Goal: Task Accomplishment & Management: Use online tool/utility

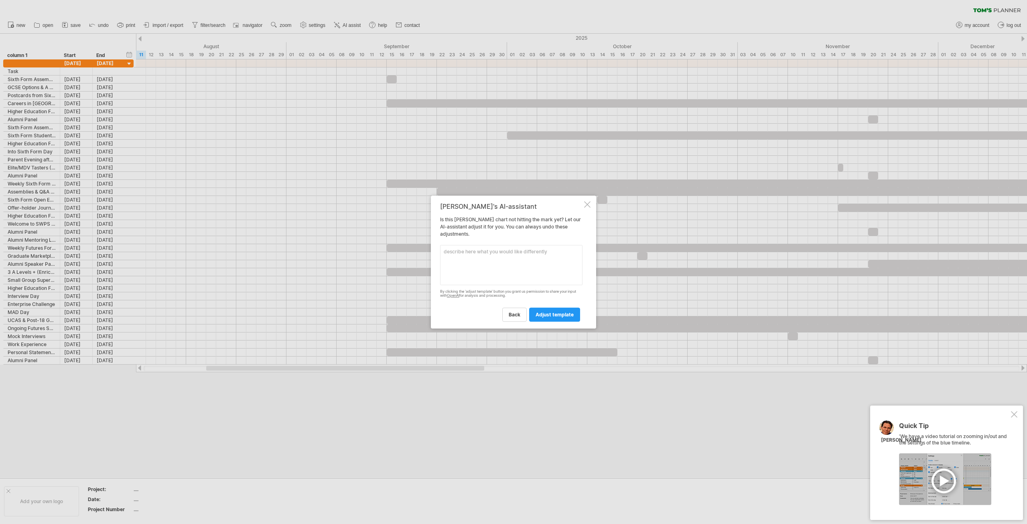
click at [500, 253] on textarea at bounding box center [511, 265] width 142 height 40
click at [501, 253] on textarea at bounding box center [511, 265] width 142 height 40
type textarea "include the name of the activity in each bar"
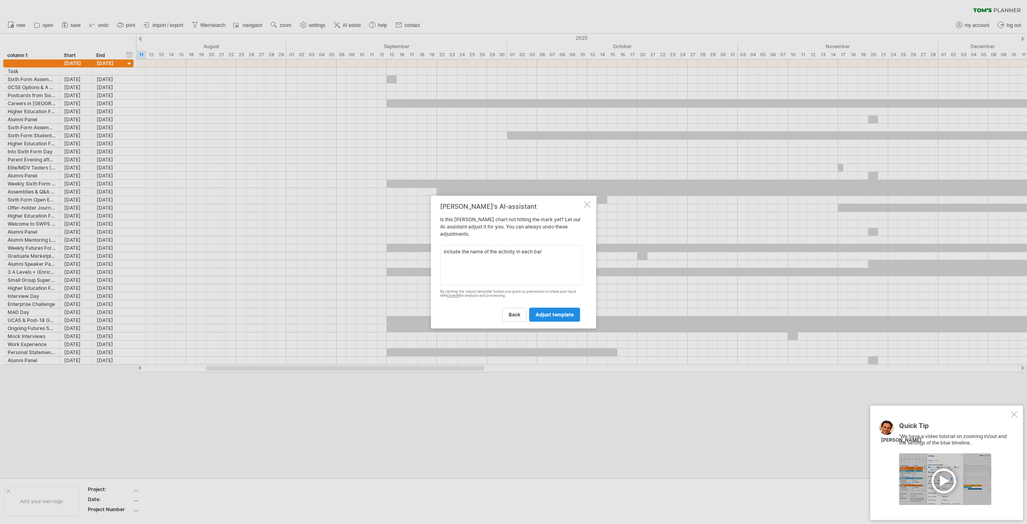
click at [556, 311] on link "adjust template" at bounding box center [554, 314] width 51 height 14
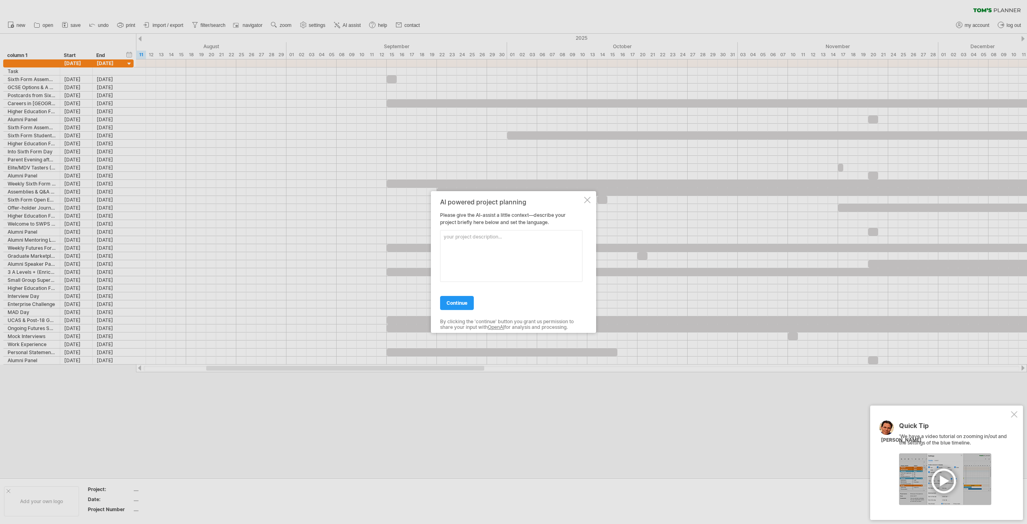
click at [503, 236] on textarea at bounding box center [511, 256] width 142 height 52
type textarea "a school calendar of activities from [DATE] to [DATE]"
click at [451, 302] on span "continue" at bounding box center [457, 303] width 21 height 6
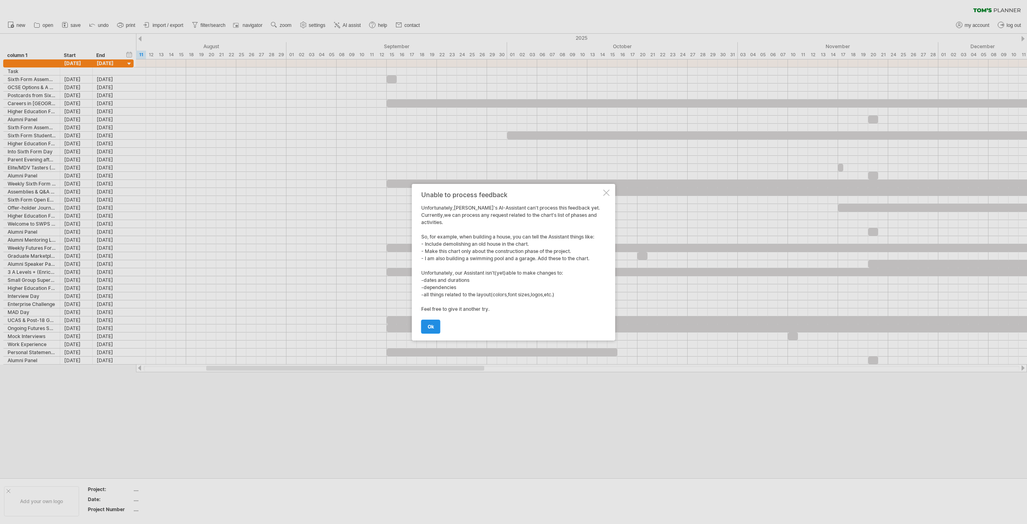
click at [434, 325] on link "ok" at bounding box center [430, 326] width 19 height 14
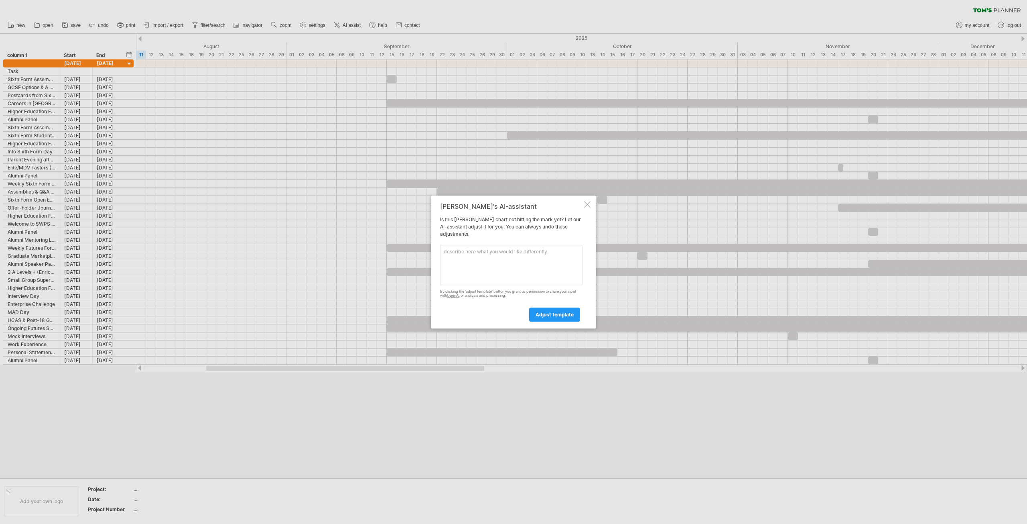
click at [589, 201] on div at bounding box center [587, 204] width 6 height 6
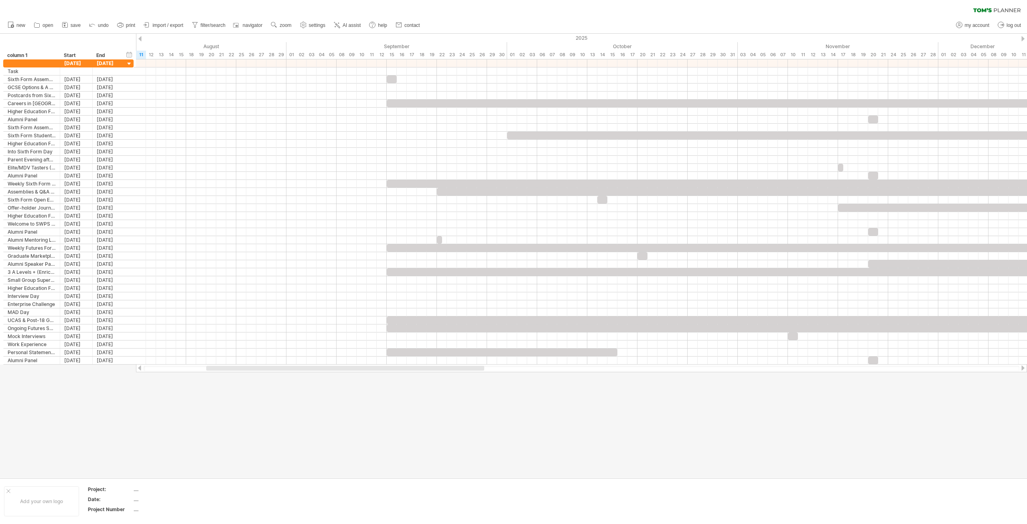
click at [1023, 39] on div at bounding box center [1023, 38] width 3 height 5
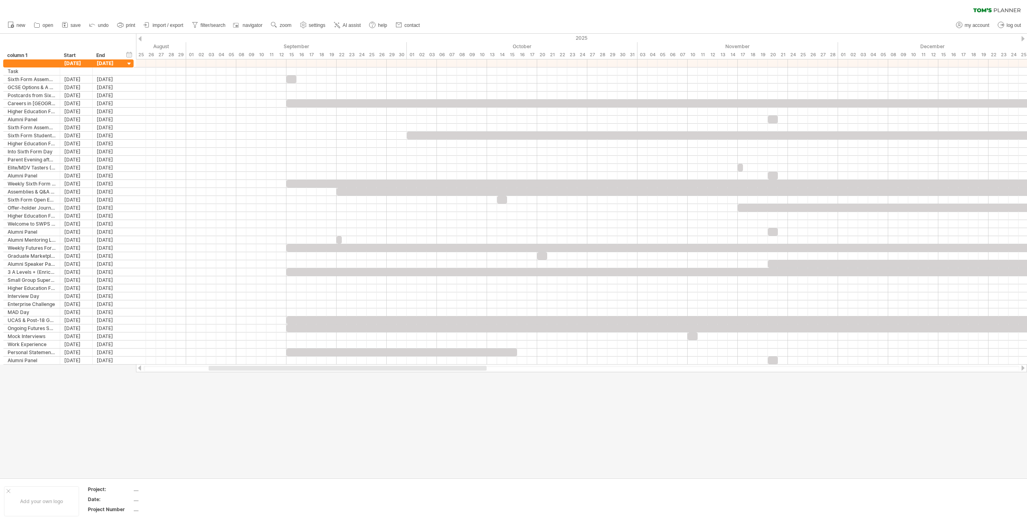
click at [1023, 39] on div at bounding box center [1023, 38] width 3 height 5
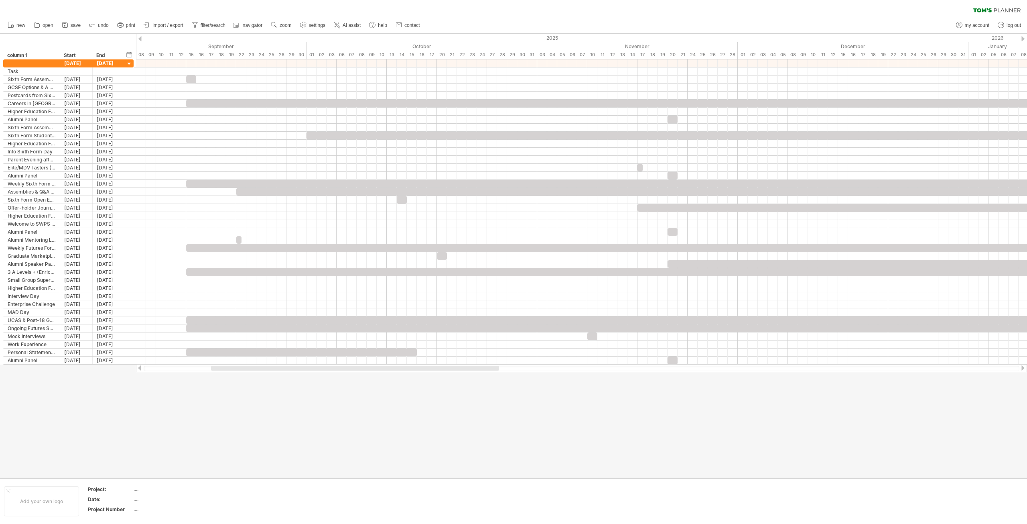
click at [1023, 39] on div at bounding box center [1023, 38] width 3 height 5
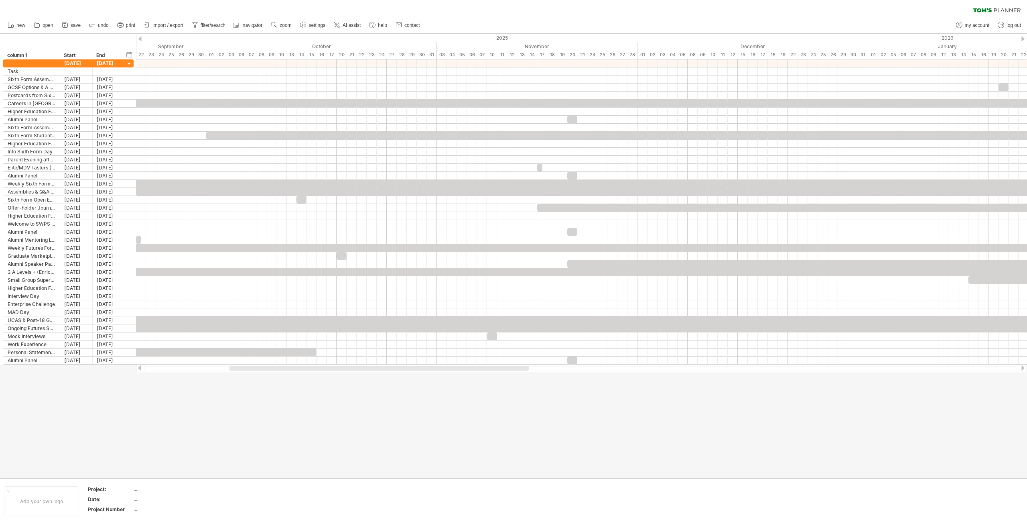
click at [140, 38] on div at bounding box center [139, 38] width 3 height 5
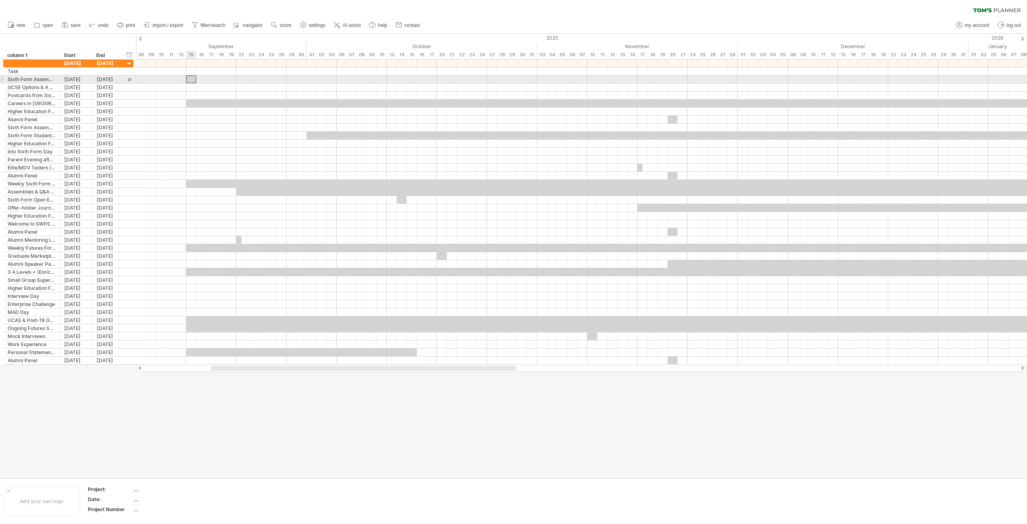
click at [191, 78] on div at bounding box center [191, 79] width 10 height 8
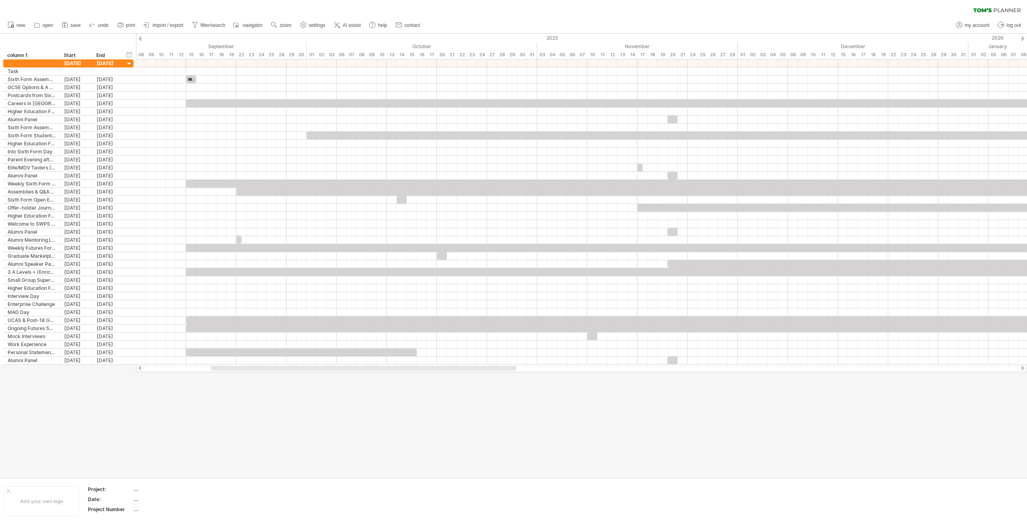
click at [297, 405] on div at bounding box center [513, 256] width 1027 height 444
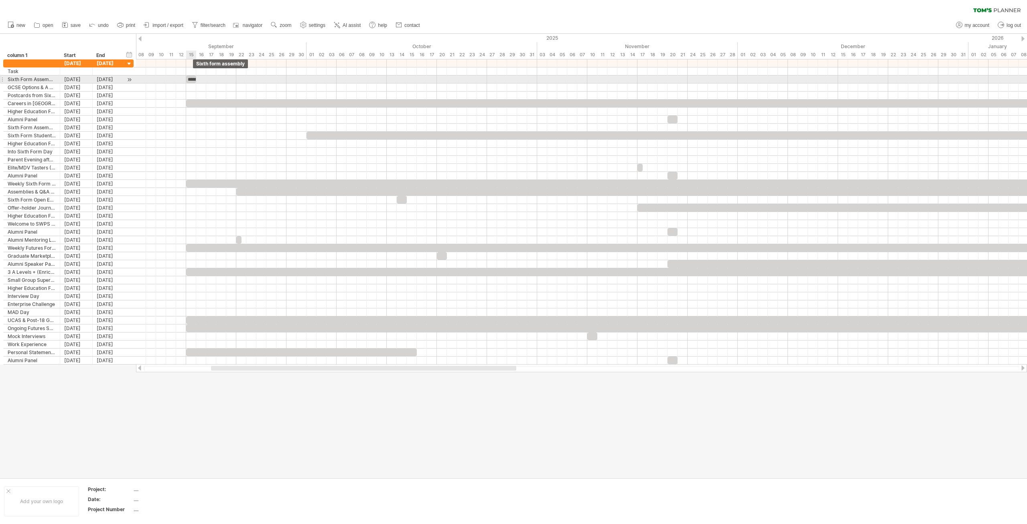
click at [191, 76] on div "**********" at bounding box center [191, 79] width 10 height 8
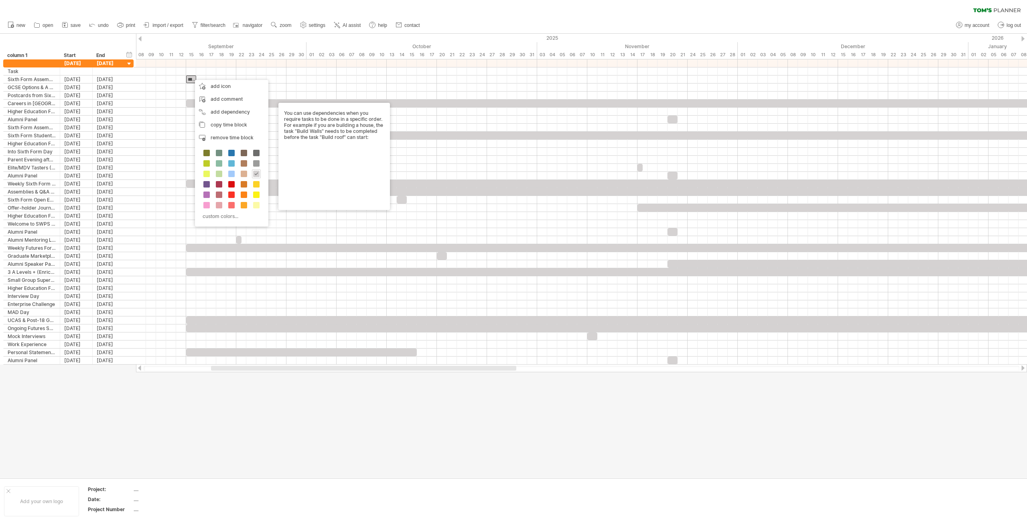
click at [246, 375] on div at bounding box center [513, 256] width 1027 height 444
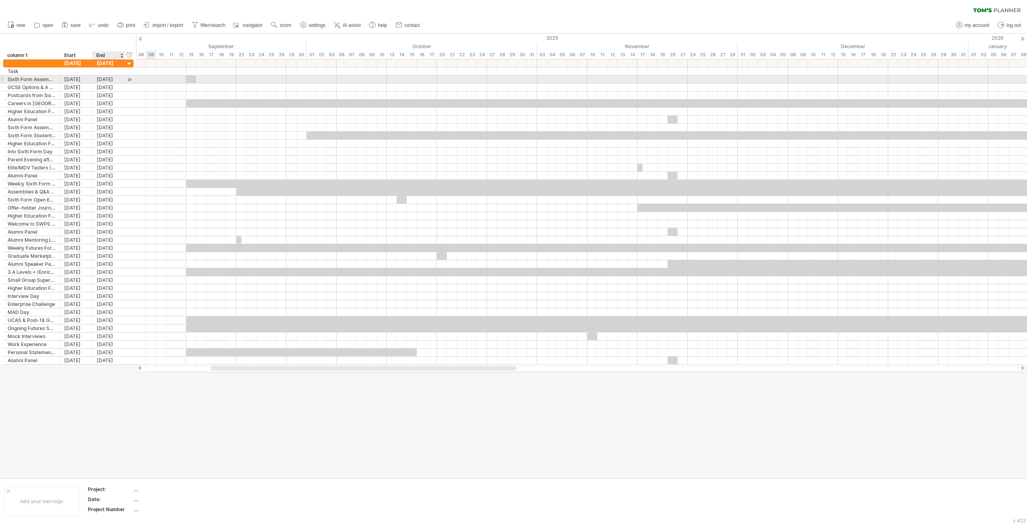
click at [128, 80] on div at bounding box center [130, 79] width 8 height 8
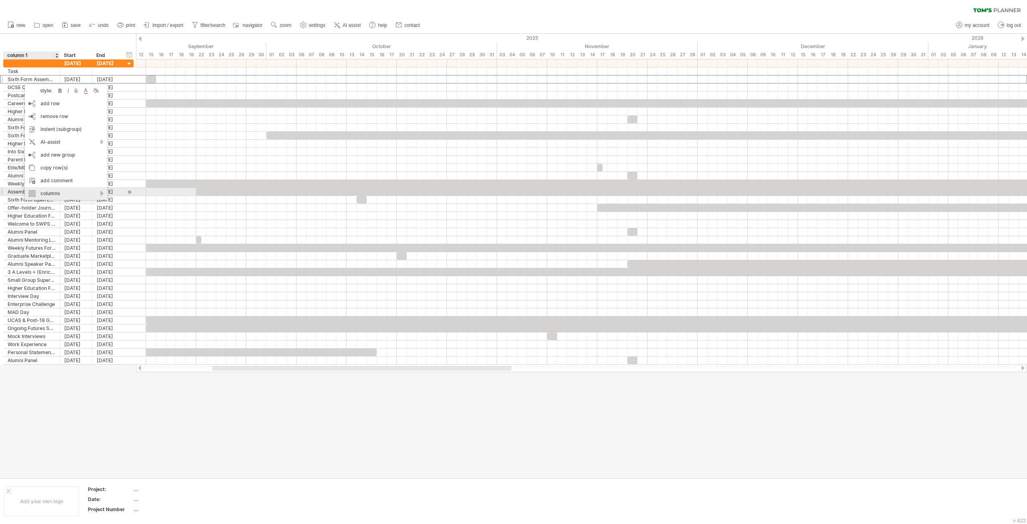
click at [102, 195] on div "columns" at bounding box center [66, 193] width 83 height 13
click at [119, 402] on div at bounding box center [513, 256] width 1027 height 444
click at [43, 81] on div "Sixth Form Assembly" at bounding box center [32, 79] width 48 height 8
click at [279, 392] on div at bounding box center [513, 256] width 1027 height 444
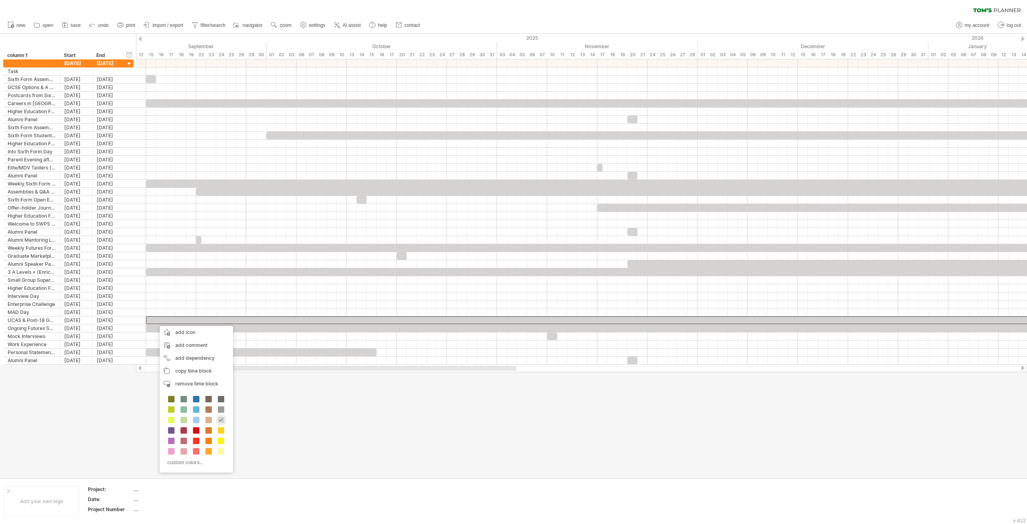
click at [115, 404] on div at bounding box center [513, 256] width 1027 height 444
click at [97, 22] on link "undo" at bounding box center [99, 25] width 24 height 10
click at [97, 28] on link "undo" at bounding box center [99, 25] width 24 height 10
click at [92, 26] on icon at bounding box center [92, 24] width 8 height 8
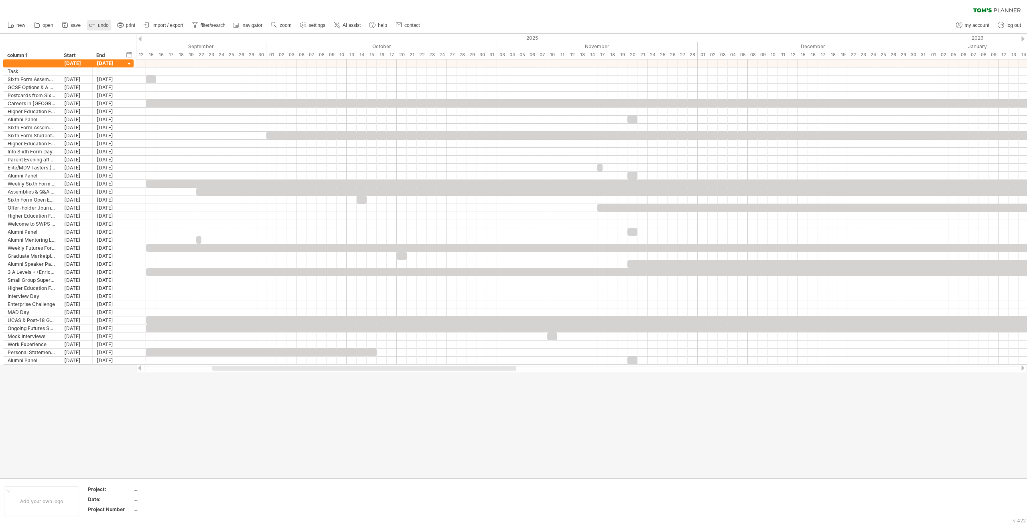
click at [92, 26] on icon at bounding box center [92, 24] width 8 height 8
click at [16, 23] on link "new" at bounding box center [17, 25] width 22 height 10
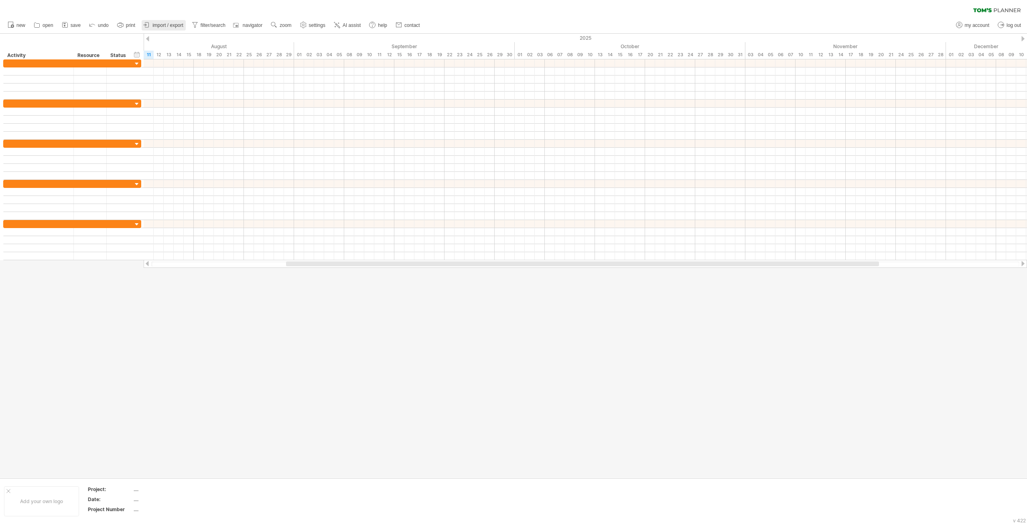
click at [160, 22] on link "import / export" at bounding box center [164, 25] width 44 height 10
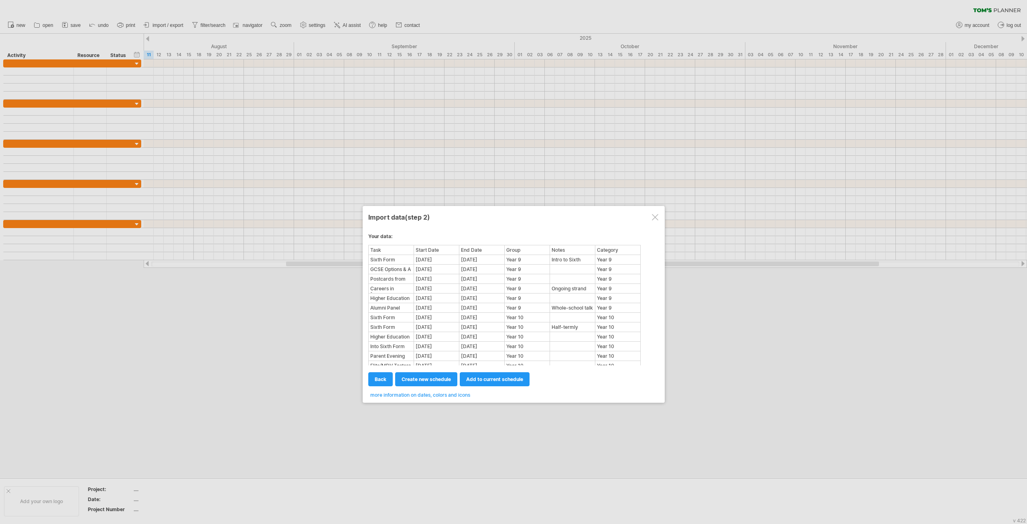
click at [445, 398] on div "**********" at bounding box center [514, 304] width 302 height 197
click at [451, 395] on span "more information on dates, colors and icons" at bounding box center [420, 395] width 100 height 6
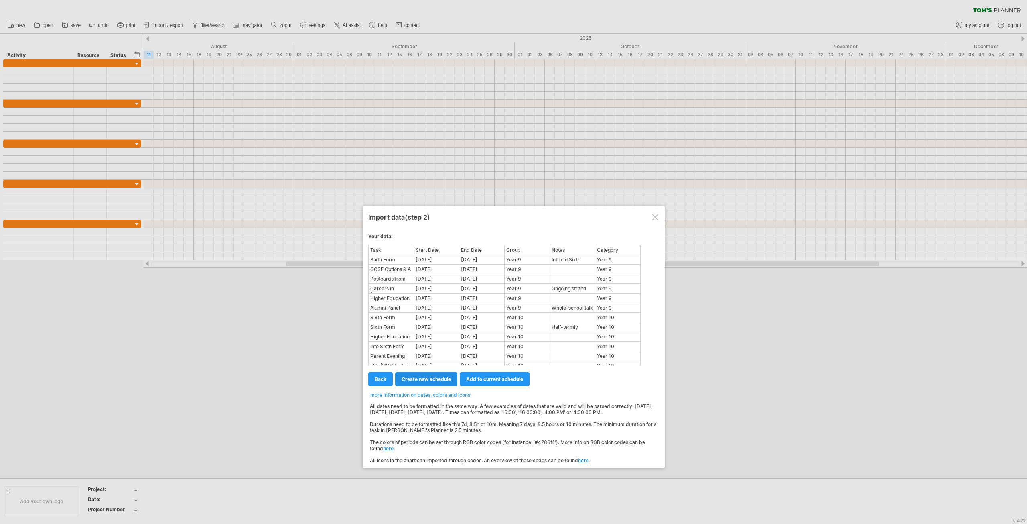
click at [429, 381] on span "create new schedule" at bounding box center [426, 379] width 49 height 6
select select "***"
select select "*********"
select select "*******"
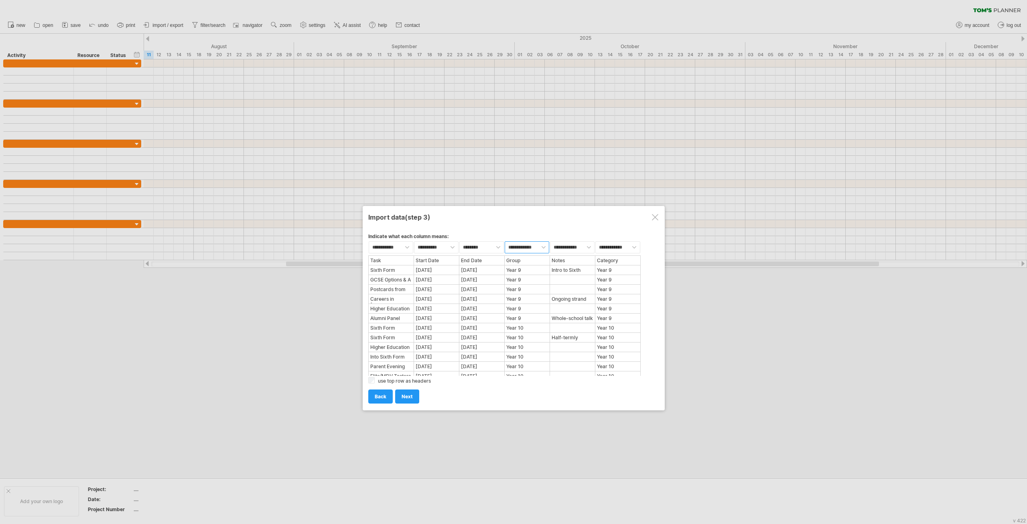
click at [536, 244] on select "**********" at bounding box center [527, 247] width 45 height 12
select select "**********"
click at [505, 241] on select "**********" at bounding box center [527, 247] width 45 height 12
click at [585, 246] on select "**********" at bounding box center [572, 247] width 45 height 12
click at [550, 241] on select "**********" at bounding box center [572, 247] width 45 height 12
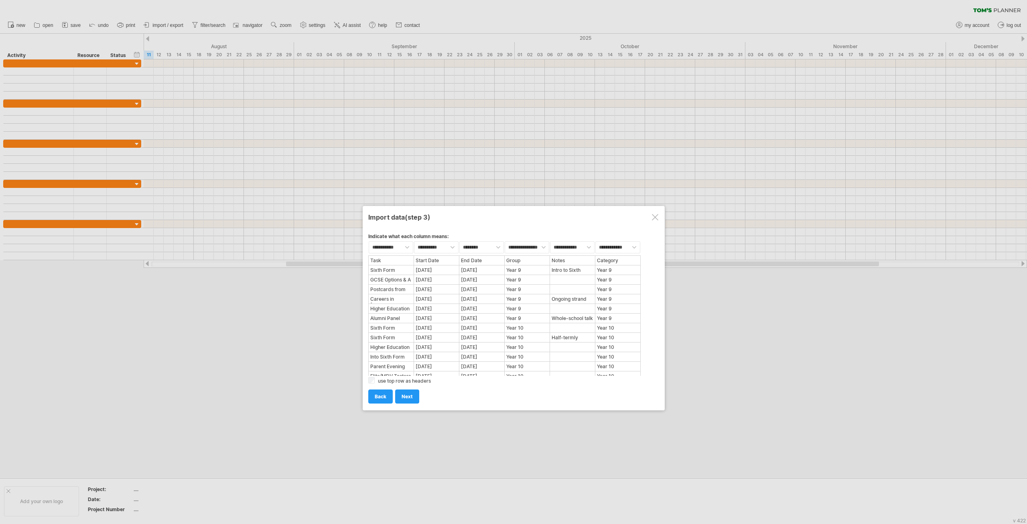
click at [530, 380] on div "use top row as headers" at bounding box center [513, 379] width 291 height 7
click at [416, 394] on link "next" at bounding box center [407, 396] width 24 height 14
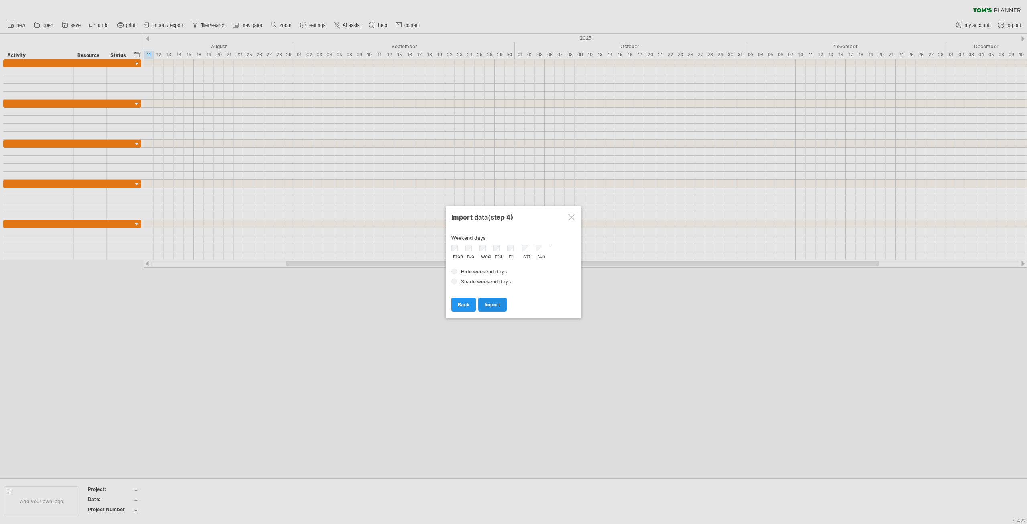
click at [491, 305] on span "import" at bounding box center [493, 304] width 16 height 6
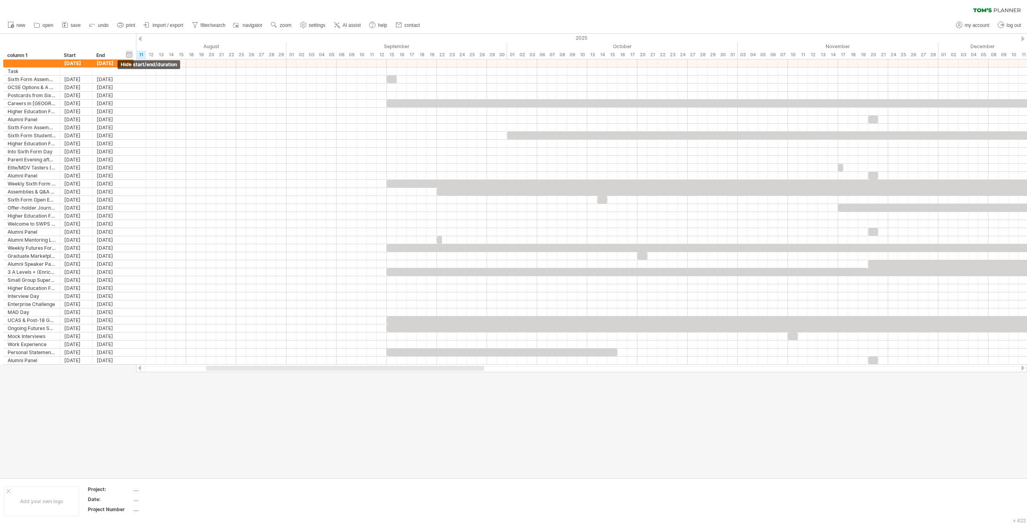
click at [129, 58] on div "hide start/end/duration show start/end/duration" at bounding box center [130, 54] width 8 height 8
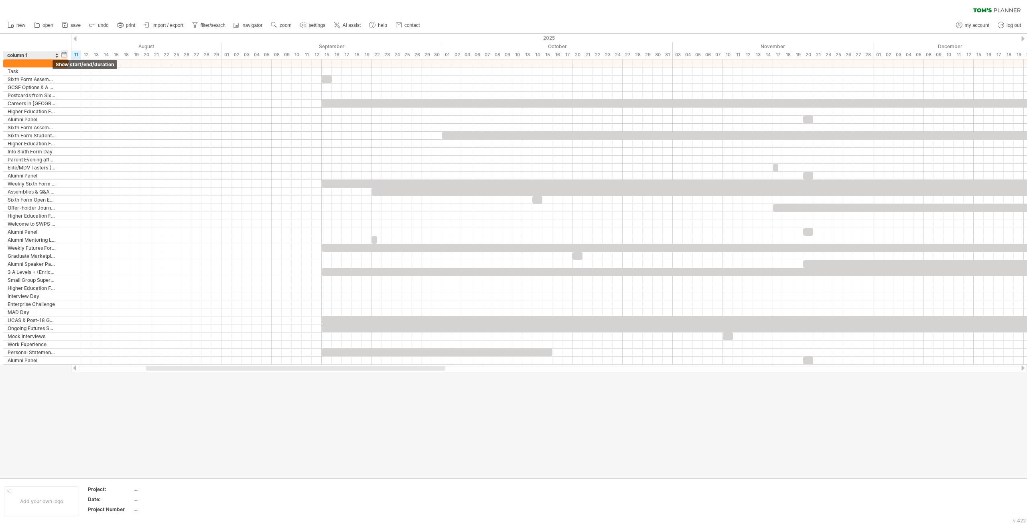
click at [62, 53] on div "hide start/end/duration show start/end/duration" at bounding box center [65, 54] width 8 height 8
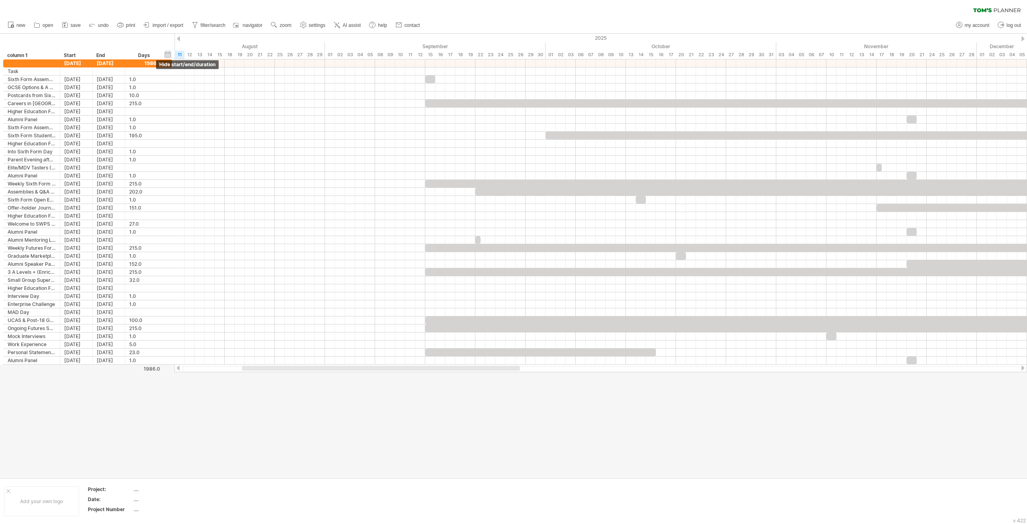
click at [62, 53] on div "Start" at bounding box center [76, 55] width 32 height 8
click at [171, 54] on div "hide start/end/duration show start/end/duration" at bounding box center [168, 54] width 8 height 8
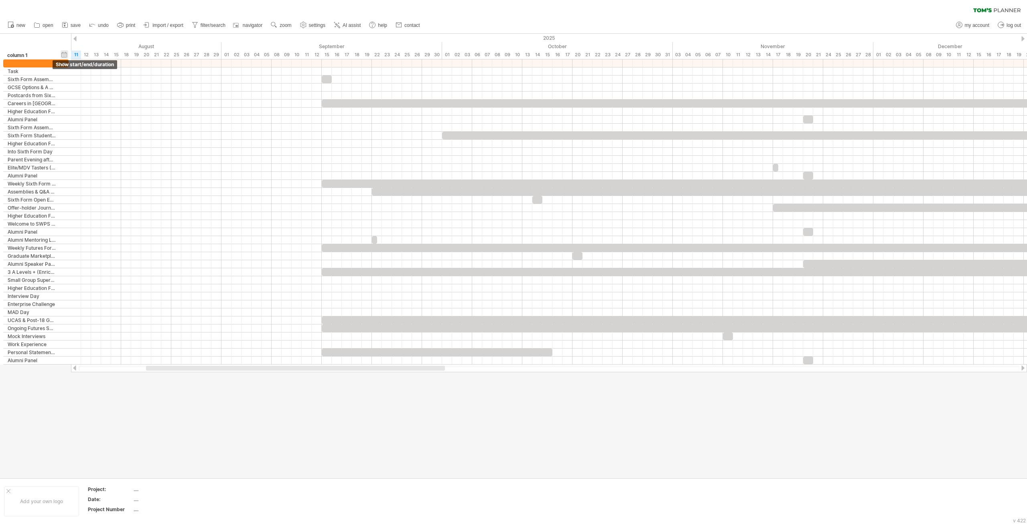
click at [62, 54] on div "hide start/end/duration show start/end/duration" at bounding box center [65, 54] width 8 height 8
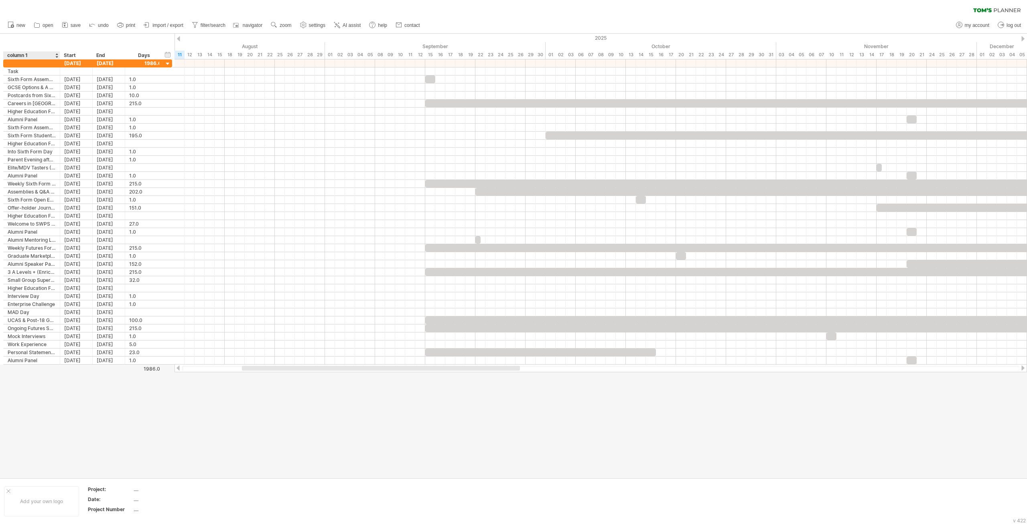
click at [64, 424] on div at bounding box center [513, 256] width 1027 height 444
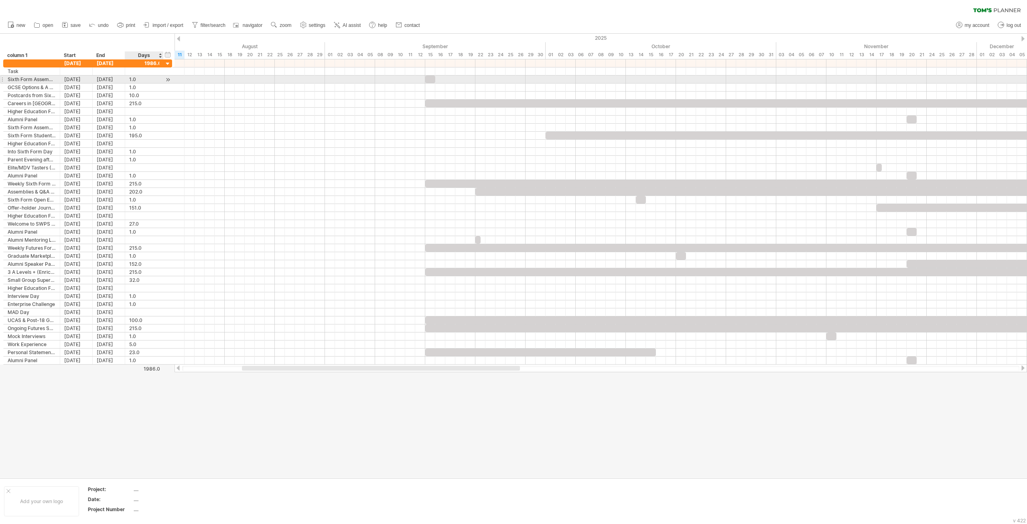
click at [167, 77] on div at bounding box center [168, 79] width 8 height 8
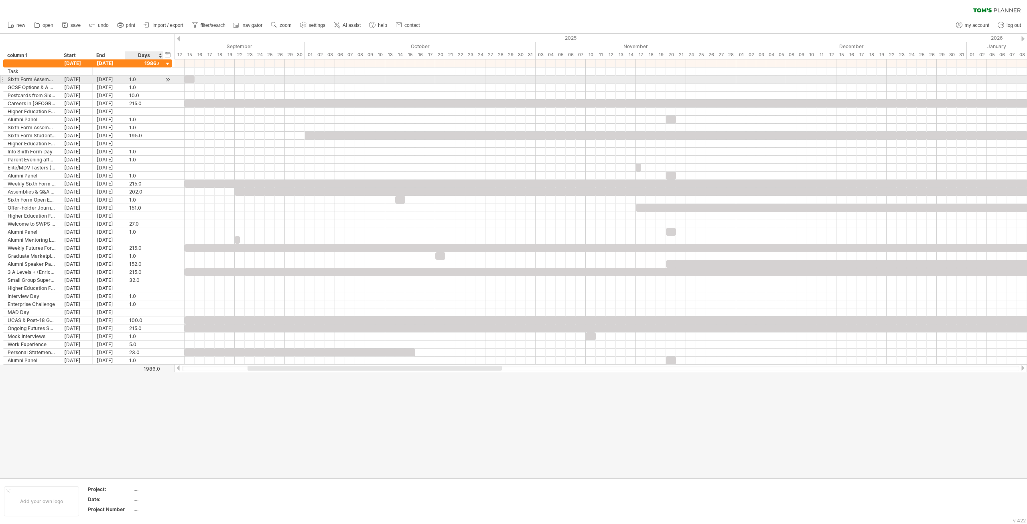
click at [167, 77] on div at bounding box center [168, 79] width 8 height 8
click at [165, 78] on div at bounding box center [168, 79] width 8 height 8
click at [167, 81] on div at bounding box center [168, 79] width 8 height 8
click at [192, 77] on div at bounding box center [190, 79] width 10 height 8
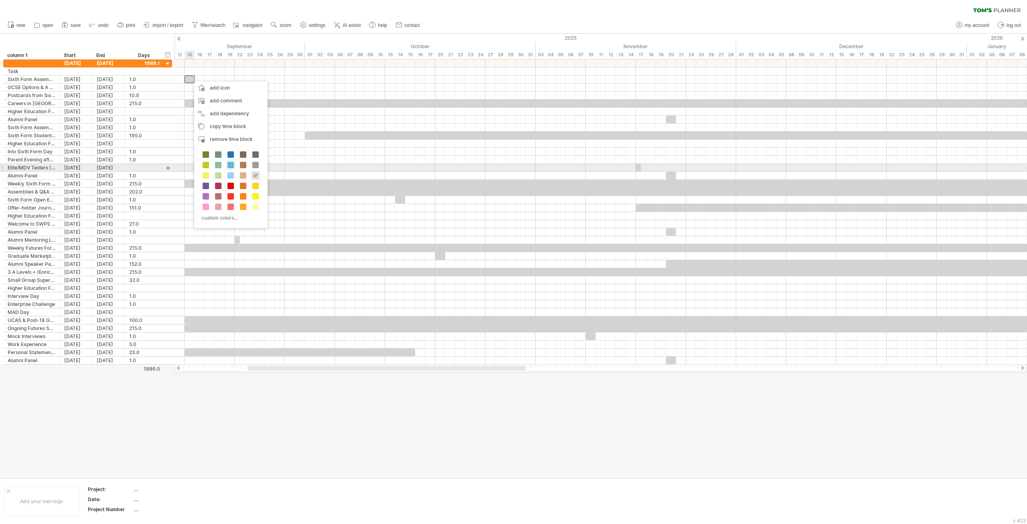
click at [229, 166] on span at bounding box center [230, 165] width 6 height 6
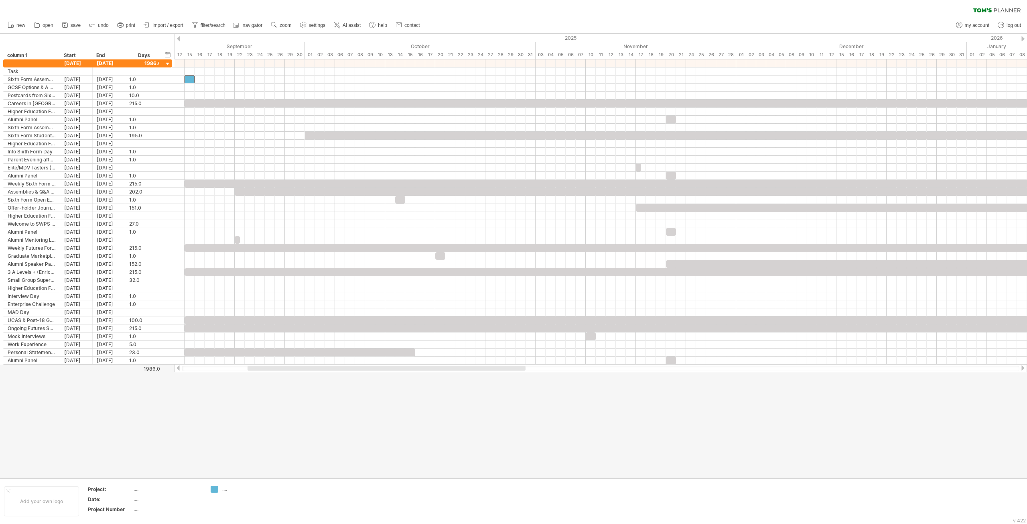
click at [218, 391] on div at bounding box center [513, 256] width 1027 height 444
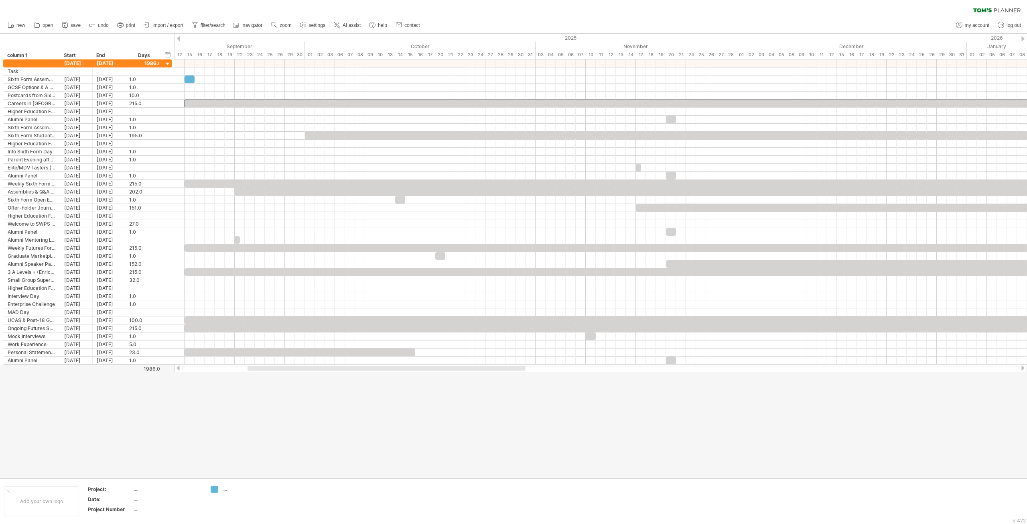
click at [400, 381] on div at bounding box center [513, 256] width 1027 height 444
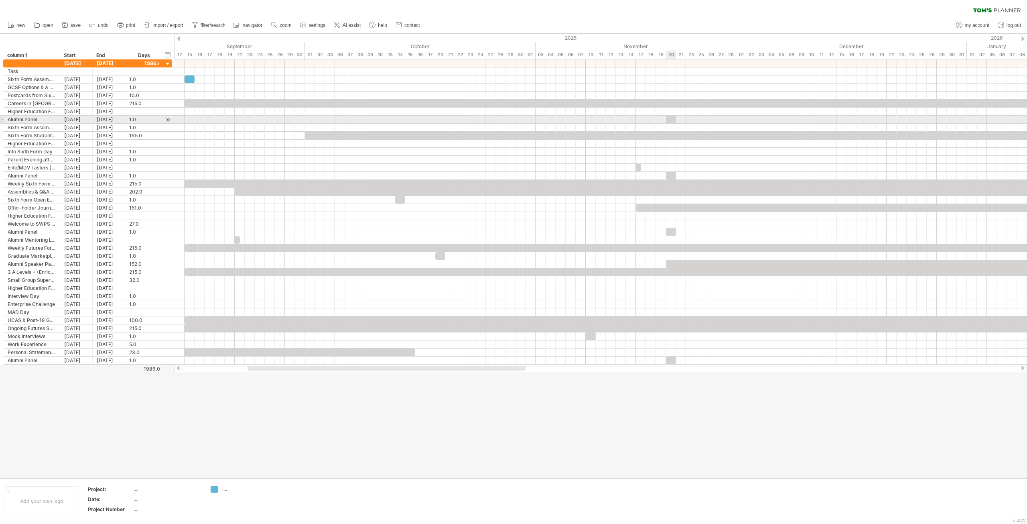
click at [672, 120] on div at bounding box center [671, 120] width 10 height 8
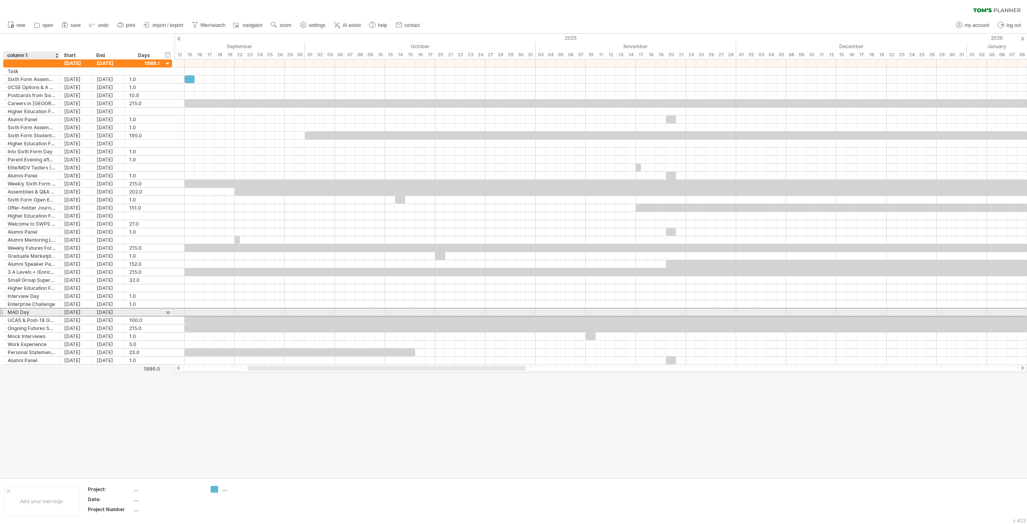
click at [43, 315] on div "MAD Day" at bounding box center [32, 312] width 48 height 8
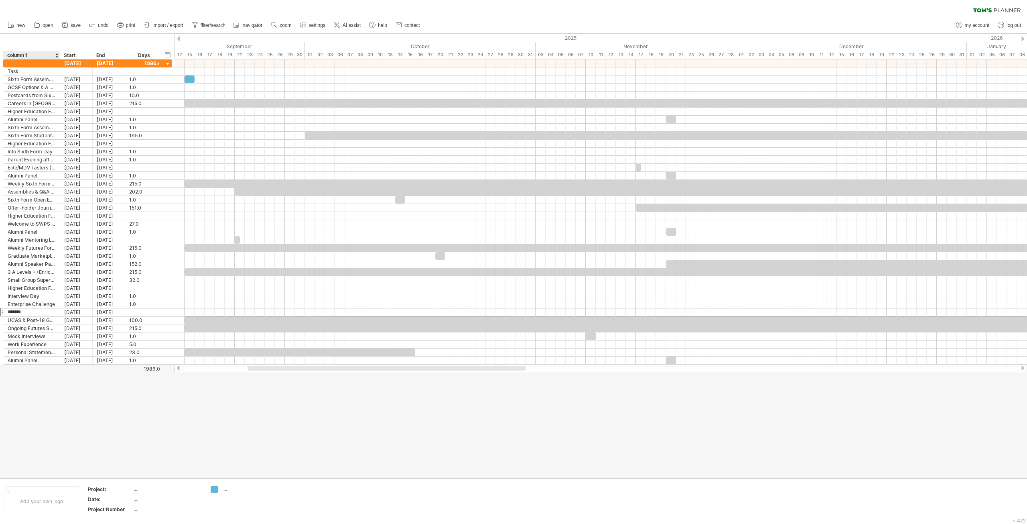
click at [57, 55] on div at bounding box center [56, 55] width 3 height 8
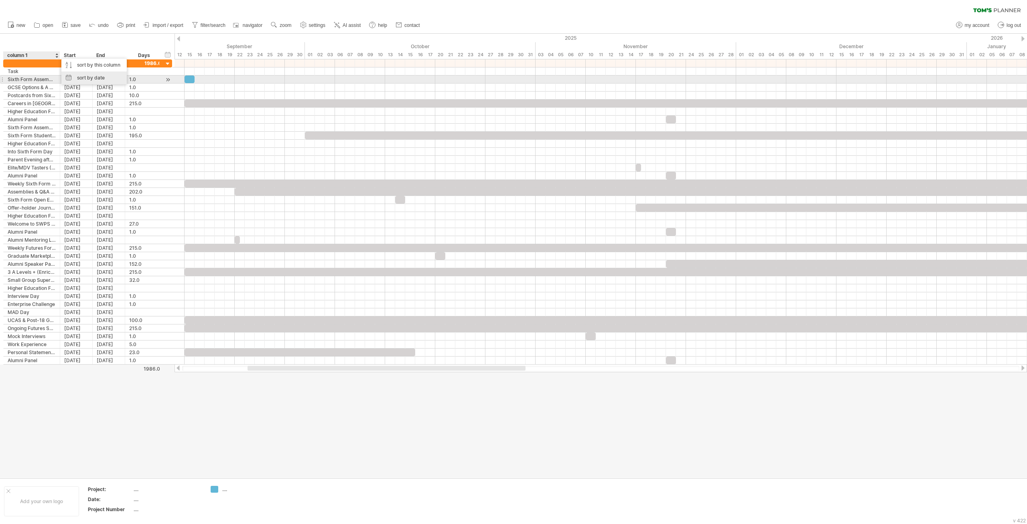
click at [91, 79] on div "sort by date" at bounding box center [93, 77] width 65 height 13
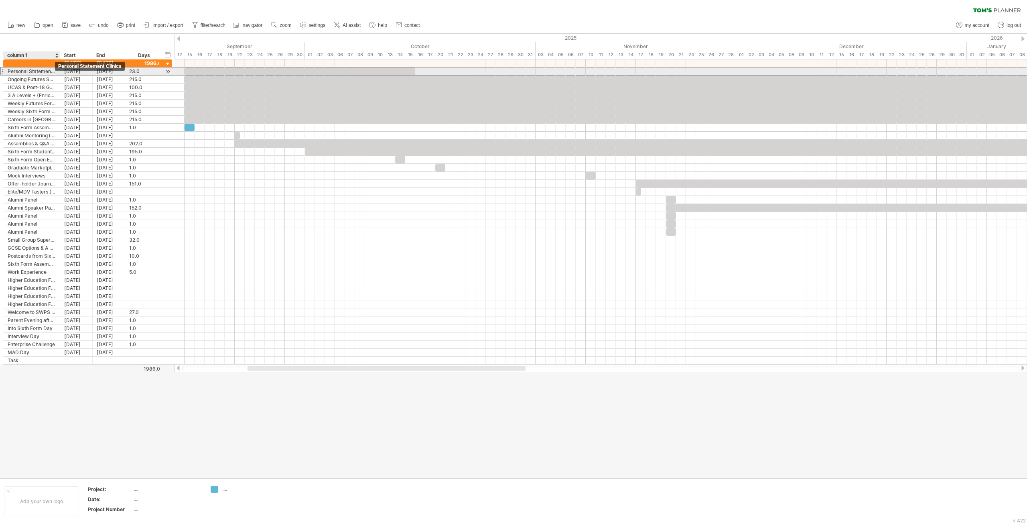
click at [52, 73] on div "Personal Statement Clinics" at bounding box center [32, 71] width 48 height 8
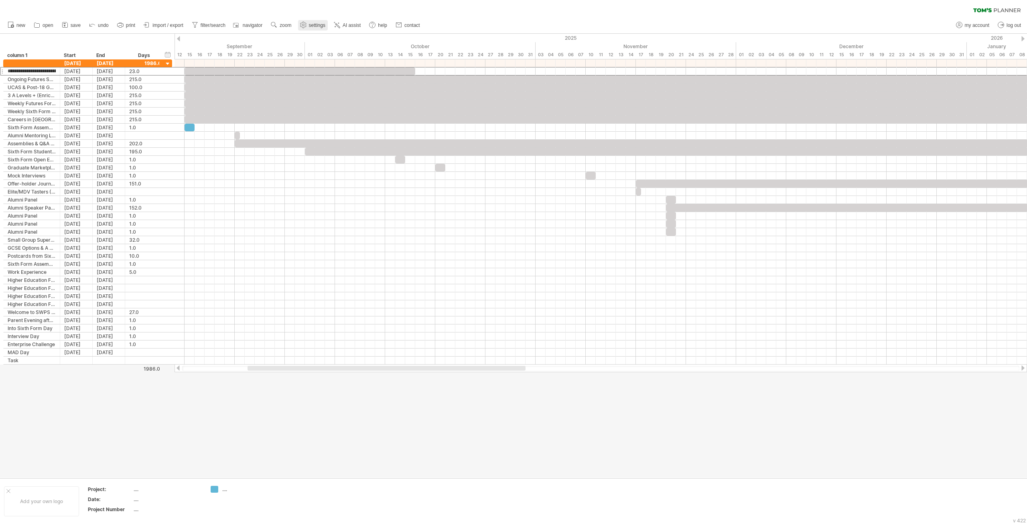
click at [309, 26] on span "settings" at bounding box center [317, 25] width 16 height 6
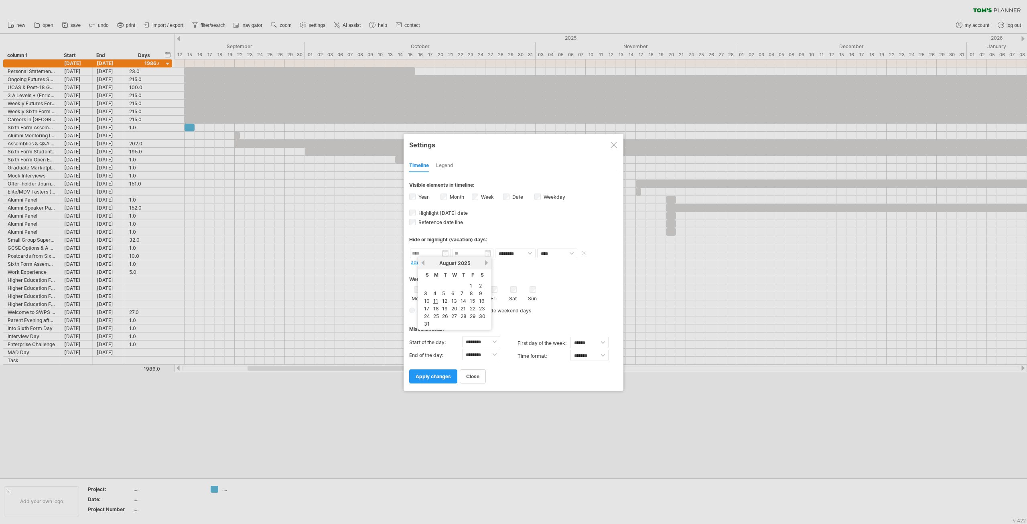
click at [443, 253] on input "text" at bounding box center [430, 253] width 41 height 10
click at [524, 229] on div "Hide or highlight (vacation) days:" at bounding box center [513, 237] width 209 height 20
click at [494, 342] on select "******** ******** ******** ******** ******** ******** ******** ******** *******…" at bounding box center [481, 341] width 38 height 11
click at [479, 343] on select "******** ******** ******** ******** ******** ******** ******** ******** *******…" at bounding box center [481, 341] width 38 height 11
click at [494, 341] on select "******** ******** ******** ******** ******** ******** ******** ******** *******…" at bounding box center [481, 341] width 38 height 11
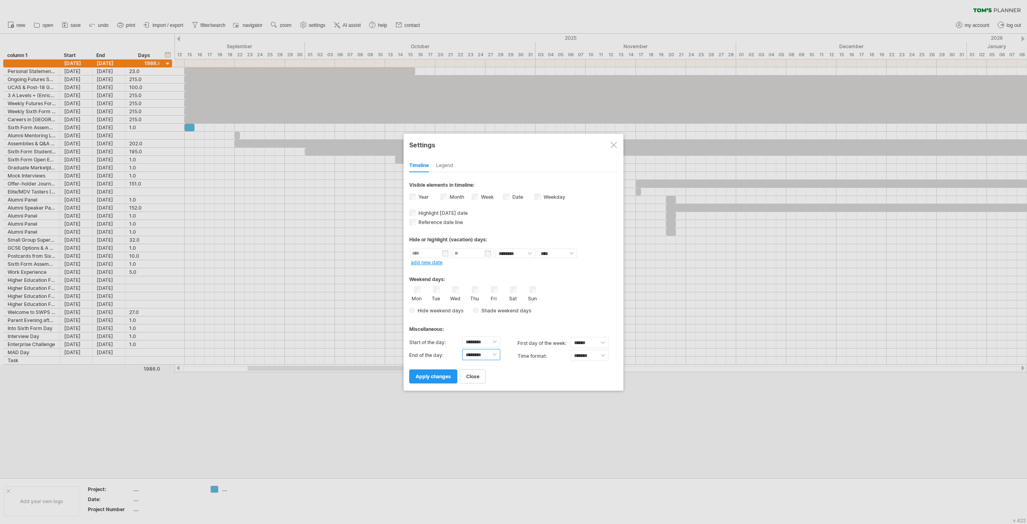
click at [494, 355] on select "******** ******** ******** ******** ******** ******** ******** ******** *******…" at bounding box center [481, 354] width 38 height 11
click at [462, 349] on select "******** ******** ******** ******** ******** ******** ******** ******** *******…" at bounding box center [481, 354] width 38 height 11
click at [522, 376] on div "close apply changes" at bounding box center [513, 372] width 209 height 20
click at [448, 166] on div "Legend" at bounding box center [444, 165] width 17 height 13
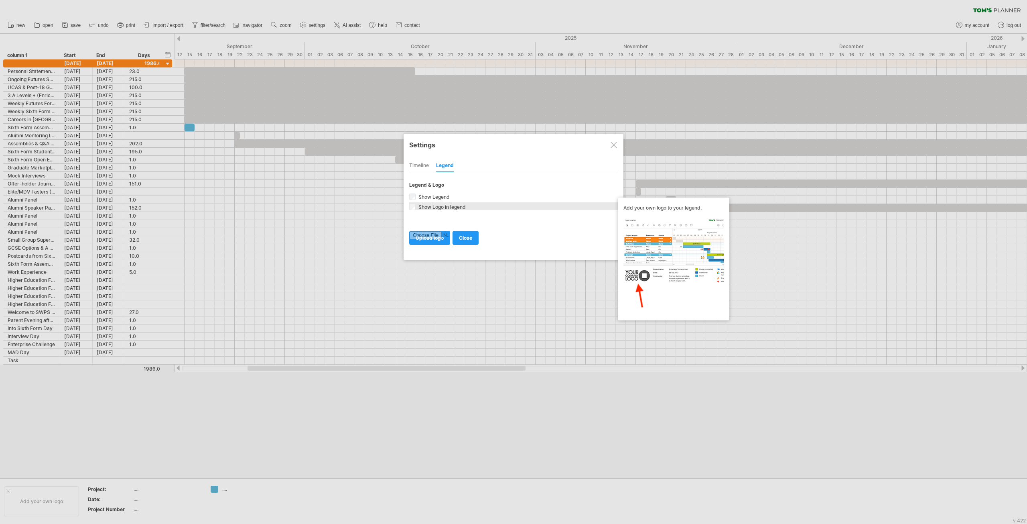
click at [446, 209] on span "Show Logo in legend" at bounding box center [441, 207] width 49 height 6
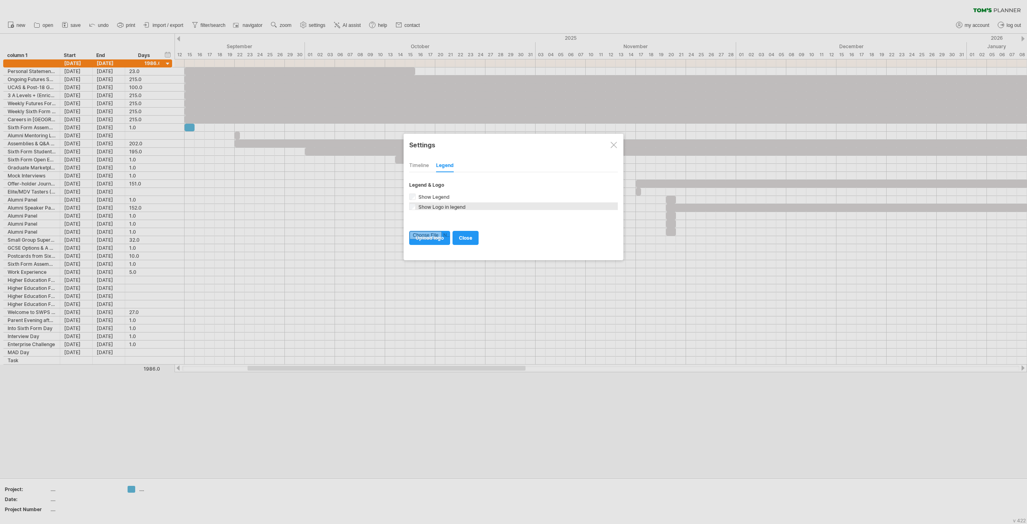
click at [446, 209] on span "Show Logo in legend" at bounding box center [441, 207] width 49 height 6
click at [438, 195] on span "Show Legend" at bounding box center [433, 197] width 33 height 6
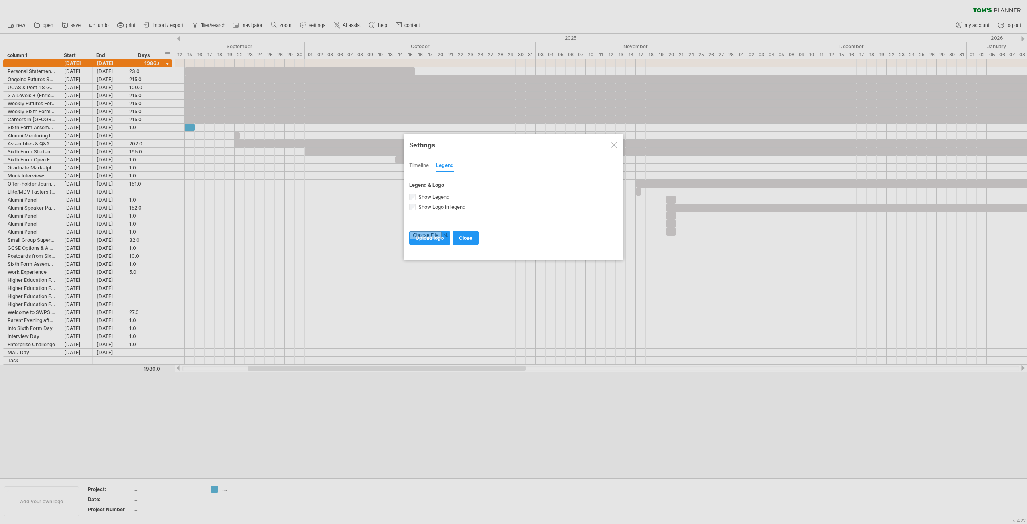
click at [421, 160] on div "Timeline" at bounding box center [419, 165] width 20 height 13
select select "**"
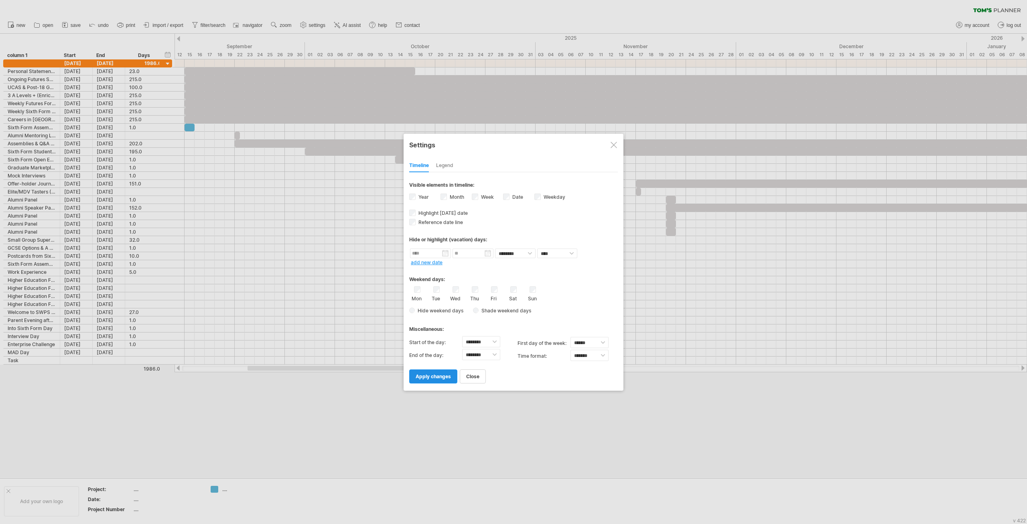
click at [444, 374] on span "apply changes" at bounding box center [433, 376] width 35 height 6
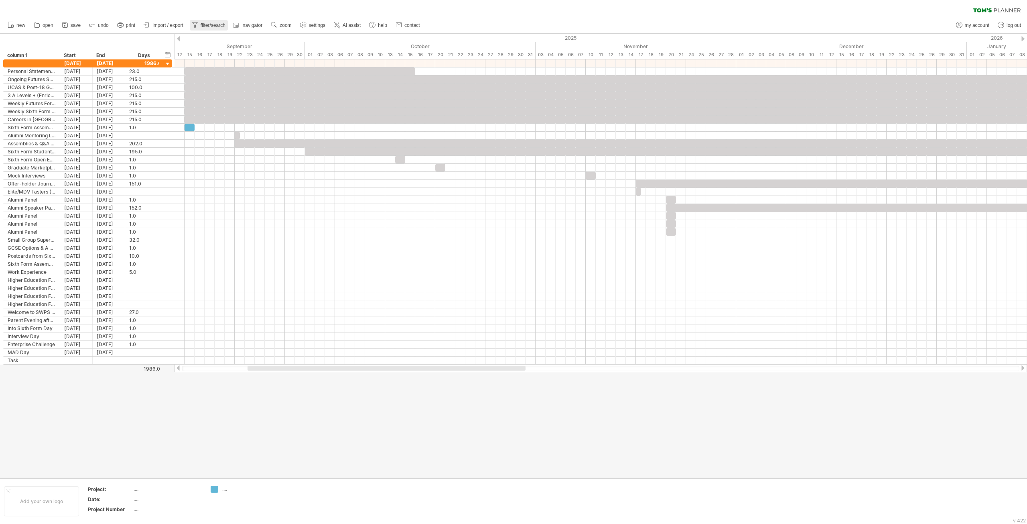
click at [225, 24] on span "filter/search" at bounding box center [213, 25] width 25 height 6
type input "**********"
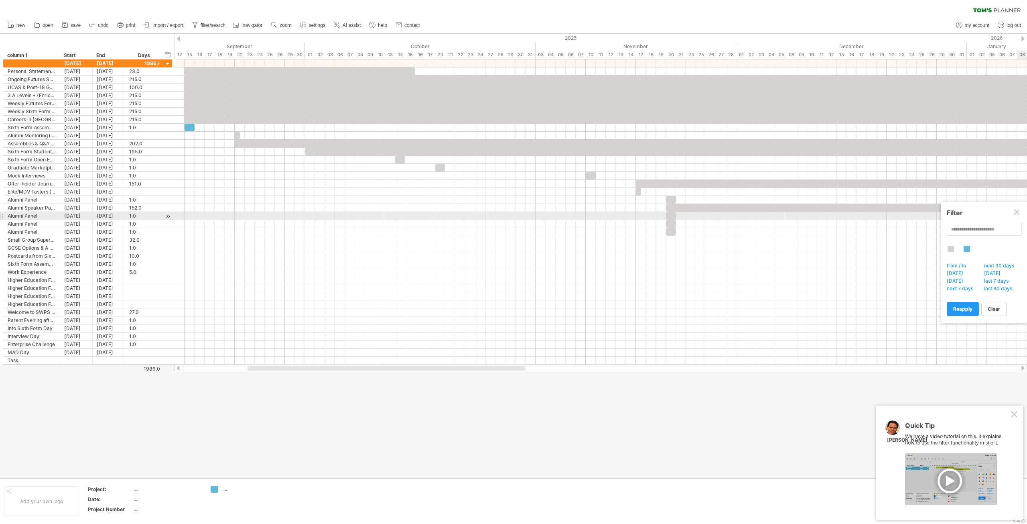
click at [1017, 214] on div at bounding box center [1017, 212] width 6 height 6
click at [18, 27] on span "new" at bounding box center [20, 25] width 9 height 6
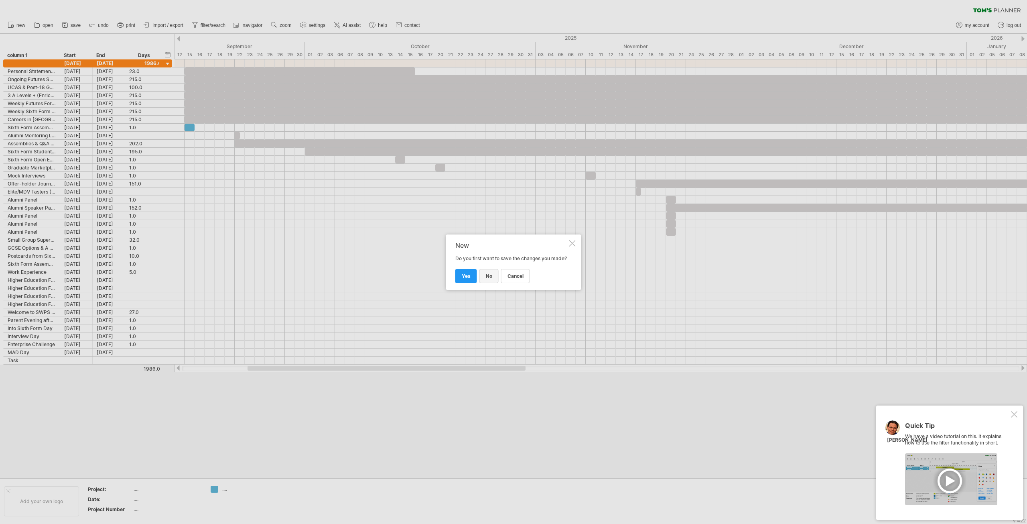
click at [491, 279] on span "no" at bounding box center [489, 276] width 6 height 6
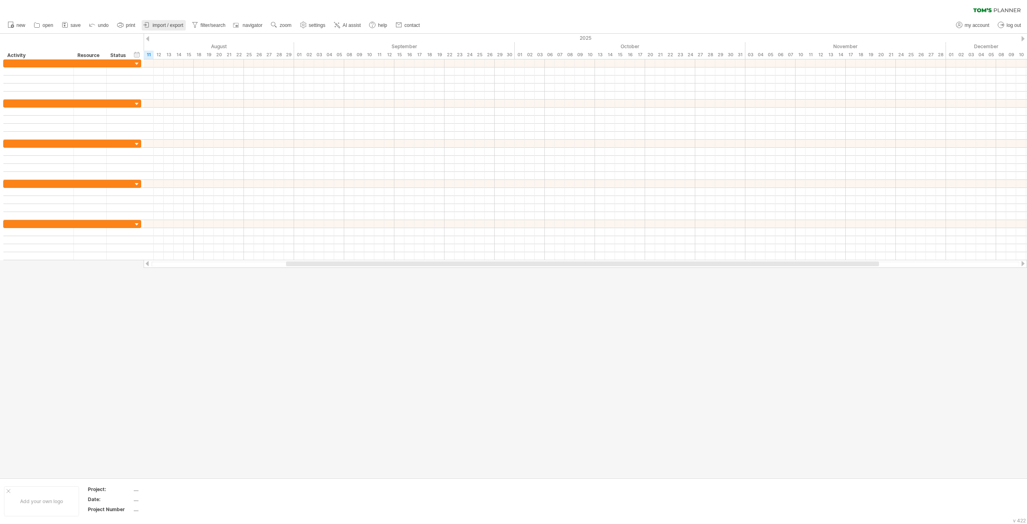
click at [171, 28] on link "import / export" at bounding box center [164, 25] width 44 height 10
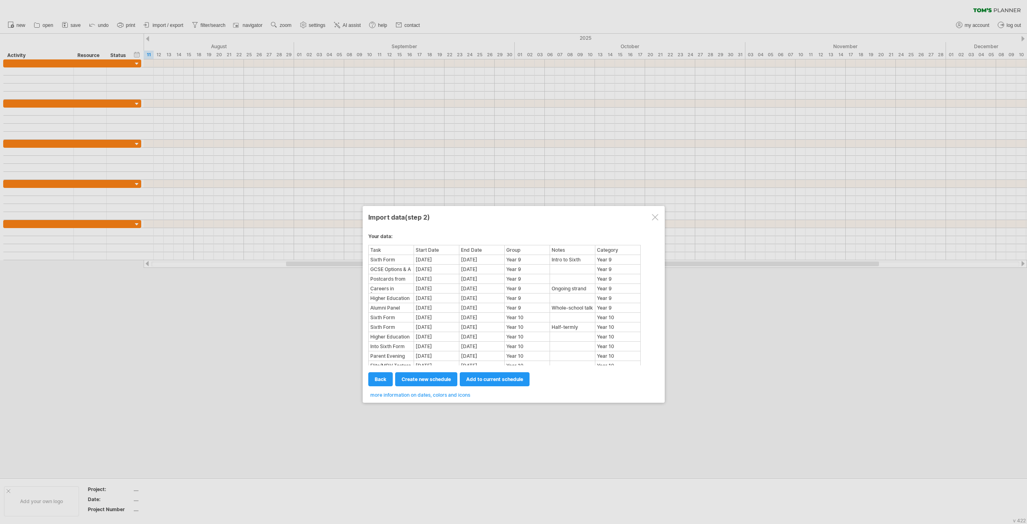
click at [615, 252] on div "Category" at bounding box center [618, 250] width 44 height 8
click at [607, 252] on div "Category" at bounding box center [618, 250] width 44 height 8
click at [425, 379] on span "create new schedule" at bounding box center [426, 379] width 49 height 6
select select "***"
select select "*********"
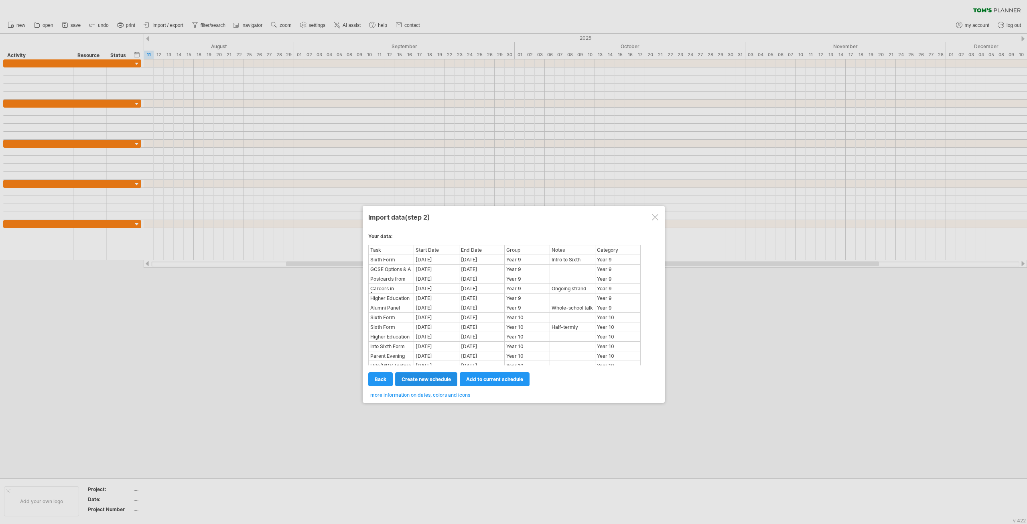
select select "*******"
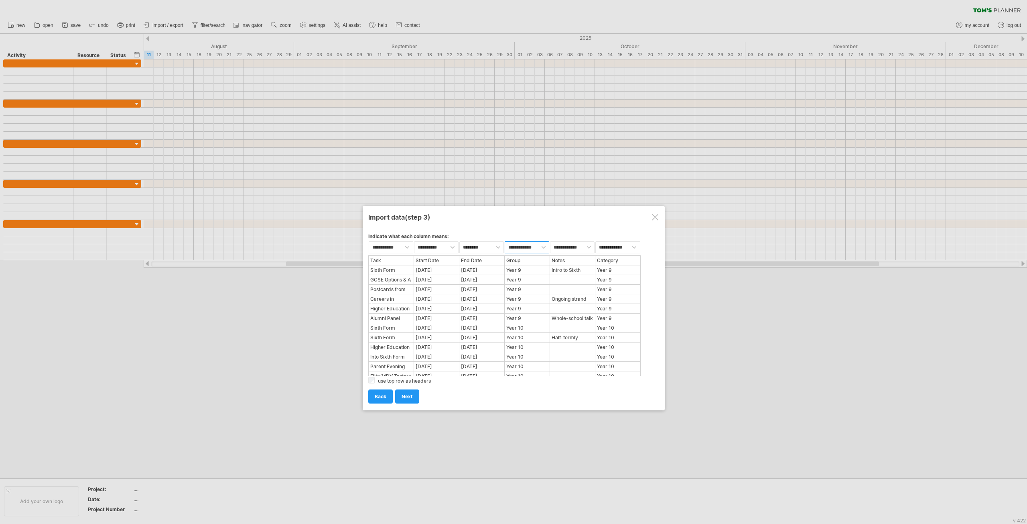
click at [528, 251] on select "**********" at bounding box center [527, 247] width 45 height 12
select select "***"
click at [505, 241] on select "**********" at bounding box center [527, 247] width 45 height 12
click at [627, 249] on select "**********" at bounding box center [617, 247] width 45 height 12
select select "***"
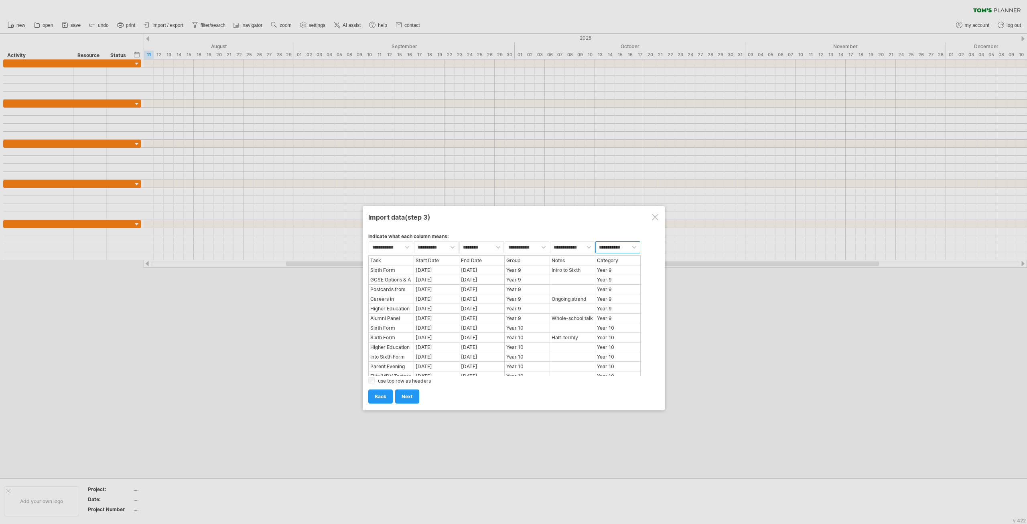
click at [595, 241] on select "**********" at bounding box center [617, 247] width 45 height 12
click at [412, 395] on link "next" at bounding box center [407, 396] width 24 height 14
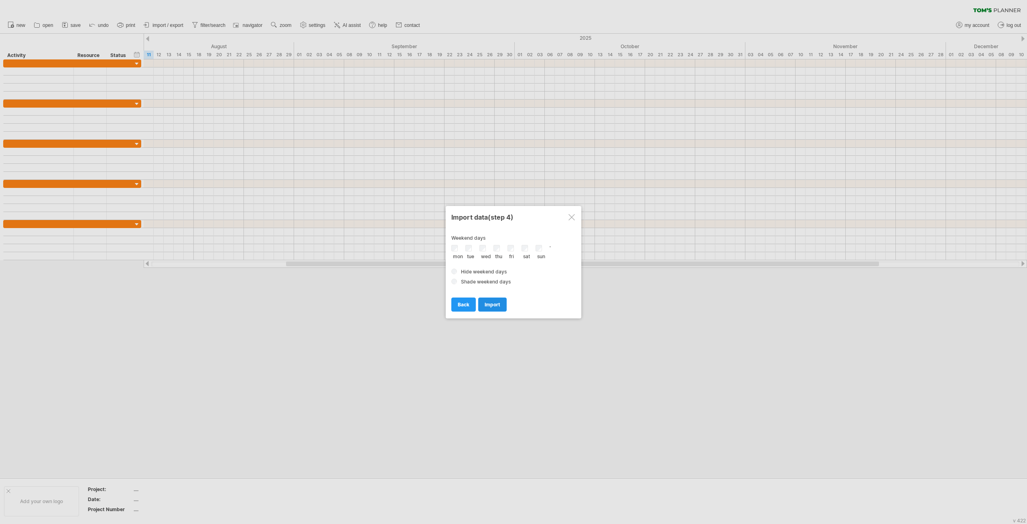
click at [493, 305] on span "import" at bounding box center [493, 304] width 16 height 6
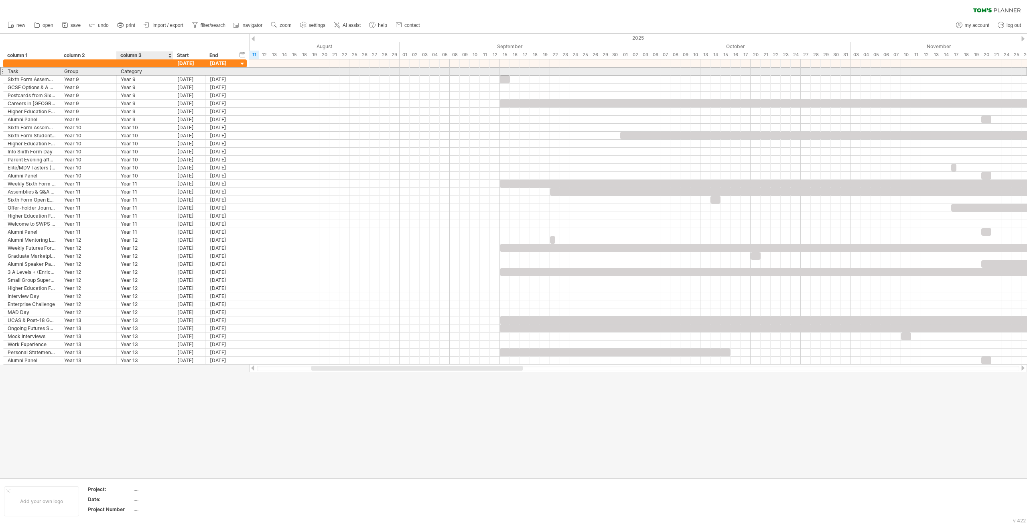
click at [148, 71] on div "Category" at bounding box center [145, 71] width 48 height 8
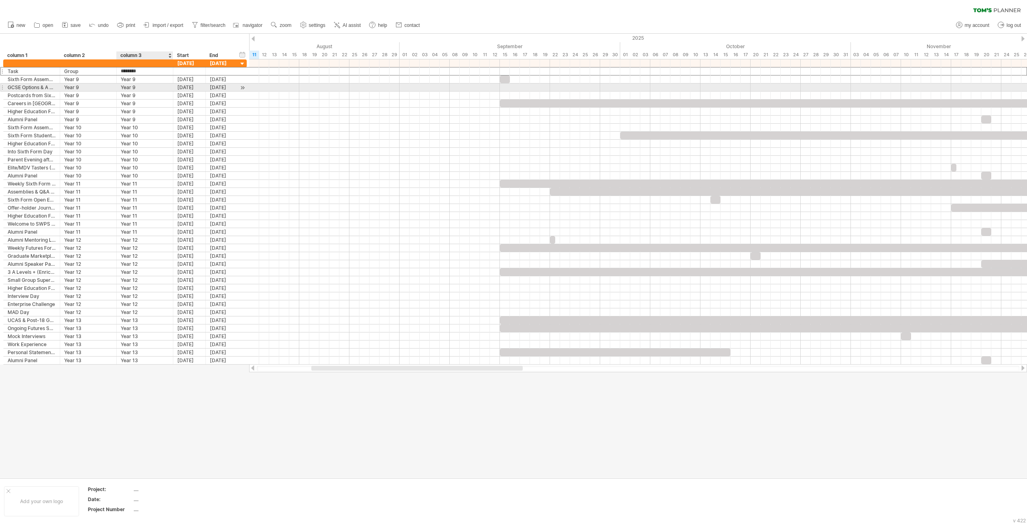
click at [153, 85] on div "Year 9" at bounding box center [145, 87] width 48 height 8
click at [151, 73] on div "Category" at bounding box center [145, 71] width 48 height 8
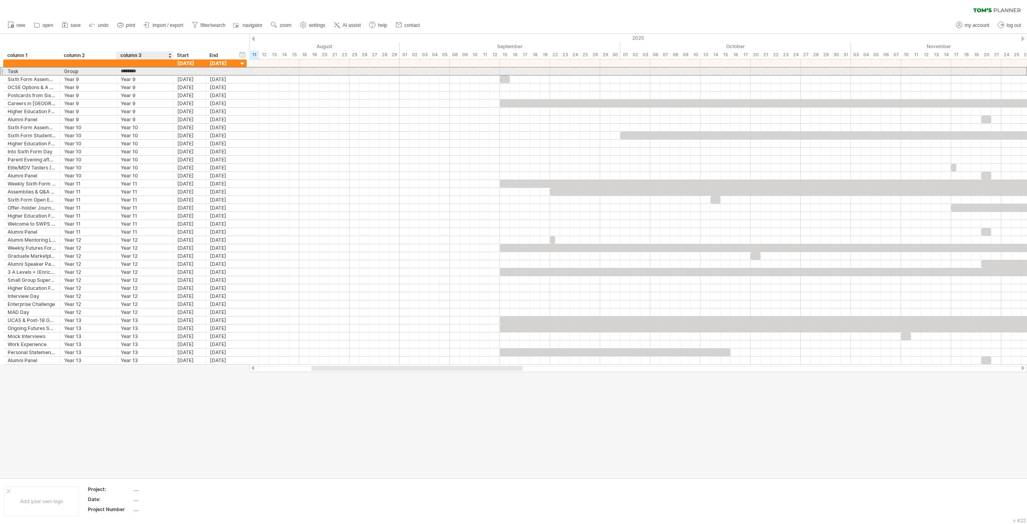
click at [151, 73] on input "********" at bounding box center [145, 71] width 48 height 8
click at [156, 73] on input "********" at bounding box center [145, 71] width 48 height 8
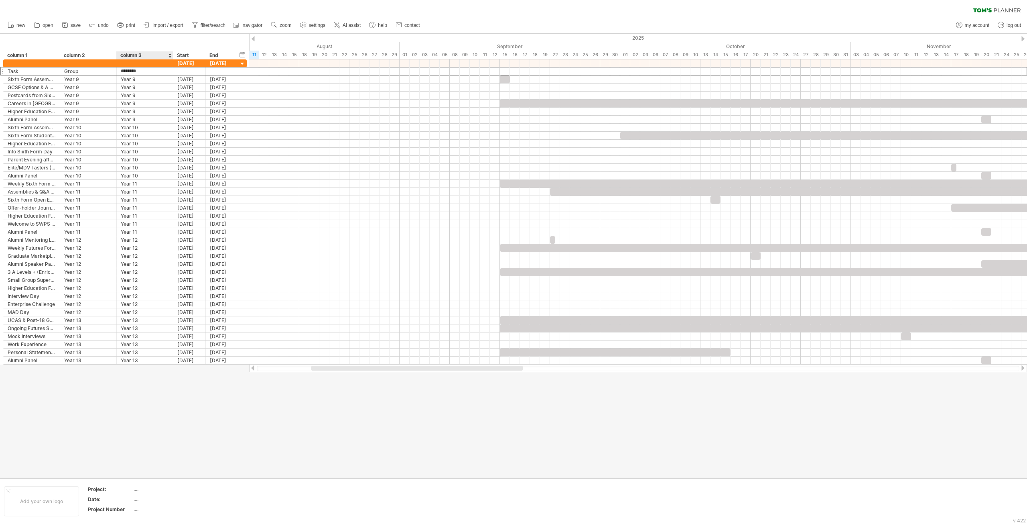
click at [144, 412] on div at bounding box center [513, 256] width 1027 height 444
click at [136, 53] on div "column 3" at bounding box center [144, 55] width 48 height 8
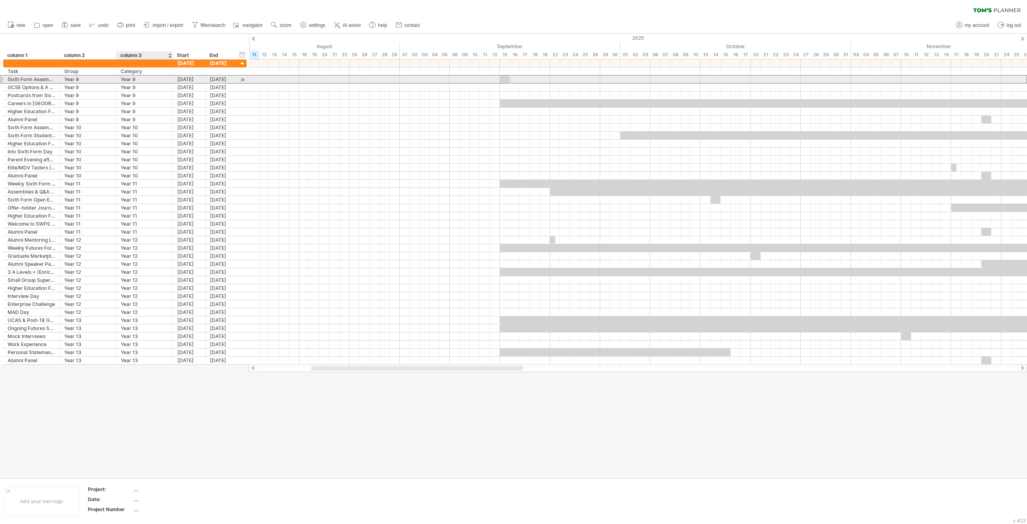
click at [142, 80] on div "Year 9" at bounding box center [145, 79] width 48 height 8
click at [142, 91] on div "Year 9" at bounding box center [145, 87] width 48 height 8
click at [143, 81] on div "Year 9" at bounding box center [145, 79] width 48 height 8
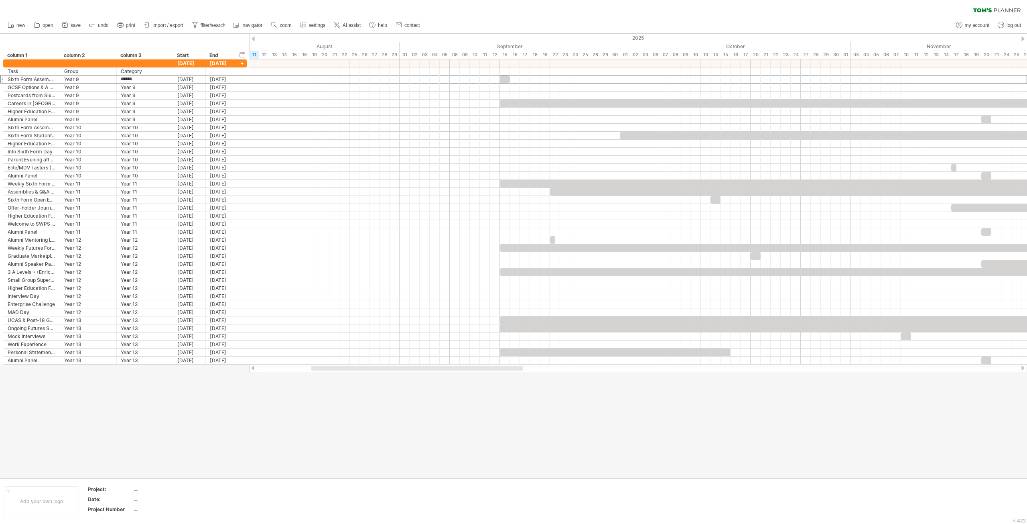
click at [846, 438] on div at bounding box center [513, 256] width 1027 height 444
click at [224, 131] on div "add special column" at bounding box center [193, 131] width 74 height 13
click at [146, 410] on div at bounding box center [513, 256] width 1027 height 444
click at [148, 44] on div "hide start/end/duration show start/end/duration ******** column 1 ******** colu…" at bounding box center [124, 47] width 249 height 26
click at [171, 59] on div at bounding box center [169, 55] width 3 height 8
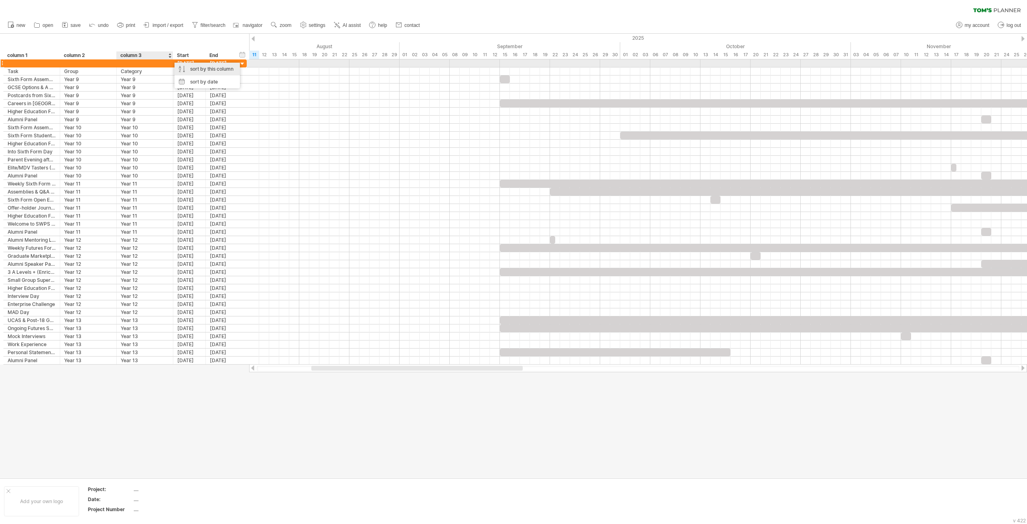
click at [194, 67] on div "sort by this column" at bounding box center [207, 69] width 65 height 13
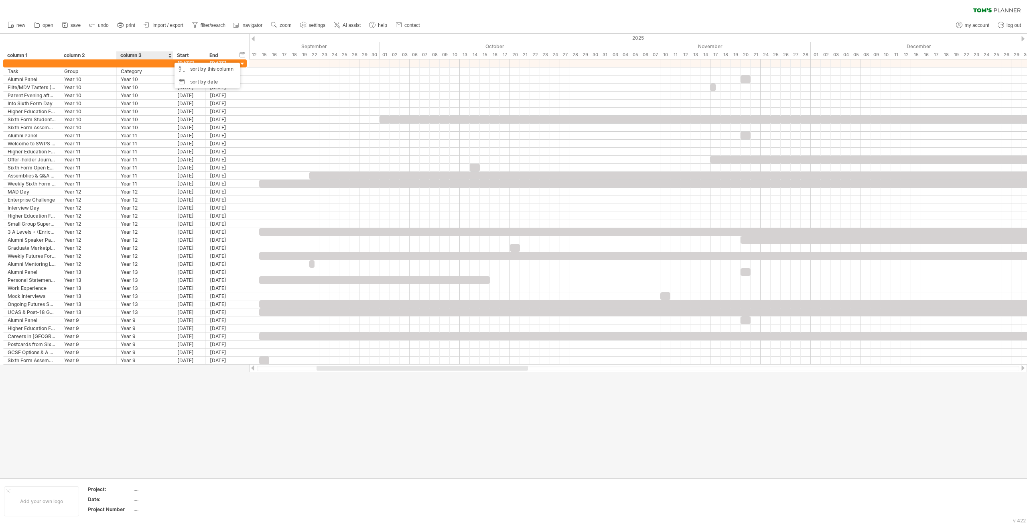
click at [154, 427] on div at bounding box center [513, 256] width 1027 height 444
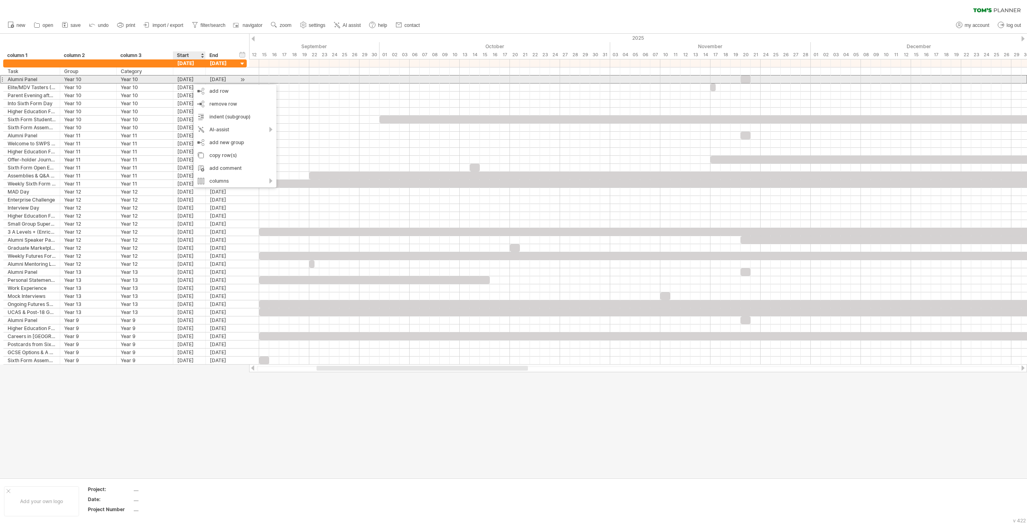
click at [11, 82] on div "Alumni Panel" at bounding box center [32, 79] width 48 height 8
click at [243, 80] on div at bounding box center [243, 79] width 8 height 8
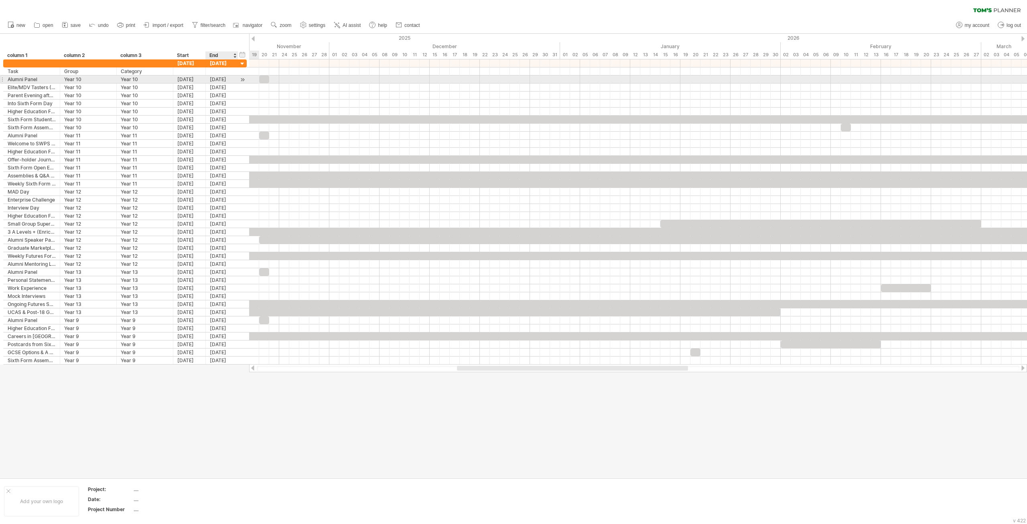
click at [243, 80] on div at bounding box center [243, 79] width 8 height 8
click at [240, 80] on div at bounding box center [243, 79] width 8 height 8
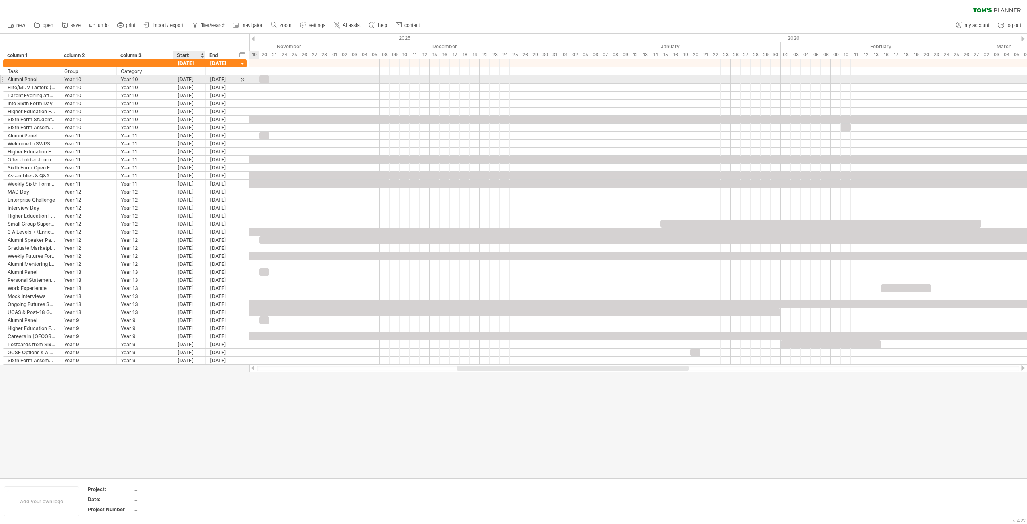
click at [184, 76] on div "[DATE]" at bounding box center [189, 79] width 32 height 8
click at [183, 81] on div "[DATE]" at bounding box center [189, 79] width 32 height 8
click at [172, 79] on div at bounding box center [172, 79] width 4 height 8
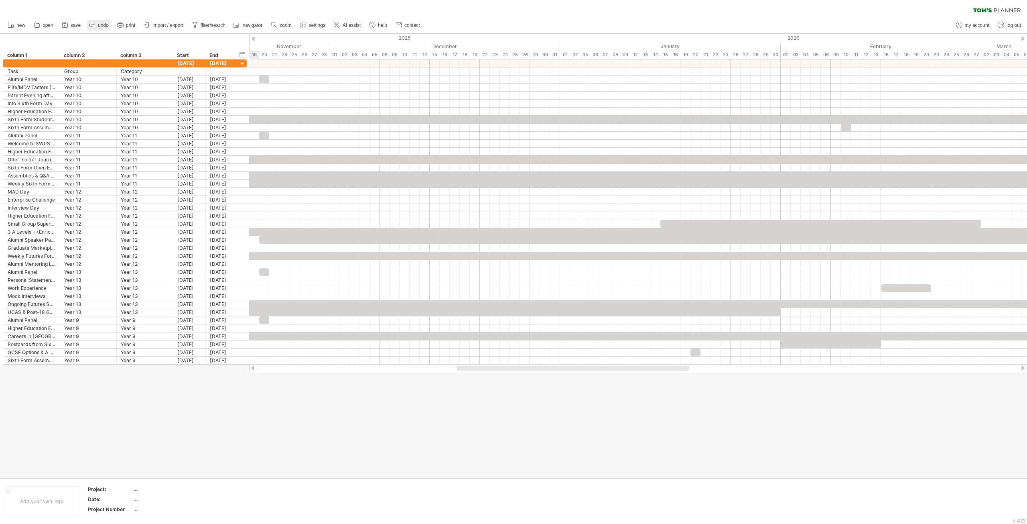
click at [95, 24] on icon at bounding box center [92, 24] width 8 height 8
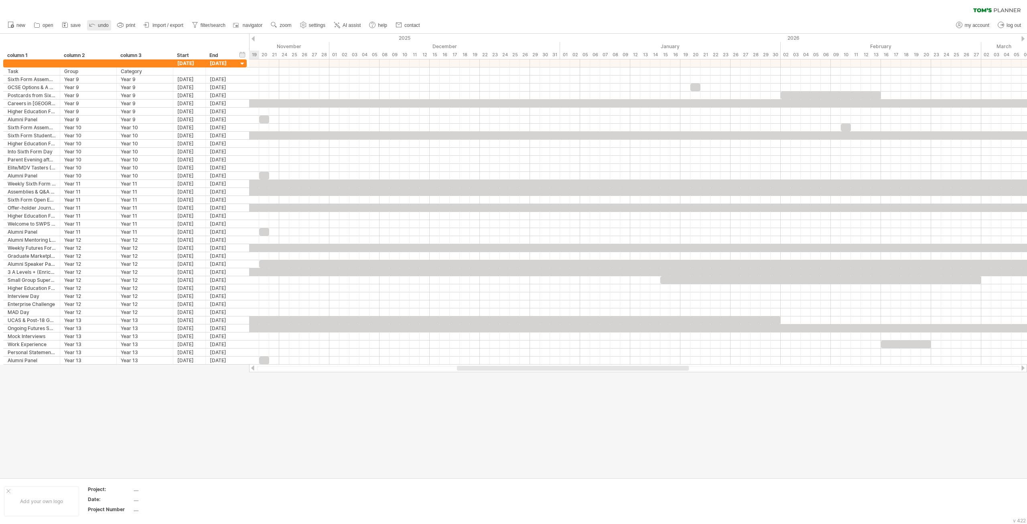
click at [95, 24] on icon at bounding box center [92, 24] width 8 height 8
click at [253, 37] on div at bounding box center [253, 38] width 3 height 5
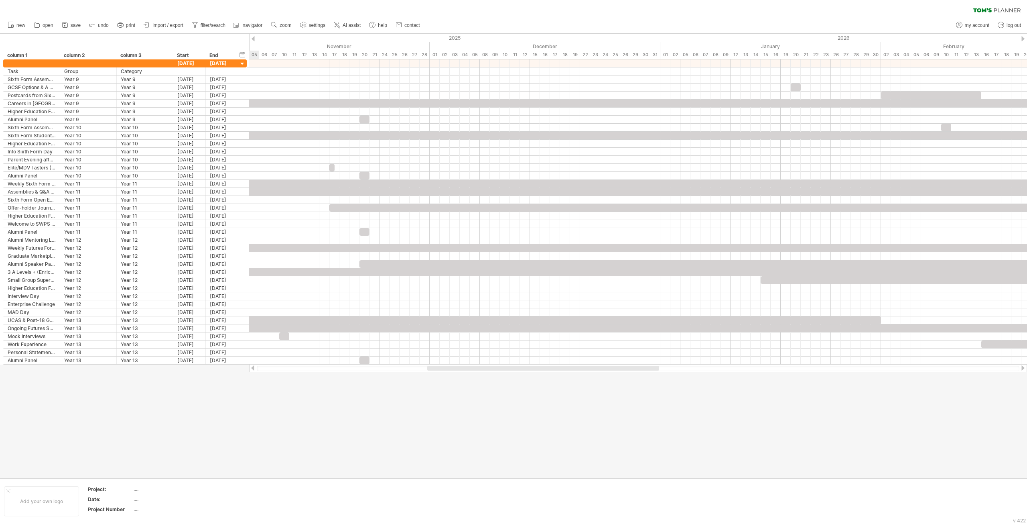
click at [253, 37] on div at bounding box center [253, 38] width 3 height 5
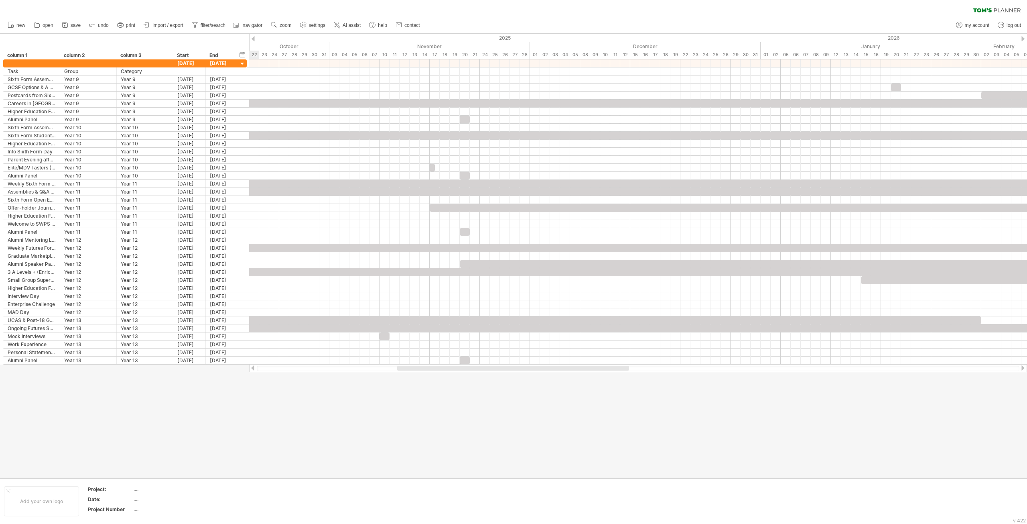
click at [253, 37] on div at bounding box center [253, 38] width 3 height 5
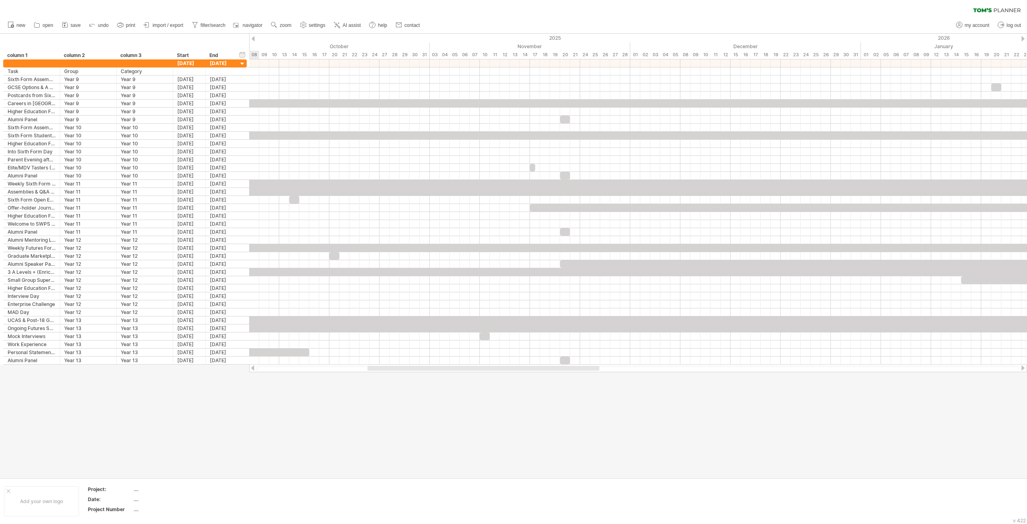
click at [253, 37] on div at bounding box center [253, 38] width 3 height 5
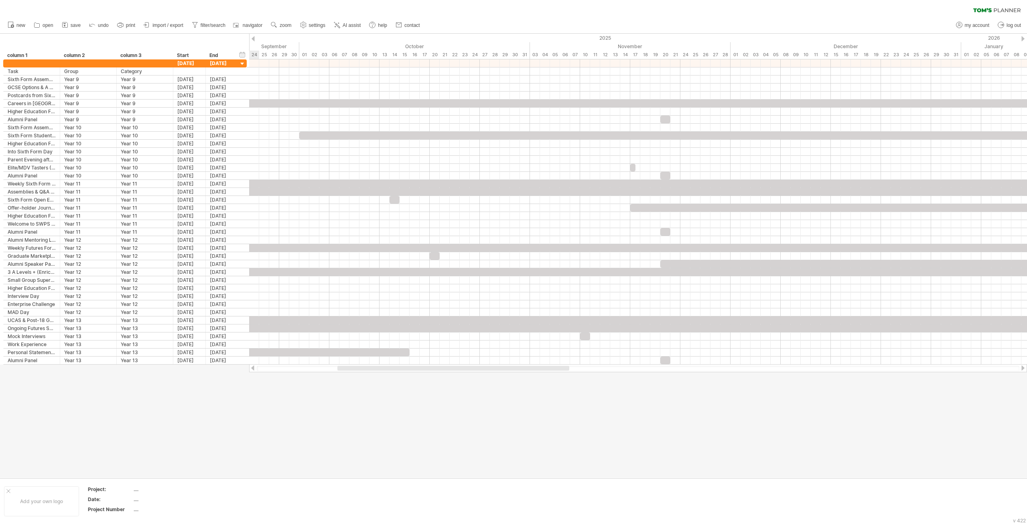
click at [253, 37] on div at bounding box center [253, 38] width 3 height 5
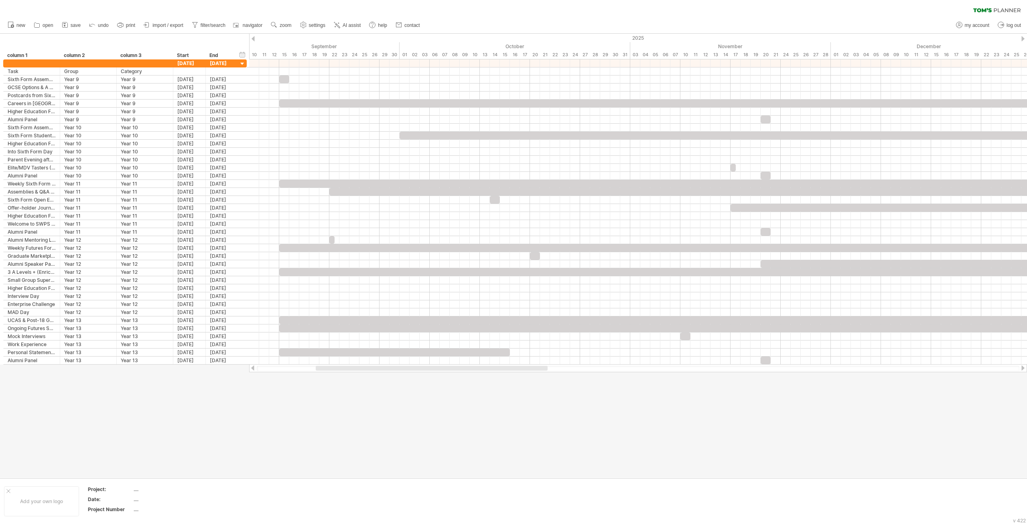
click at [253, 40] on div at bounding box center [253, 38] width 3 height 5
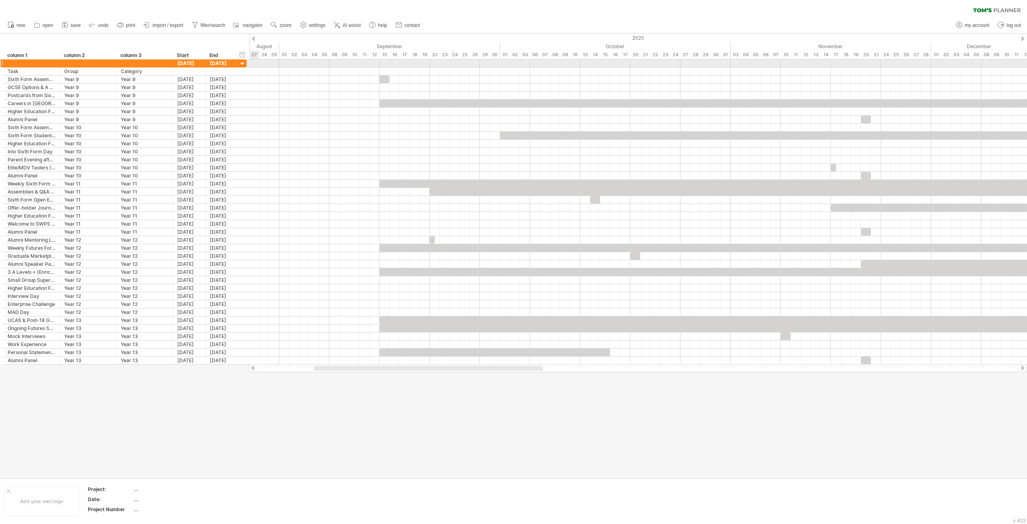
click at [245, 65] on div at bounding box center [243, 64] width 8 height 8
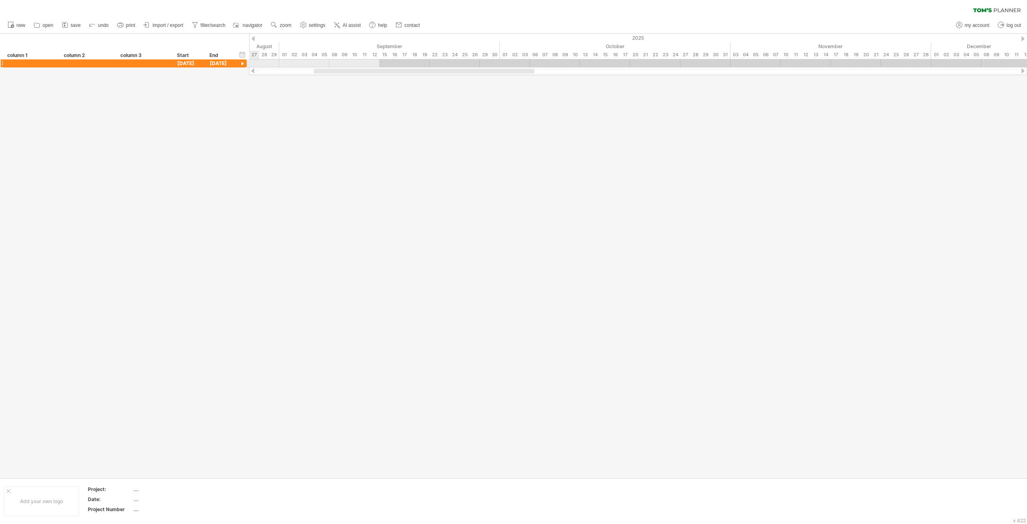
click at [245, 65] on div at bounding box center [243, 64] width 8 height 8
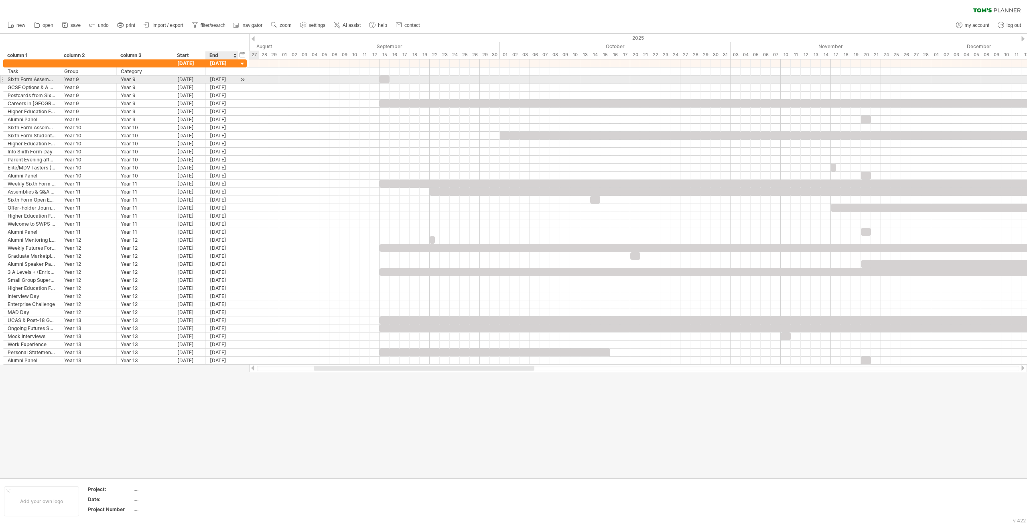
click at [220, 79] on div "[DATE]" at bounding box center [222, 79] width 32 height 8
click at [145, 78] on div "Year 9" at bounding box center [145, 79] width 48 height 8
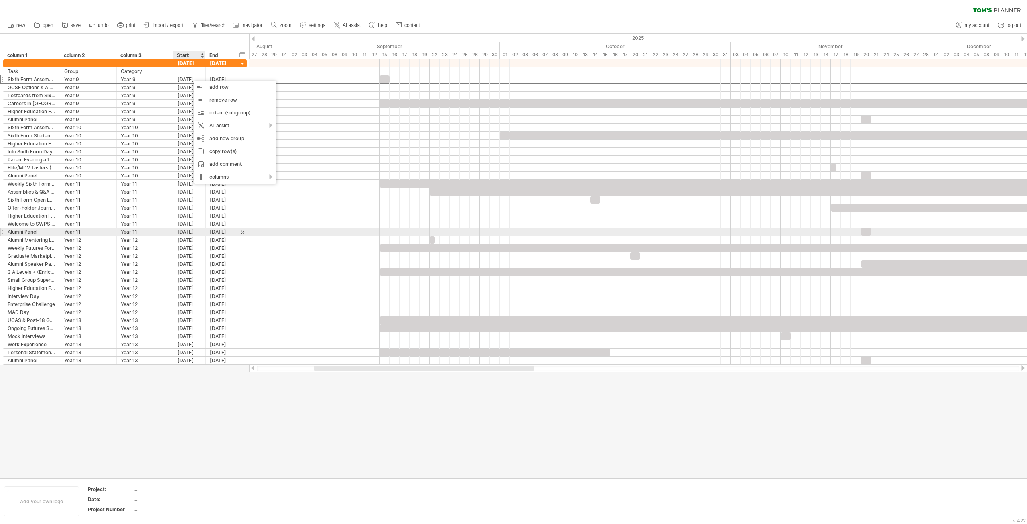
click at [185, 232] on div "[DATE]" at bounding box center [189, 232] width 32 height 8
click at [240, 410] on div at bounding box center [513, 256] width 1027 height 444
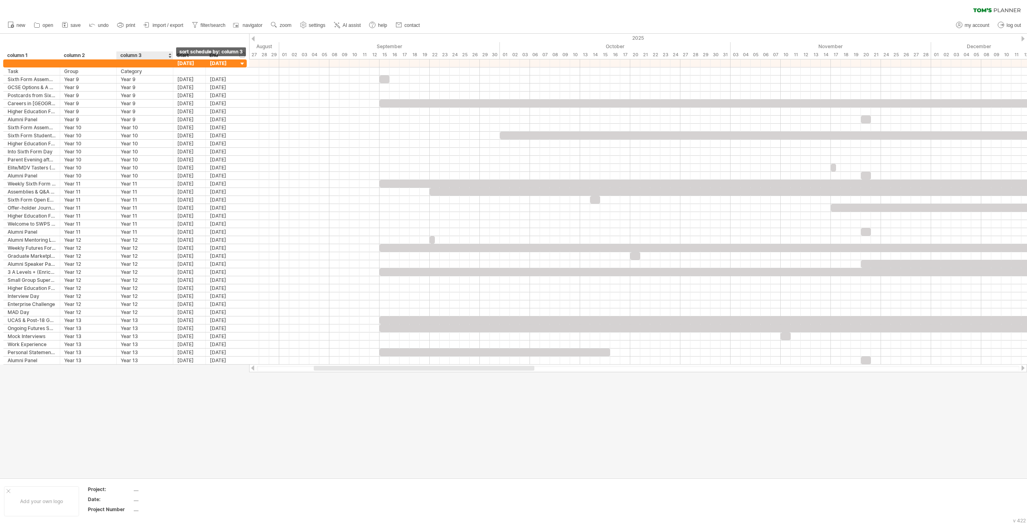
click at [171, 54] on div at bounding box center [169, 55] width 3 height 8
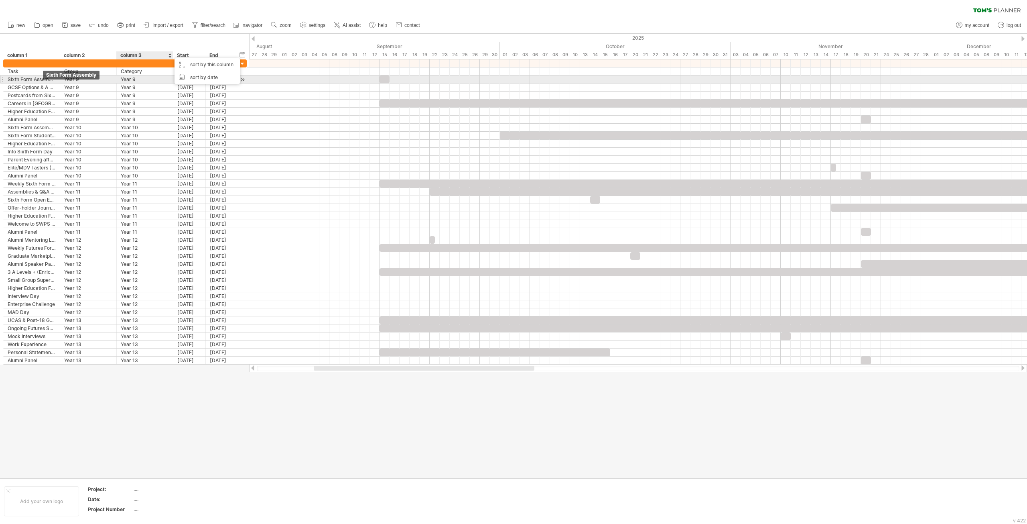
click at [27, 79] on div "Sixth Form Assembly" at bounding box center [32, 79] width 48 height 8
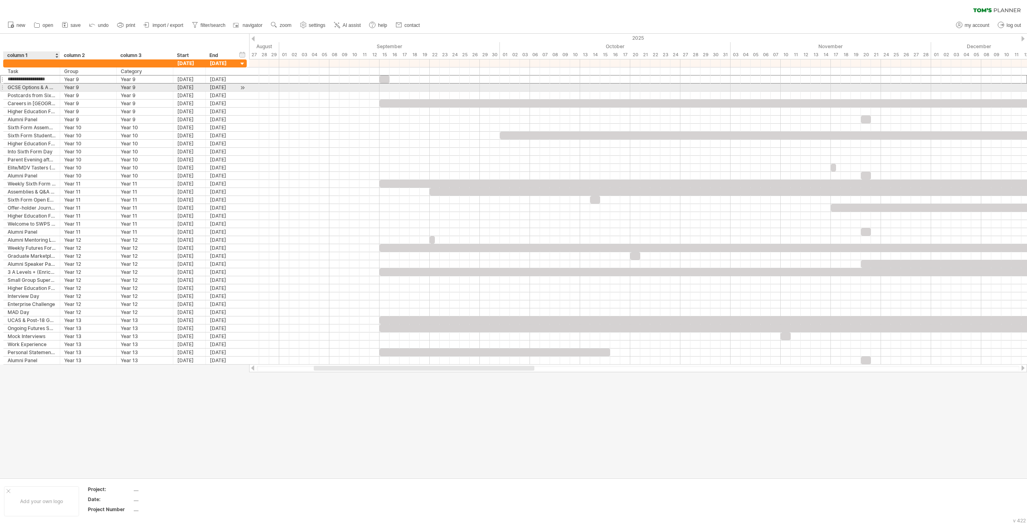
click at [28, 87] on div "GCSE Options & A Level Choices Workshop" at bounding box center [32, 87] width 48 height 8
click at [222, 79] on div "[DATE]" at bounding box center [222, 79] width 32 height 8
click at [209, 88] on div "[DATE]" at bounding box center [222, 87] width 32 height 8
click at [208, 94] on div "[DATE]" at bounding box center [222, 95] width 32 height 8
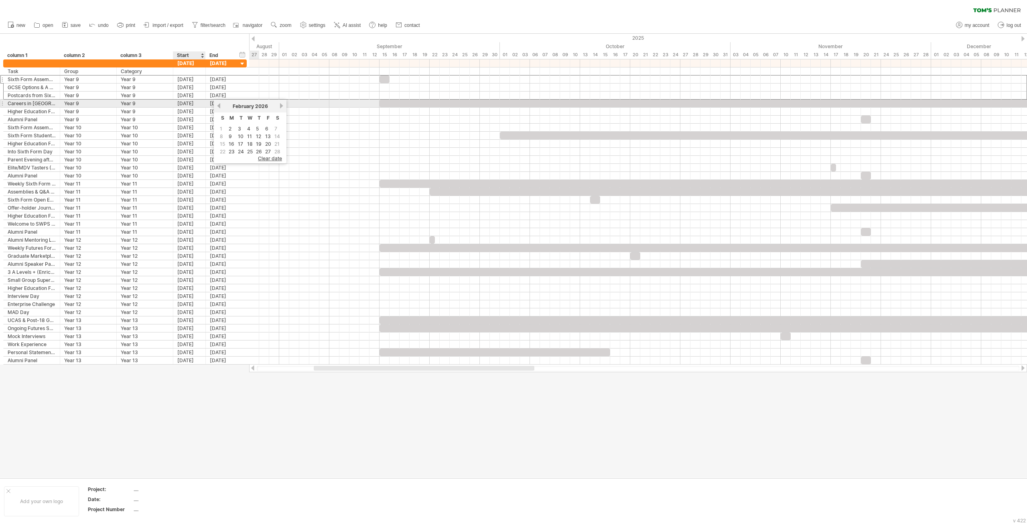
click at [201, 105] on div "[DATE]" at bounding box center [189, 104] width 32 height 8
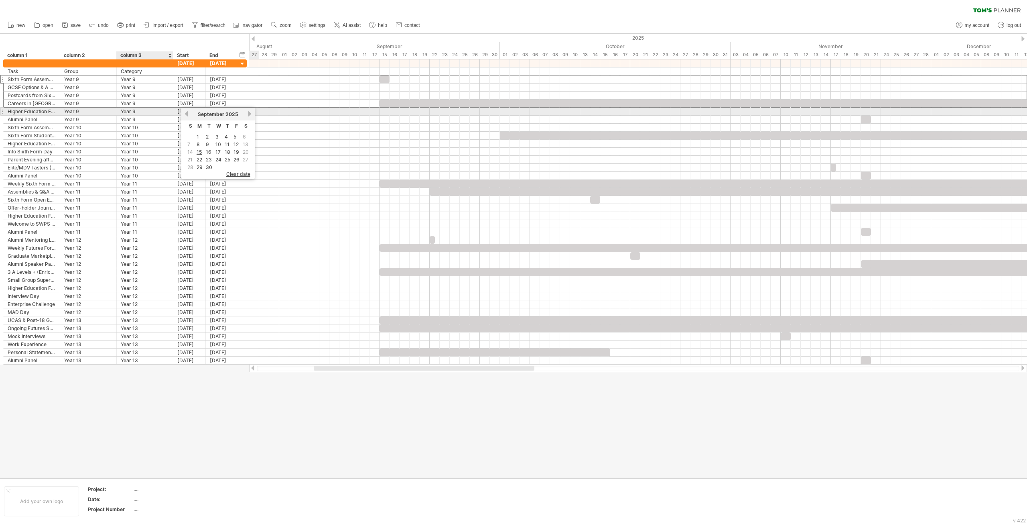
click at [137, 111] on div "Year 9" at bounding box center [145, 112] width 48 height 8
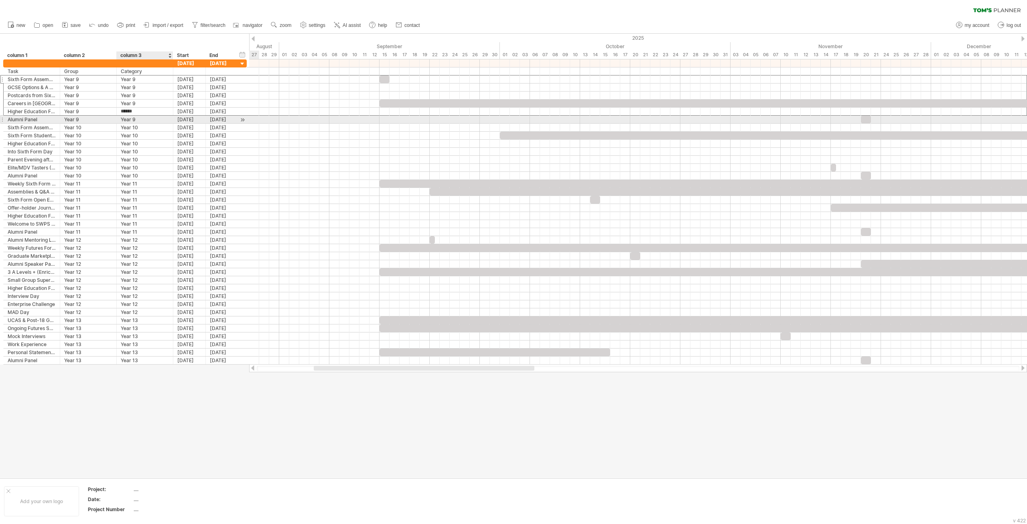
click at [134, 121] on div "Year 9" at bounding box center [145, 120] width 48 height 8
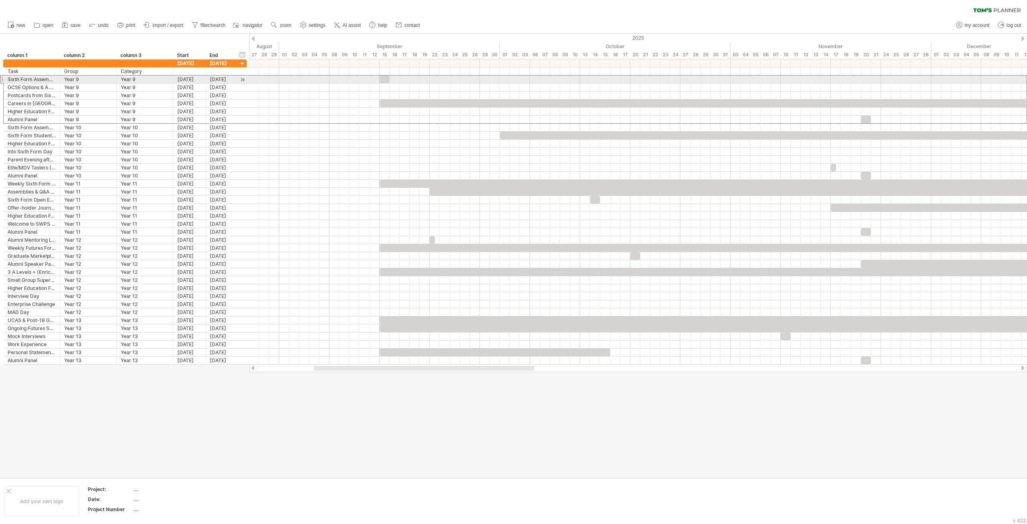
click at [4, 78] on div "**********" at bounding box center [32, 79] width 57 height 8
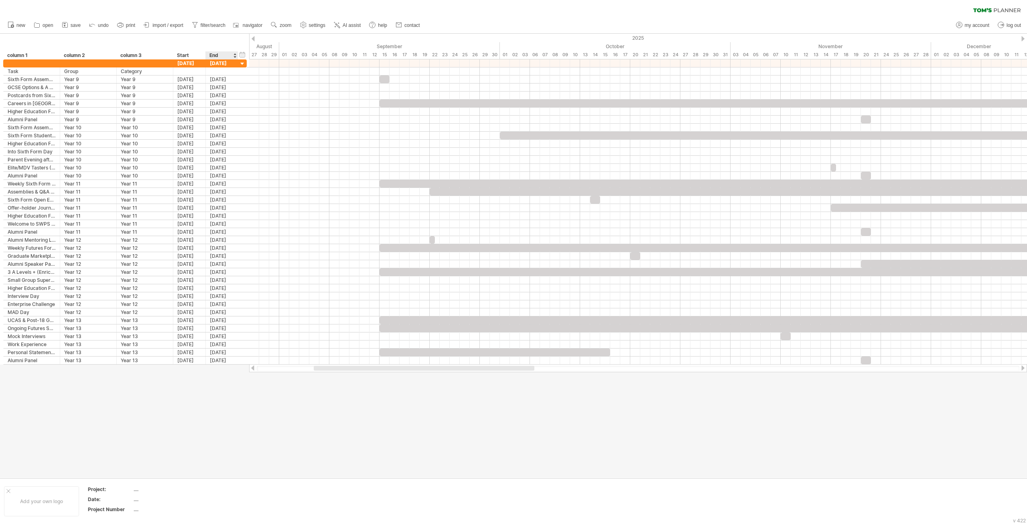
click at [219, 420] on div at bounding box center [513, 256] width 1027 height 444
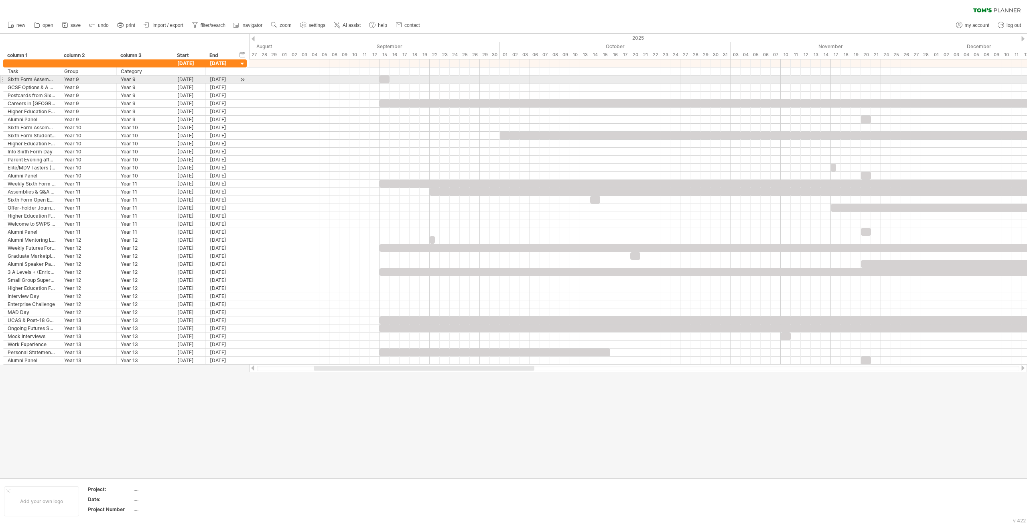
click at [2, 79] on div at bounding box center [1, 79] width 3 height 8
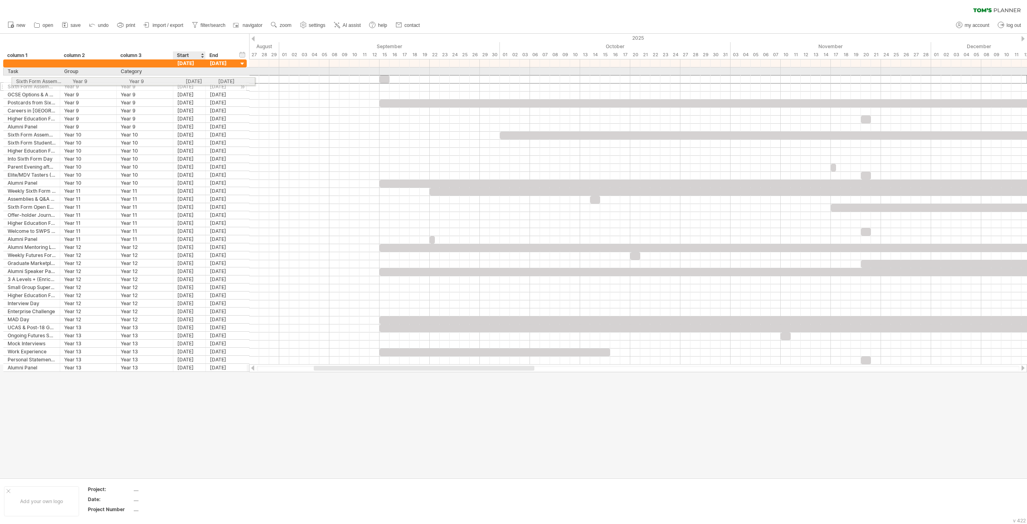
drag, startPoint x: 183, startPoint y: 80, endPoint x: 188, endPoint y: 78, distance: 5.5
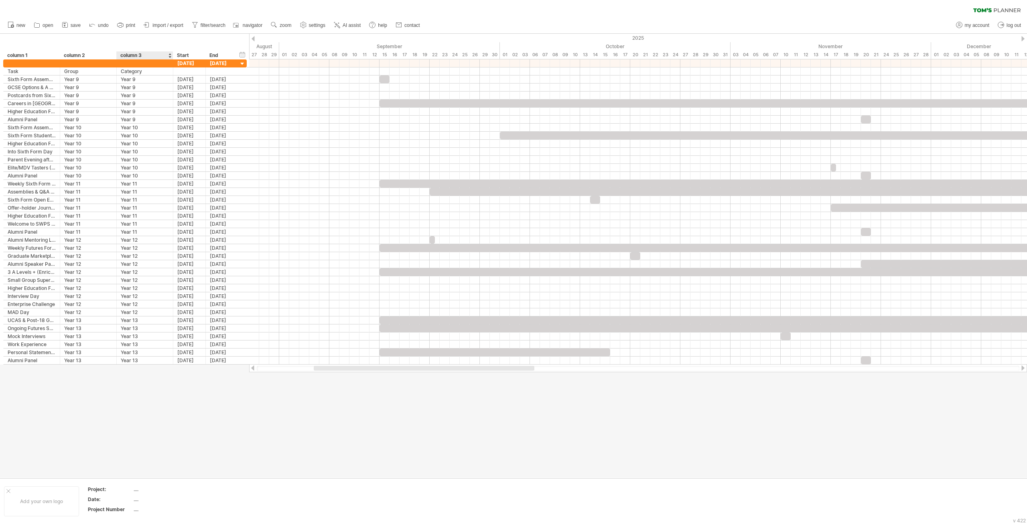
click at [168, 422] on div at bounding box center [513, 256] width 1027 height 444
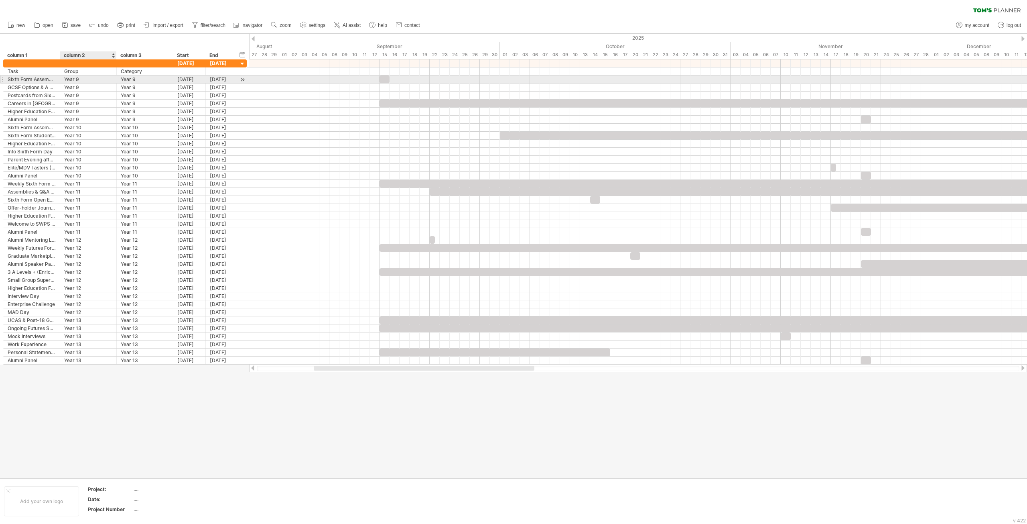
click at [84, 76] on div "Year 9" at bounding box center [88, 79] width 48 height 8
click at [25, 79] on div "Sixth Form Assembly" at bounding box center [32, 79] width 48 height 8
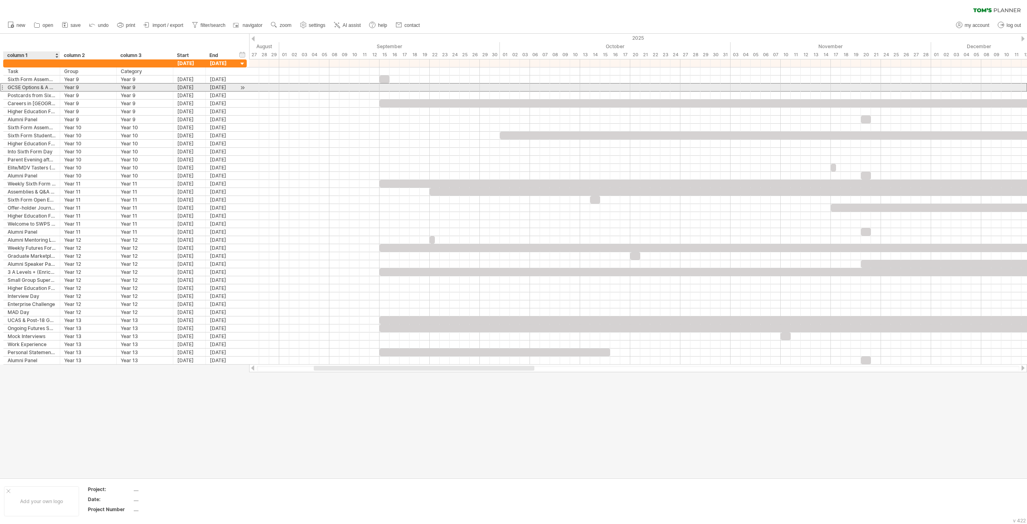
click at [26, 88] on div "GCSE Options & A Level Choices Workshop" at bounding box center [32, 87] width 48 height 8
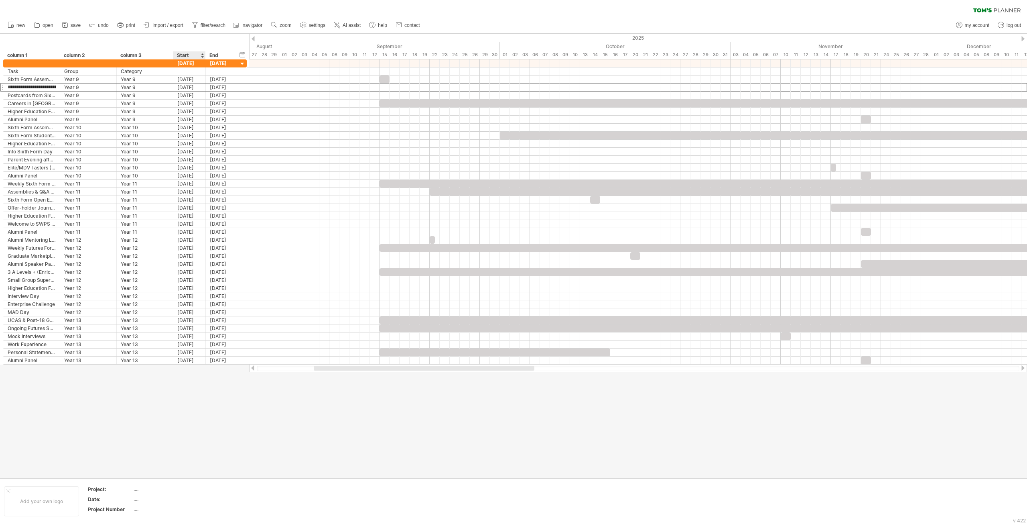
click at [185, 430] on div at bounding box center [513, 256] width 1027 height 444
click at [32, 78] on div "Sixth Form Assembly" at bounding box center [32, 79] width 48 height 8
click at [32, 86] on div "GCSE Options & A Level Choices Workshop" at bounding box center [32, 87] width 48 height 8
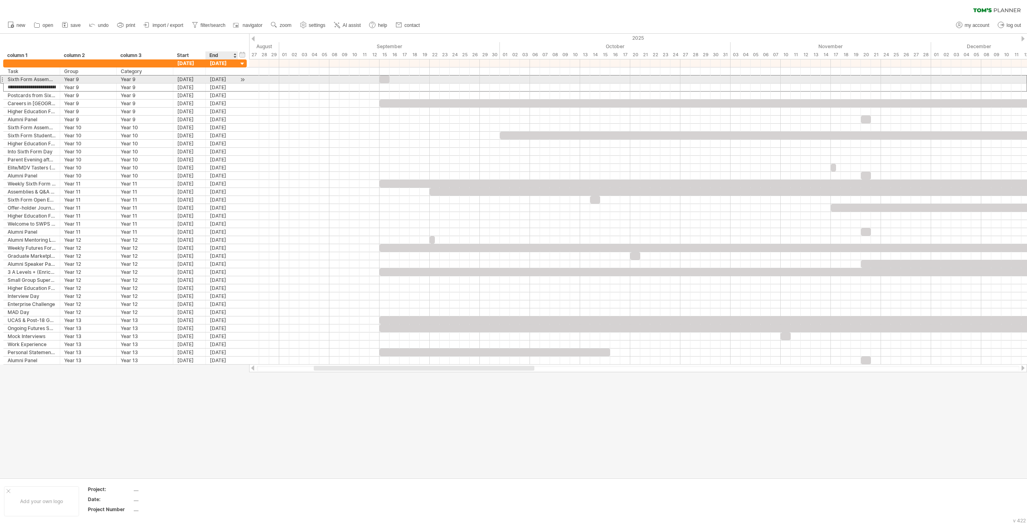
click at [227, 77] on div "[DATE]" at bounding box center [222, 79] width 32 height 8
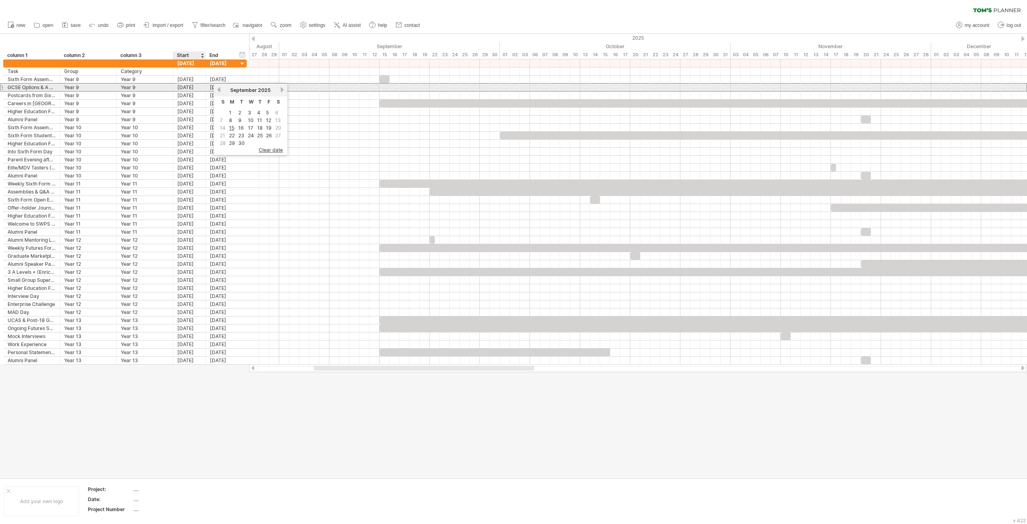
click at [197, 89] on div "[DATE]" at bounding box center [189, 87] width 32 height 8
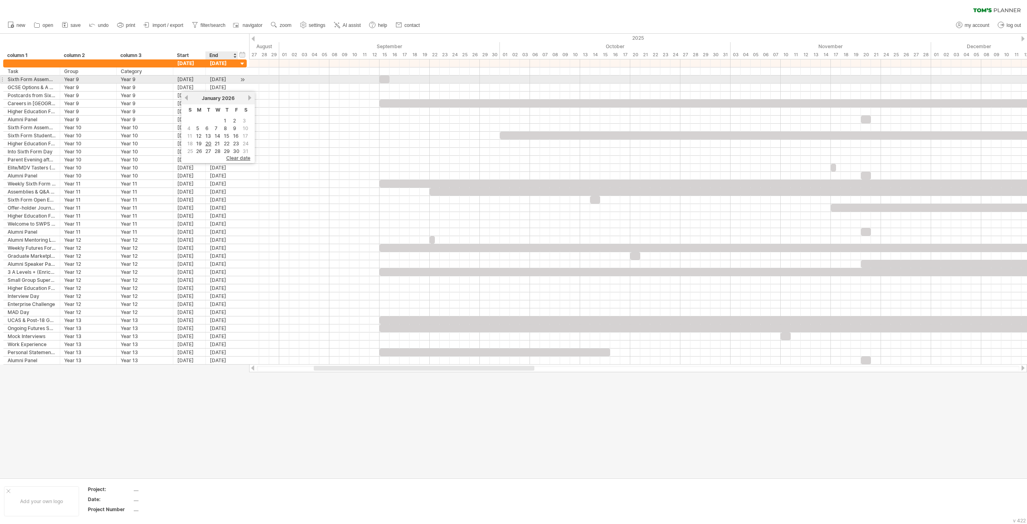
click at [222, 78] on div "[DATE]" at bounding box center [222, 79] width 32 height 8
click at [133, 409] on div at bounding box center [513, 256] width 1027 height 444
click at [25, 78] on div "Sixth Form Assembly" at bounding box center [32, 79] width 48 height 8
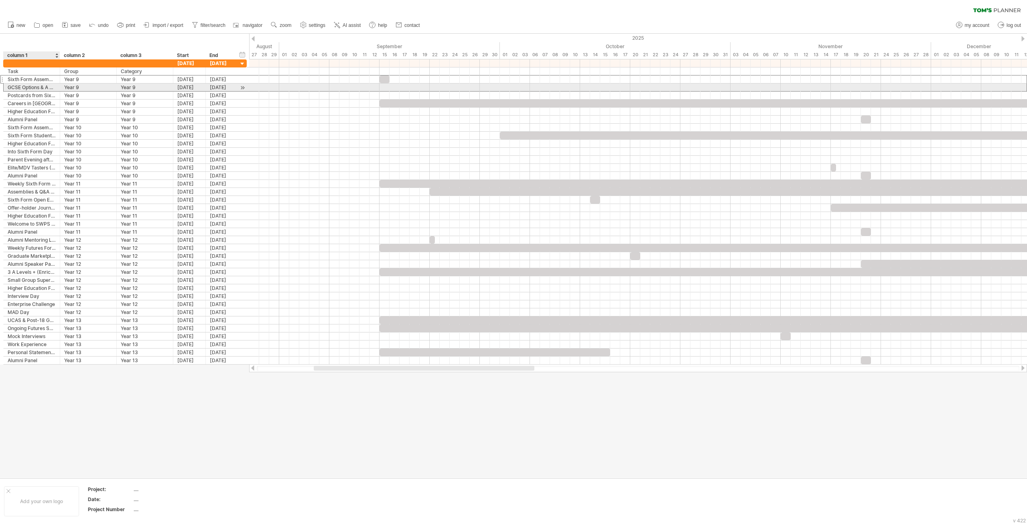
click at [26, 87] on div "GCSE Options & A Level Choices Workshop" at bounding box center [32, 87] width 48 height 8
click at [27, 95] on div "Postcards from Sixth Form" at bounding box center [32, 95] width 48 height 8
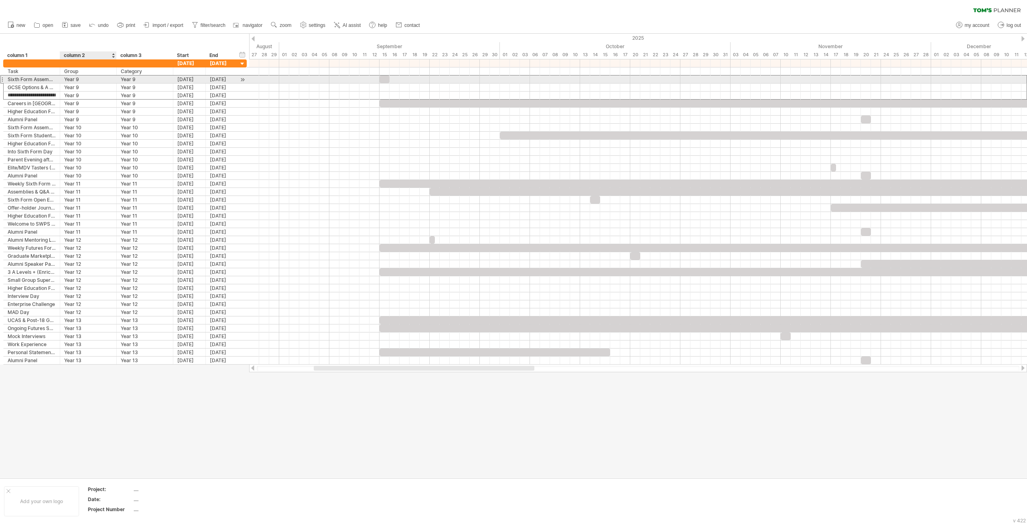
click at [80, 80] on div "Year 9" at bounding box center [88, 79] width 48 height 8
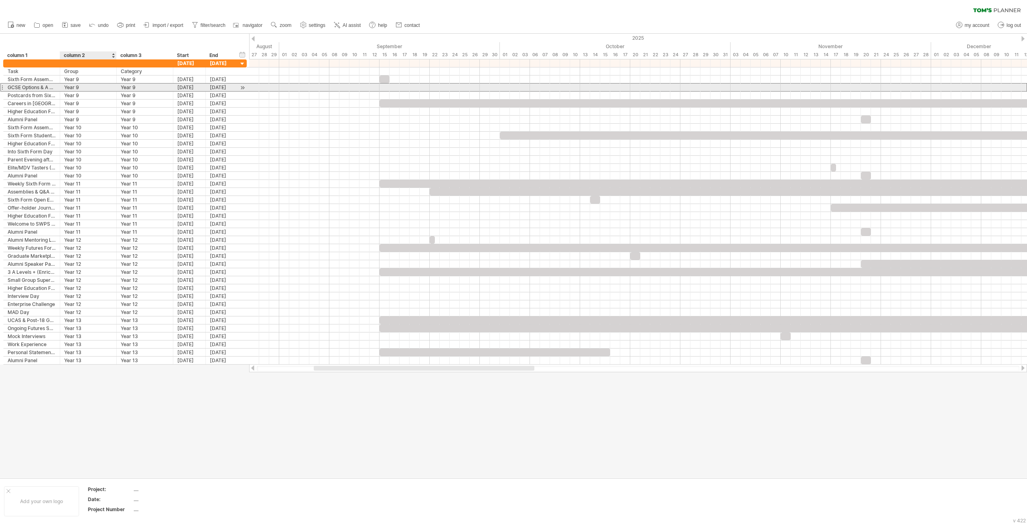
click at [80, 90] on div "Year 9" at bounding box center [88, 87] width 48 height 8
click at [36, 82] on div "Sixth Form Assembly" at bounding box center [32, 79] width 48 height 8
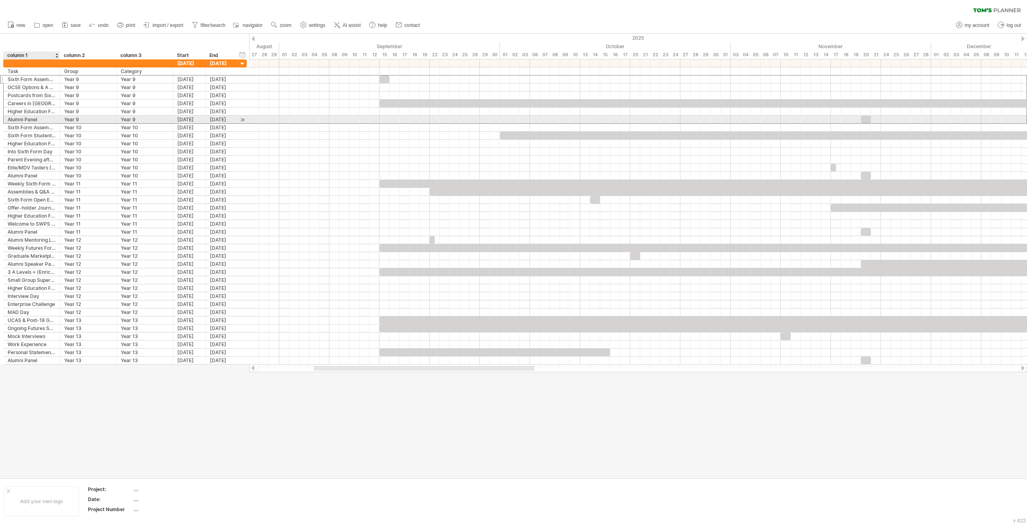
click at [49, 118] on div "Alumni Panel" at bounding box center [32, 120] width 48 height 8
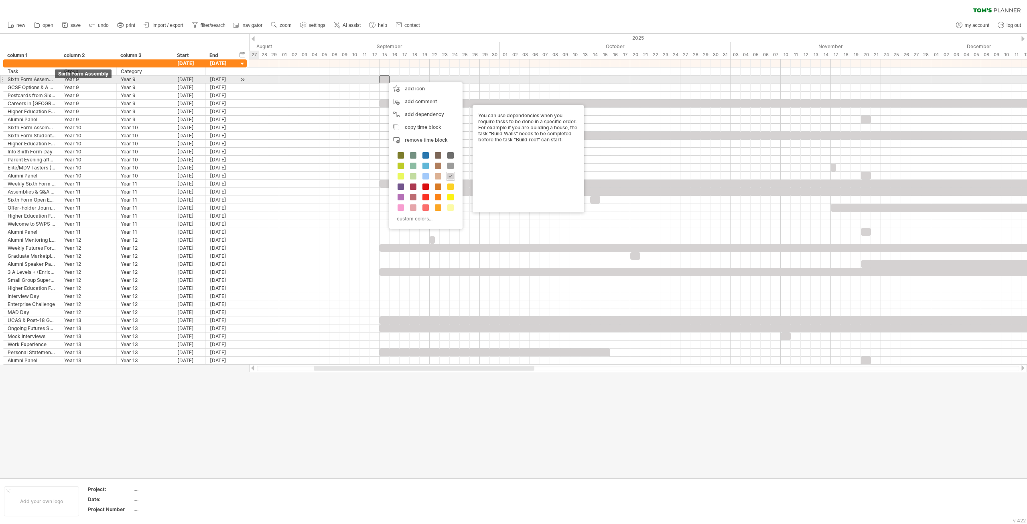
click at [51, 81] on div "Sixth Form Assembly" at bounding box center [32, 79] width 48 height 8
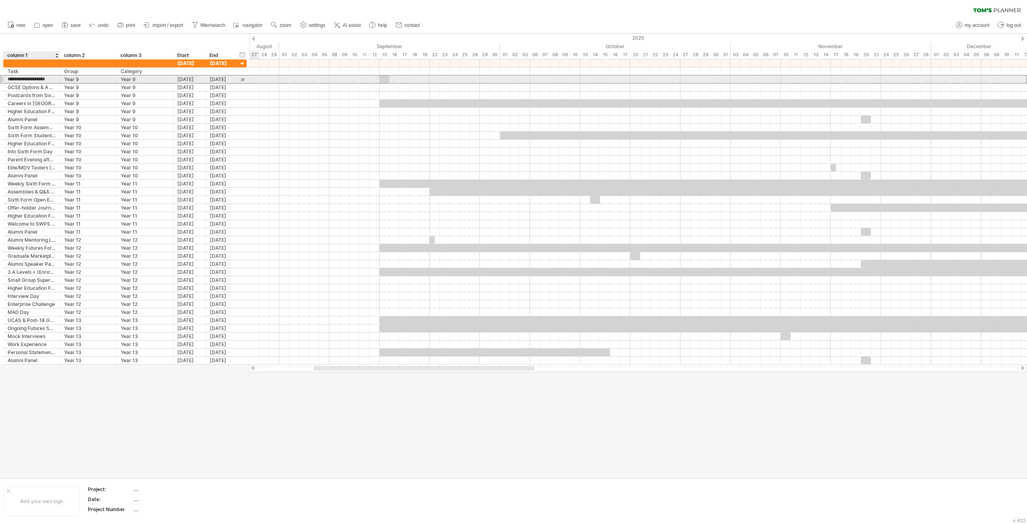
click at [53, 77] on input "**********" at bounding box center [32, 79] width 48 height 8
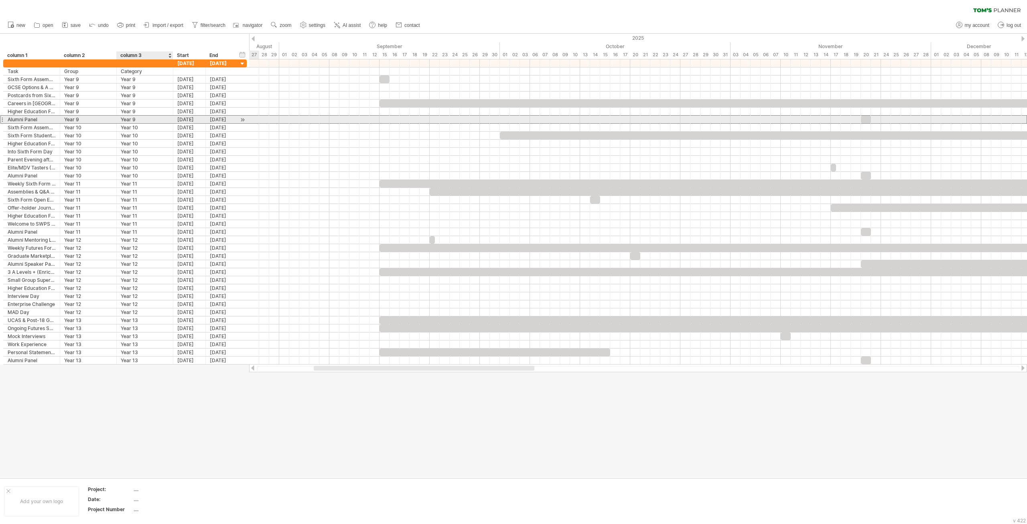
click at [132, 122] on div "Year 9" at bounding box center [145, 120] width 48 height 8
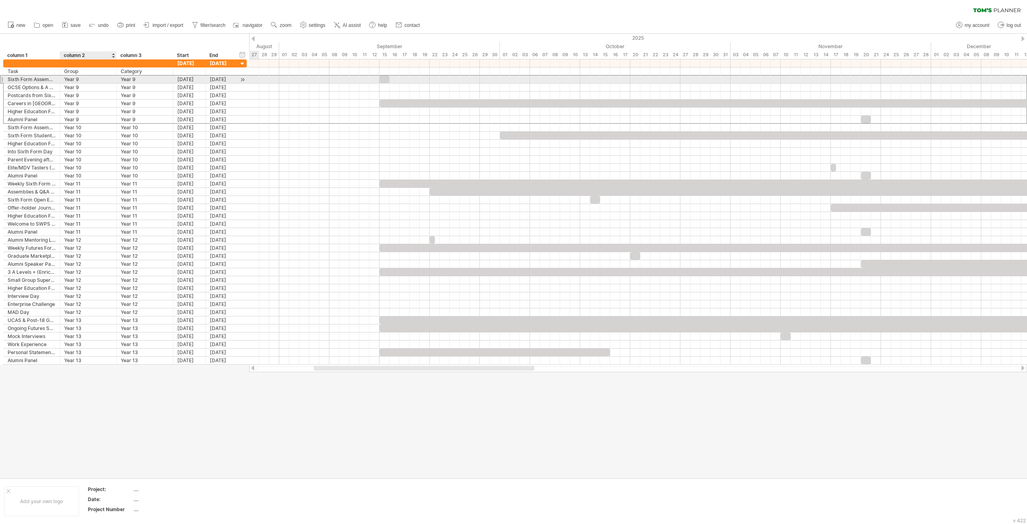
click at [84, 79] on div "Year 9" at bounding box center [88, 79] width 48 height 8
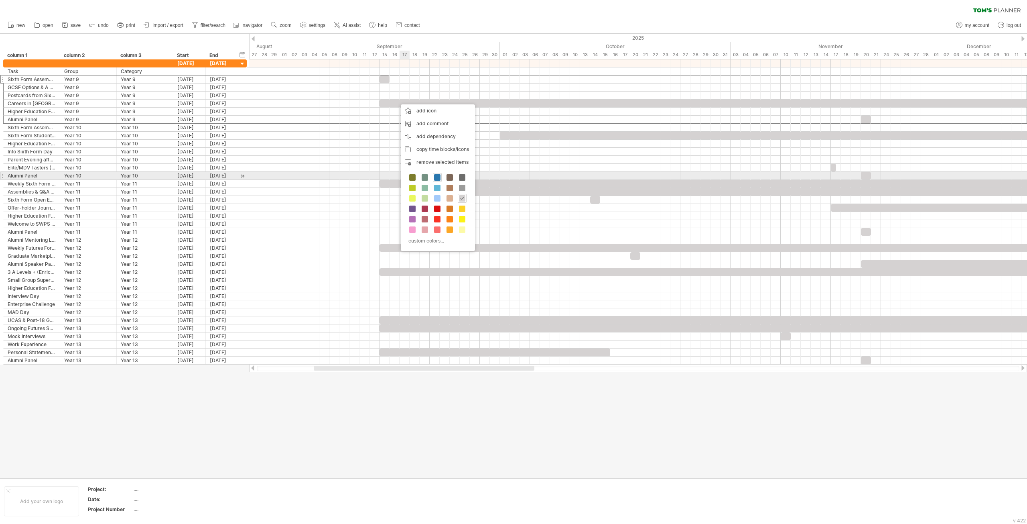
click at [438, 176] on span at bounding box center [437, 177] width 6 height 6
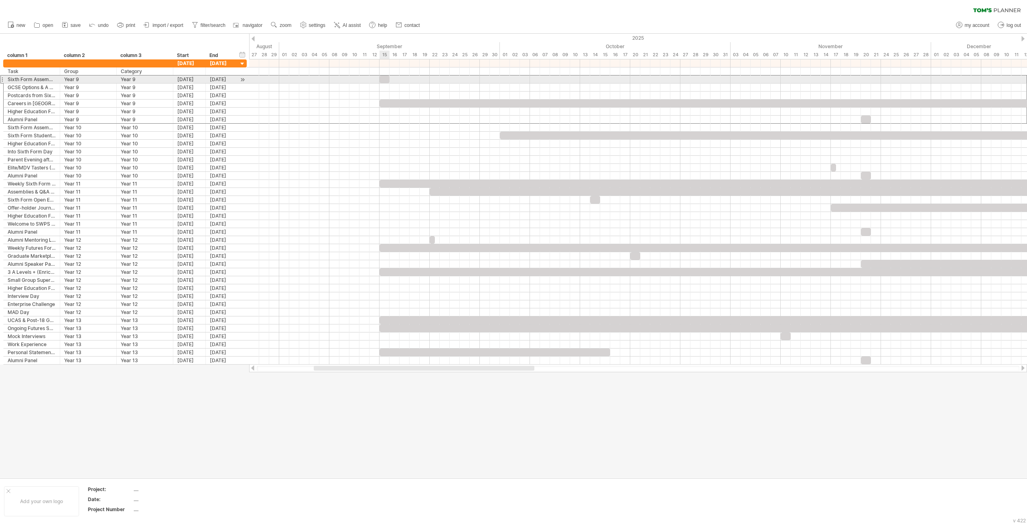
click at [385, 79] on div at bounding box center [385, 79] width 10 height 8
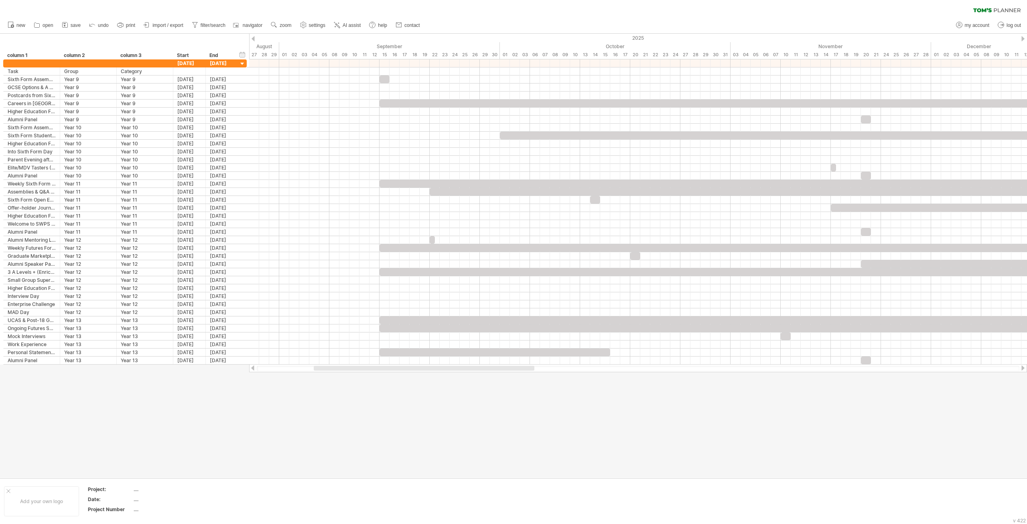
click at [436, 451] on div at bounding box center [513, 256] width 1027 height 444
click at [1005, 475] on div at bounding box center [1001, 475] width 13 height 6
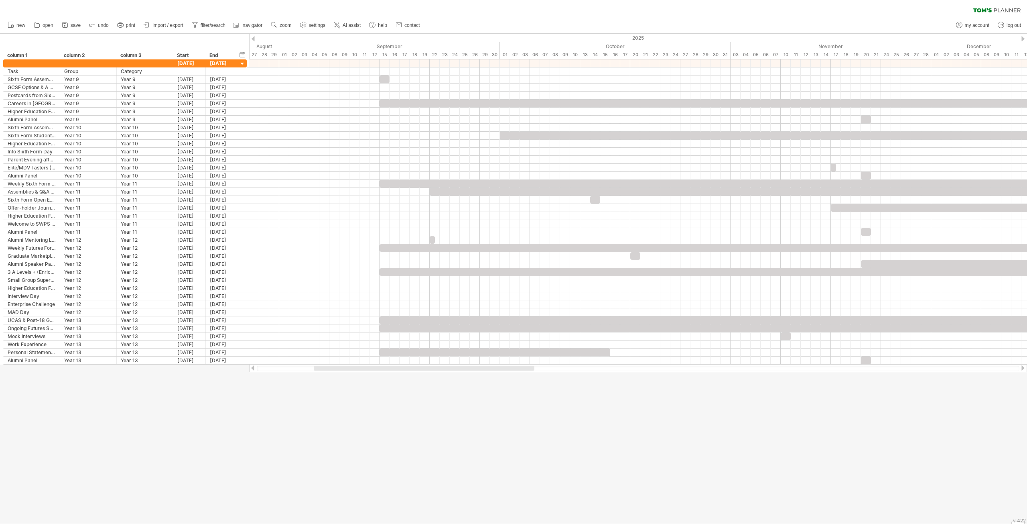
click at [1016, 522] on div "v 422" at bounding box center [1019, 520] width 13 height 6
click at [709, 437] on div at bounding box center [513, 278] width 1027 height 489
click at [87, 465] on div at bounding box center [513, 278] width 1027 height 489
click at [88, 465] on div at bounding box center [513, 278] width 1027 height 489
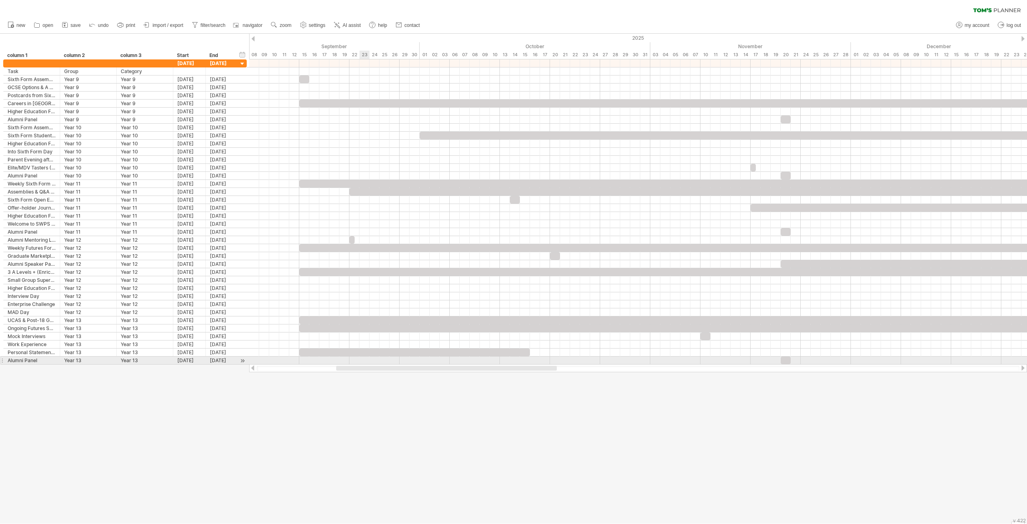
drag, startPoint x: 338, startPoint y: 366, endPoint x: 370, endPoint y: 359, distance: 32.6
click at [368, 359] on div "Trying to reach [DOMAIN_NAME] Connected again... processing file clear filter" at bounding box center [513, 262] width 1027 height 524
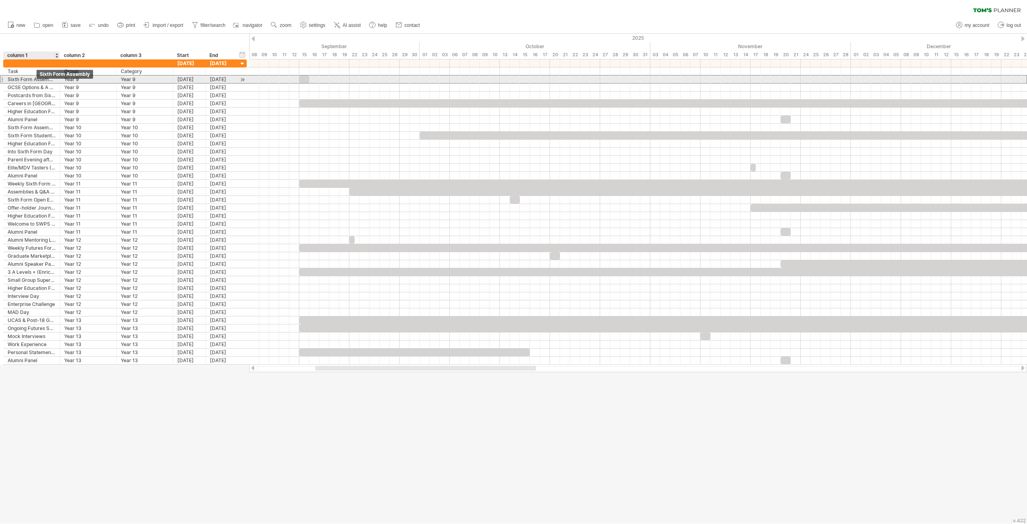
click at [30, 79] on div "Sixth Form Assembly" at bounding box center [32, 79] width 48 height 8
click at [37, 87] on div "GCSE Options & A Level Choices Workshop" at bounding box center [32, 87] width 48 height 8
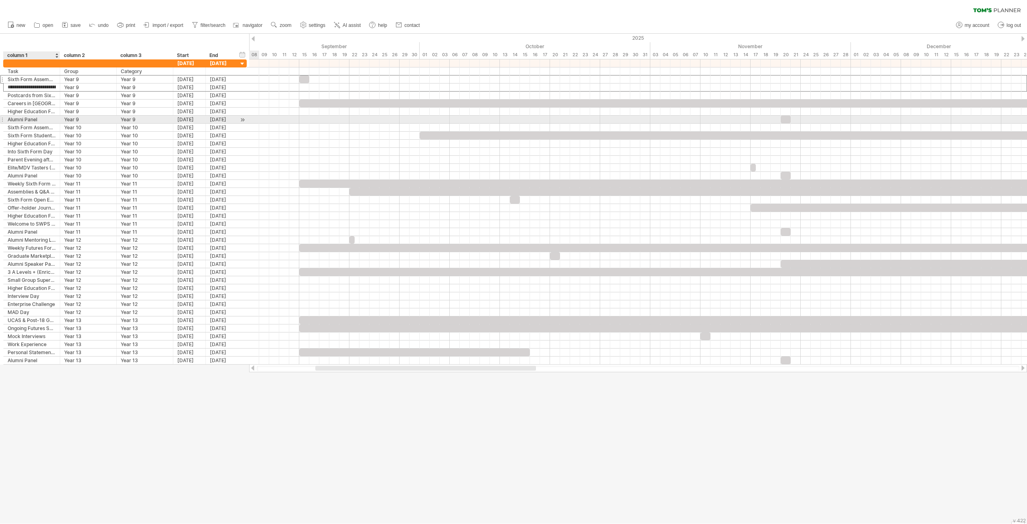
click at [32, 120] on div "Alumni Panel" at bounding box center [32, 120] width 48 height 8
click at [324, 21] on link "settings" at bounding box center [313, 25] width 30 height 10
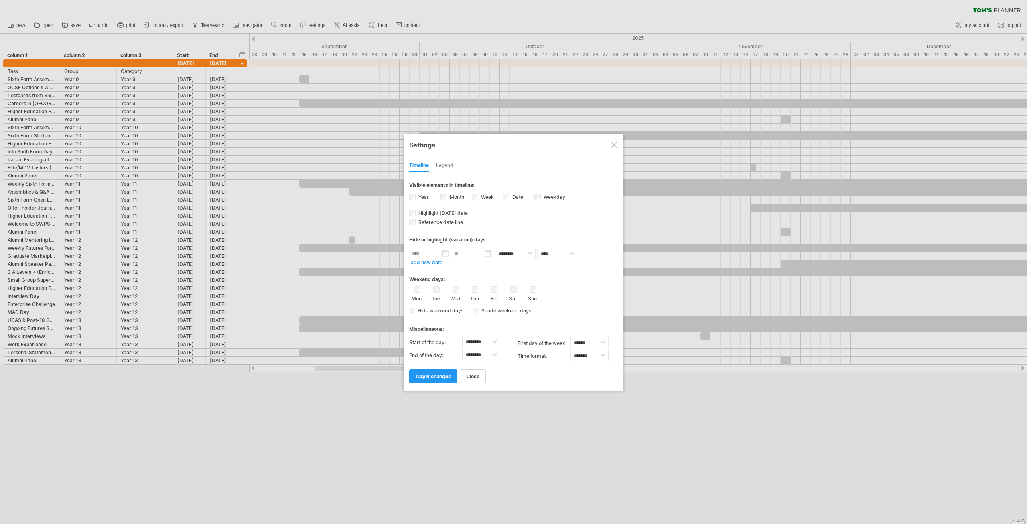
click at [437, 162] on div "Legend" at bounding box center [444, 165] width 17 height 13
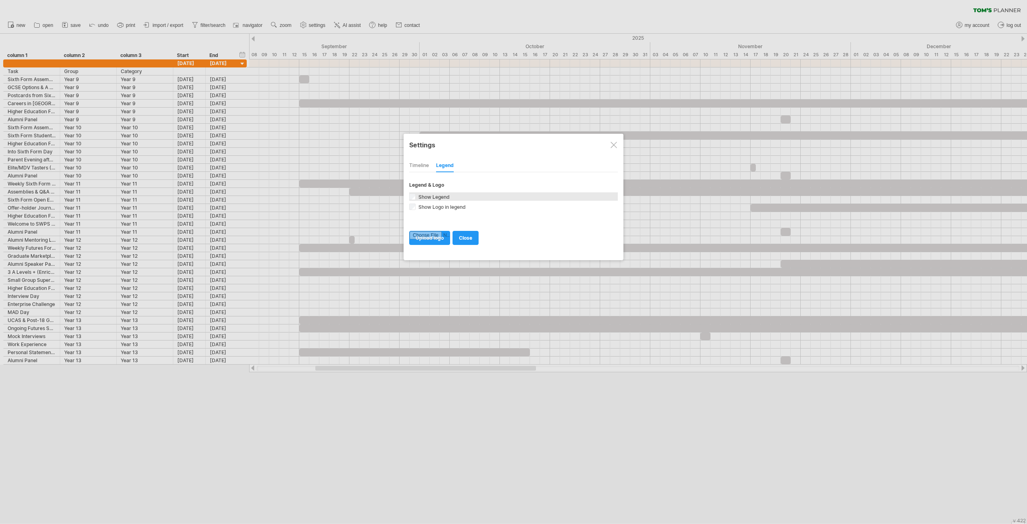
click at [440, 200] on div "Show Legend Include a legend (also known as a key) at the bottom of your schedu…" at bounding box center [513, 196] width 209 height 8
click at [420, 162] on div "Timeline" at bounding box center [419, 165] width 20 height 13
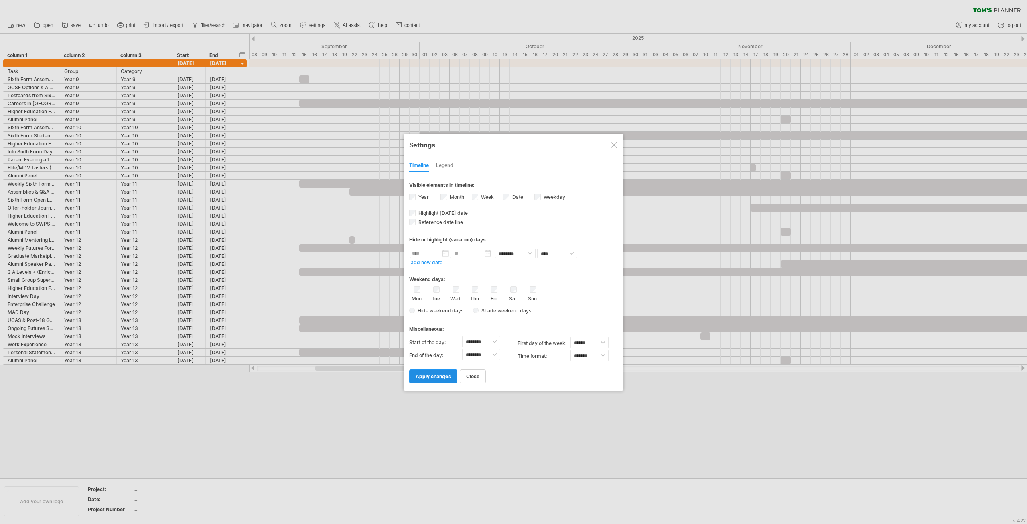
click at [439, 379] on link "apply changes" at bounding box center [433, 376] width 48 height 14
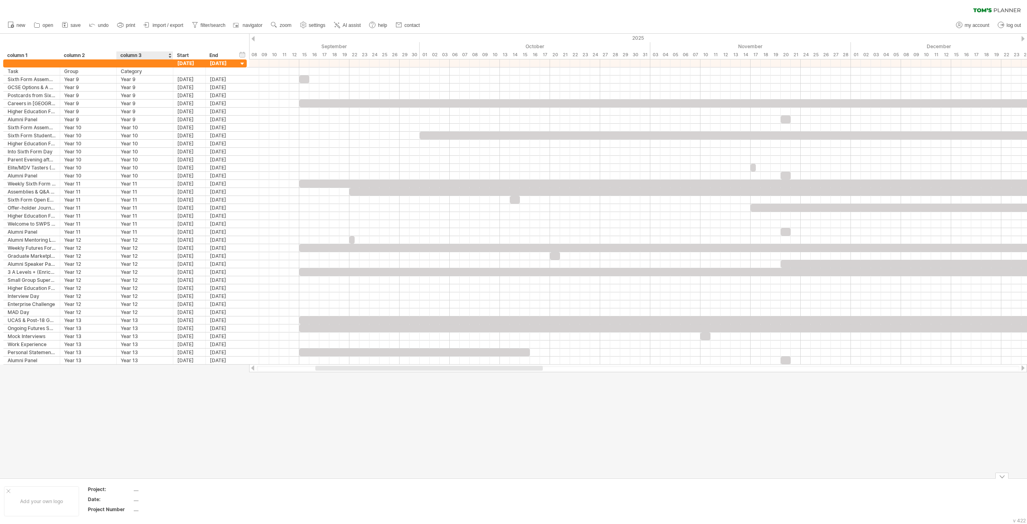
click at [140, 489] on div "...." at bounding box center [167, 488] width 67 height 7
click at [108, 498] on div "Date:" at bounding box center [110, 499] width 44 height 7
click at [103, 510] on div "Project Number" at bounding box center [110, 509] width 44 height 7
click at [78, 454] on div at bounding box center [513, 256] width 1027 height 444
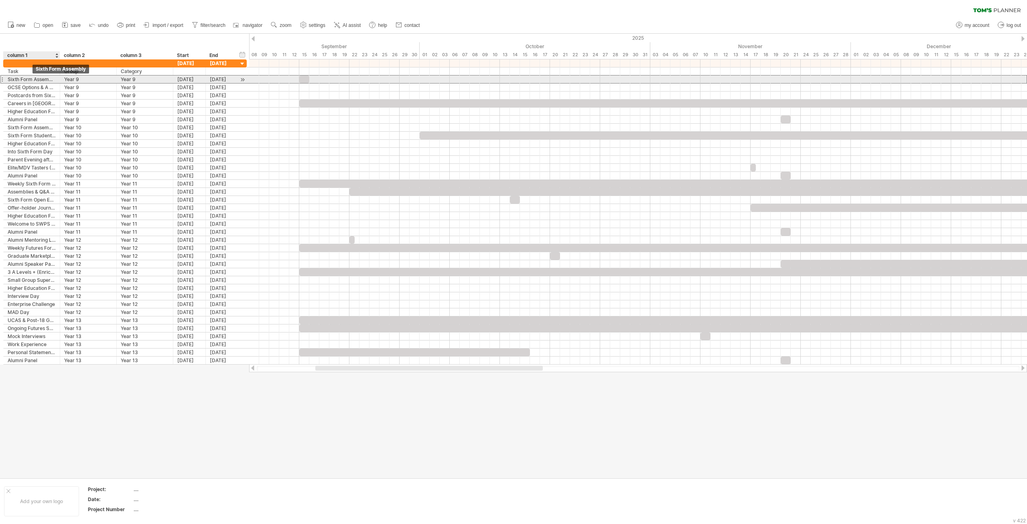
click at [32, 81] on div "Sixth Form Assembly" at bounding box center [32, 79] width 48 height 8
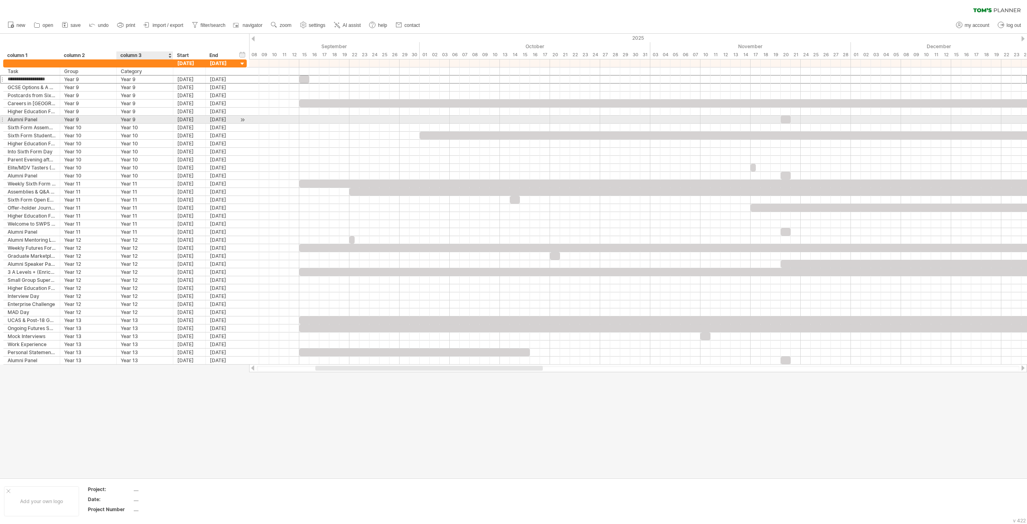
click at [140, 120] on div "Year 9" at bounding box center [145, 120] width 48 height 8
click at [132, 80] on div "Year 9" at bounding box center [145, 79] width 48 height 8
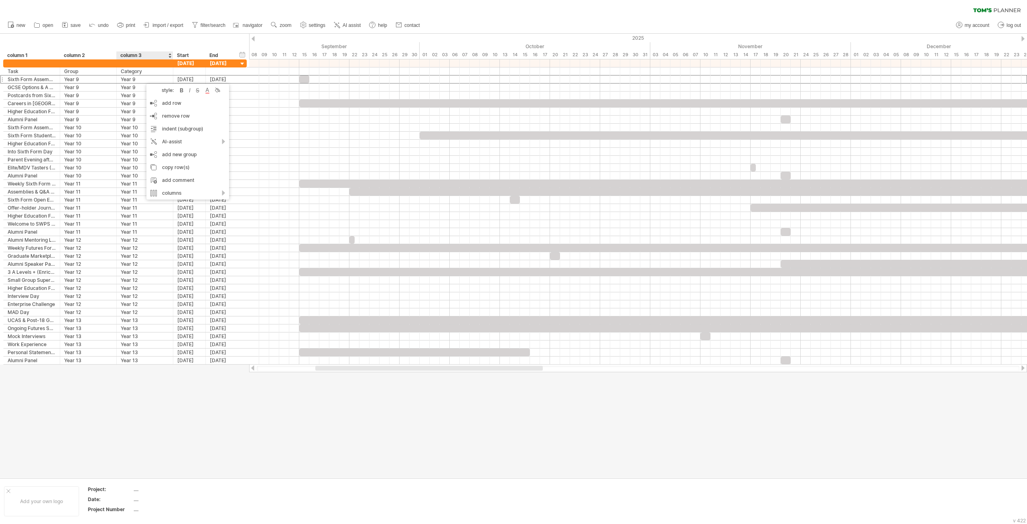
click at [112, 419] on div at bounding box center [513, 256] width 1027 height 444
click at [33, 77] on div "Sixth Form Assembly" at bounding box center [32, 79] width 48 height 8
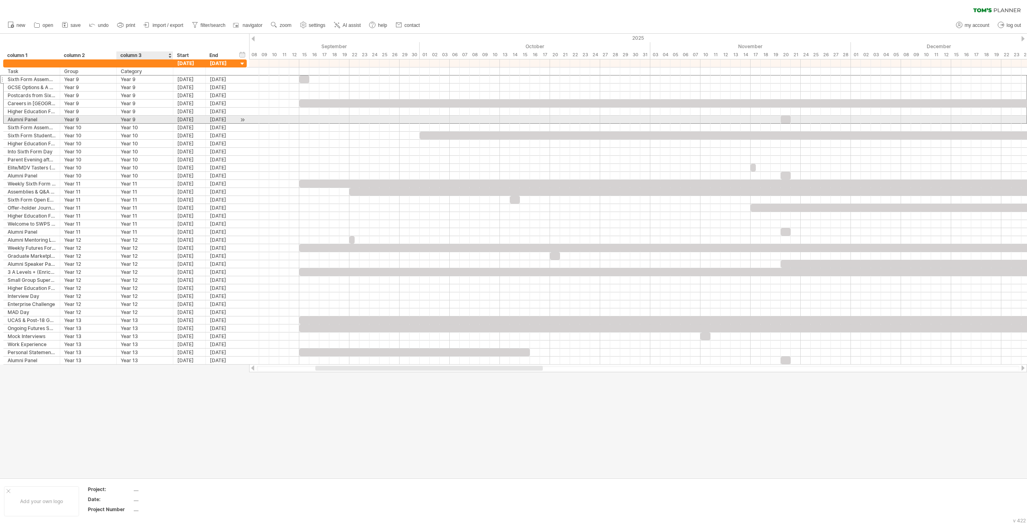
click at [130, 116] on div "Year 9" at bounding box center [145, 120] width 48 height 8
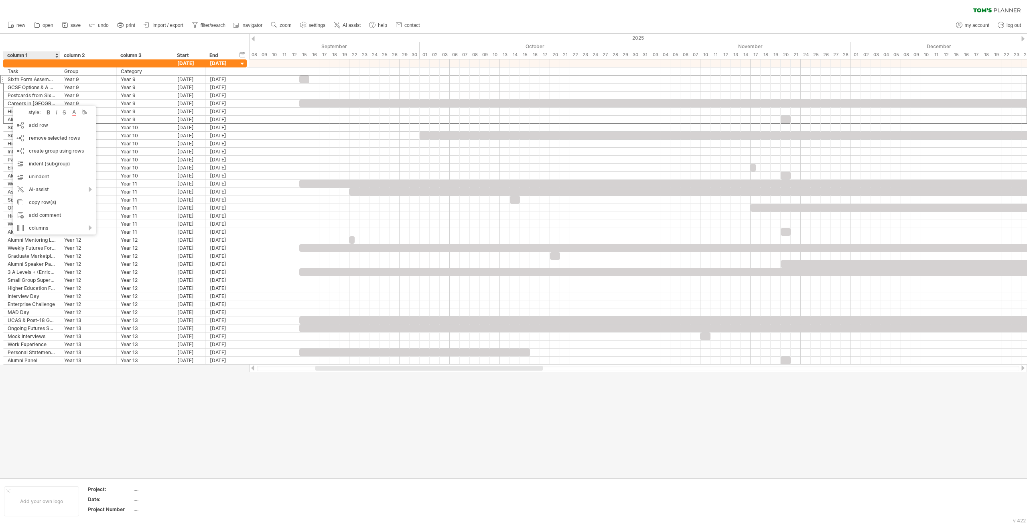
click at [652, 9] on div "clear filter reapply filter" at bounding box center [513, 8] width 1027 height 17
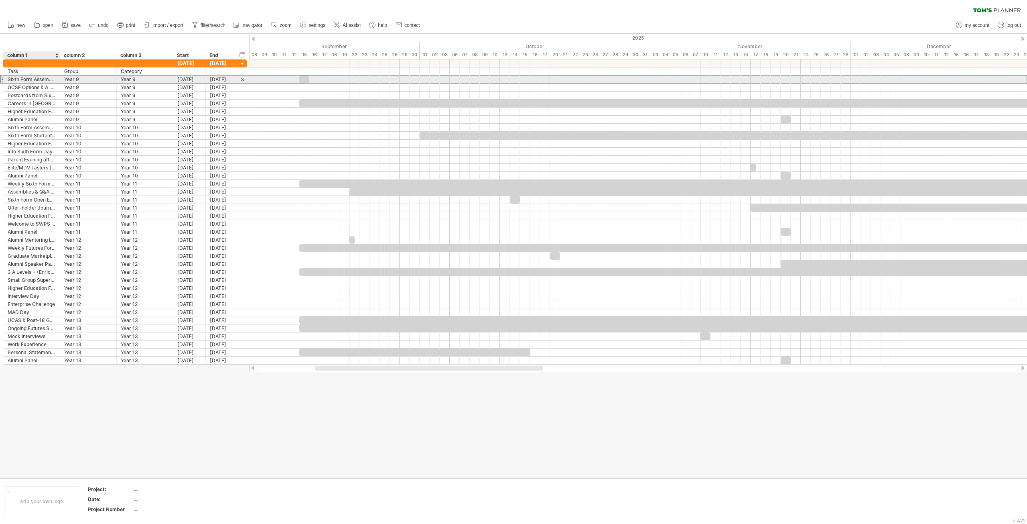
click at [23, 82] on div "Sixth Form Assembly" at bounding box center [32, 79] width 48 height 8
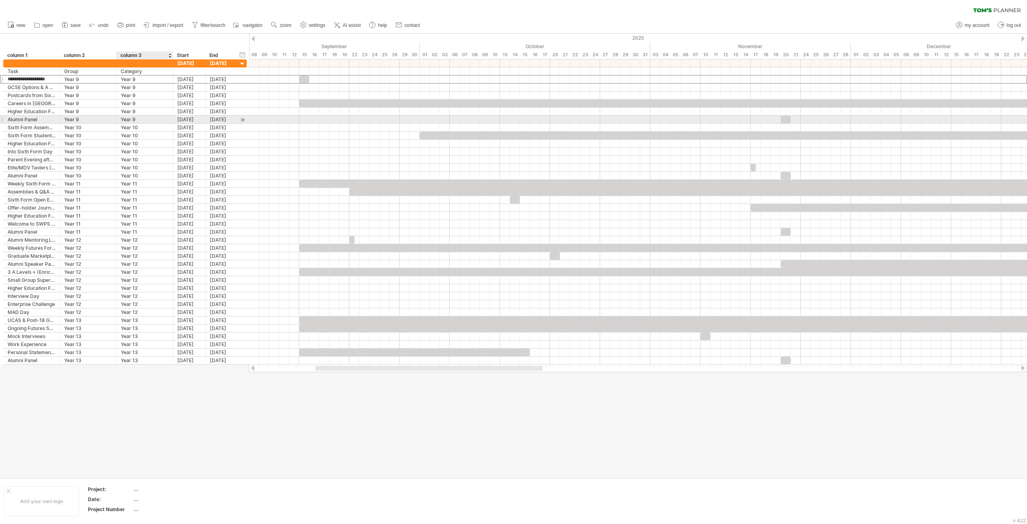
click at [136, 120] on div "Year 9" at bounding box center [145, 120] width 48 height 8
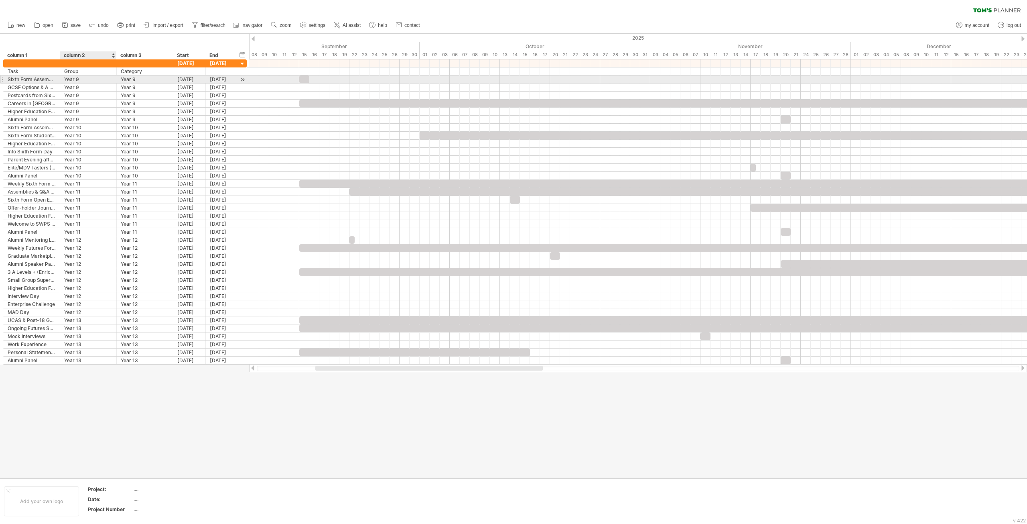
click at [83, 81] on div "Year 9" at bounding box center [88, 79] width 48 height 8
click at [16, 80] on div "Sixth Form Assembly" at bounding box center [32, 79] width 48 height 8
click at [3, 80] on div at bounding box center [1, 79] width 3 height 8
click at [1, 80] on div at bounding box center [1, 79] width 3 height 8
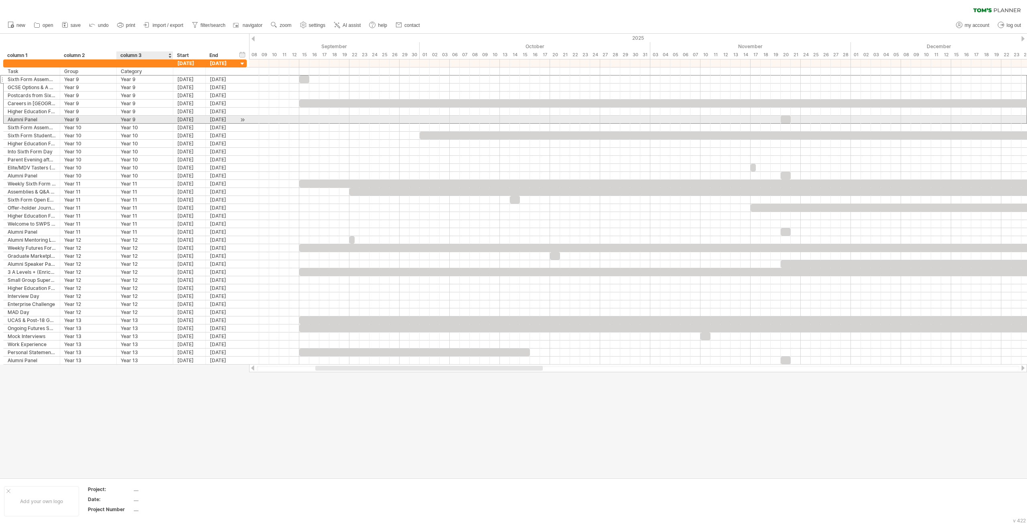
click at [138, 118] on div "Year 9" at bounding box center [145, 120] width 48 height 8
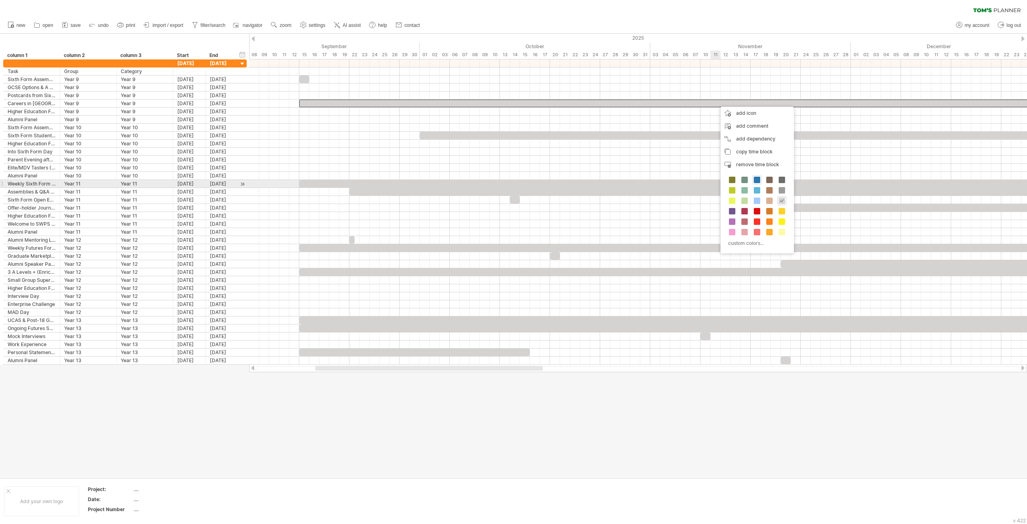
click at [756, 181] on span at bounding box center [757, 180] width 6 height 6
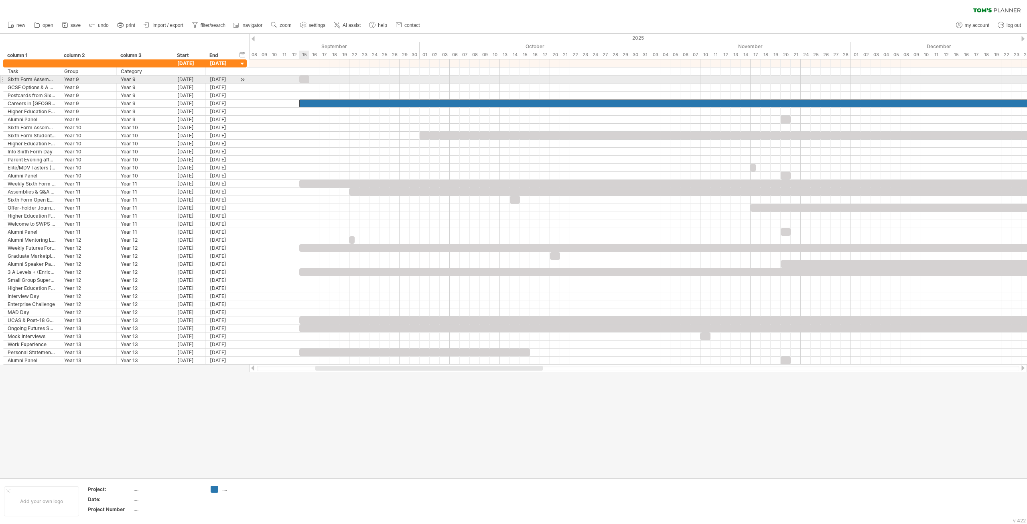
click at [306, 80] on div at bounding box center [304, 79] width 10 height 8
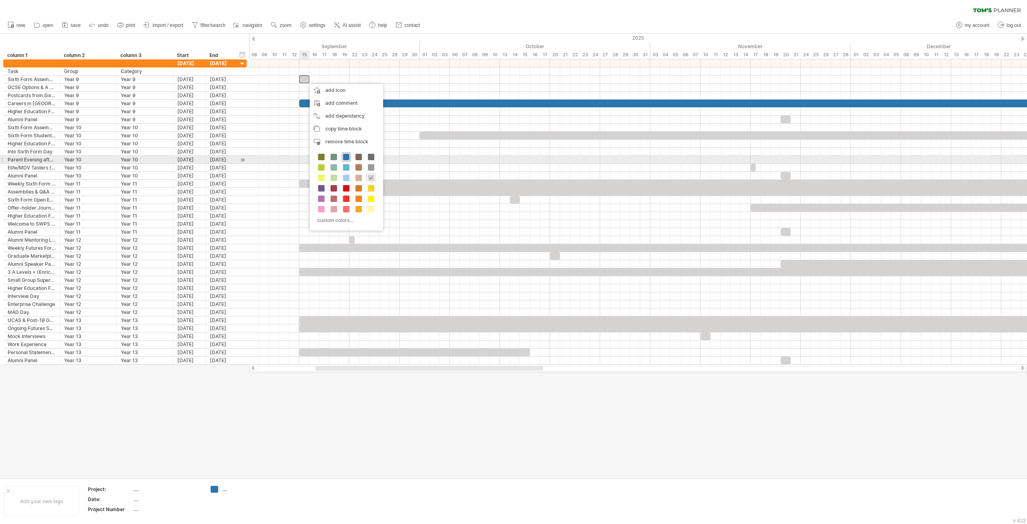
click at [347, 156] on span at bounding box center [346, 157] width 6 height 6
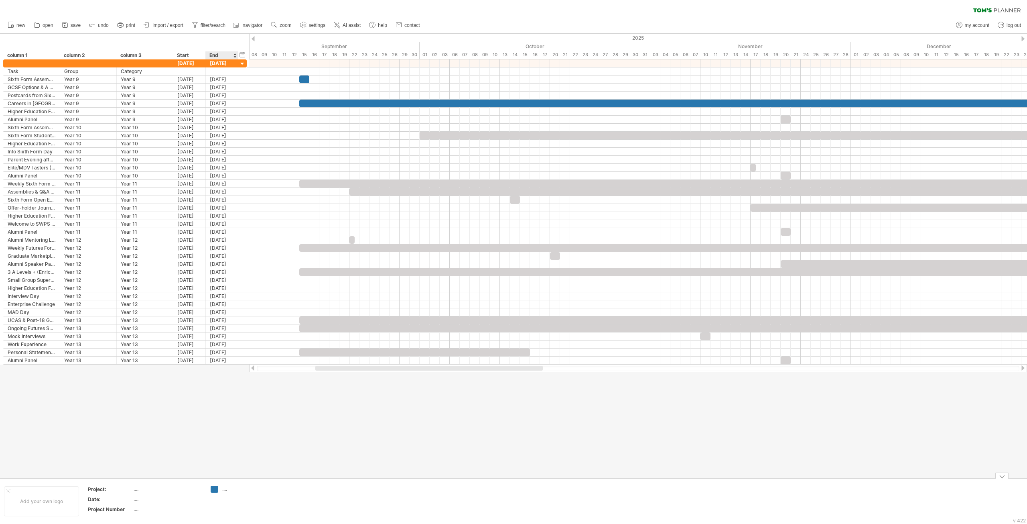
click at [223, 489] on div "...." at bounding box center [244, 488] width 44 height 7
type input "******"
click at [272, 405] on div at bounding box center [513, 256] width 1027 height 444
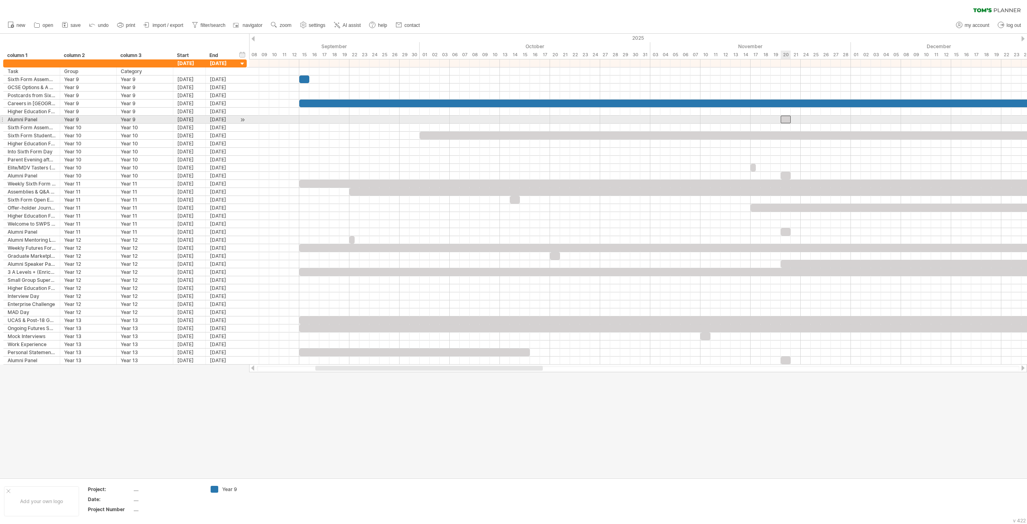
click at [786, 120] on div at bounding box center [786, 120] width 10 height 8
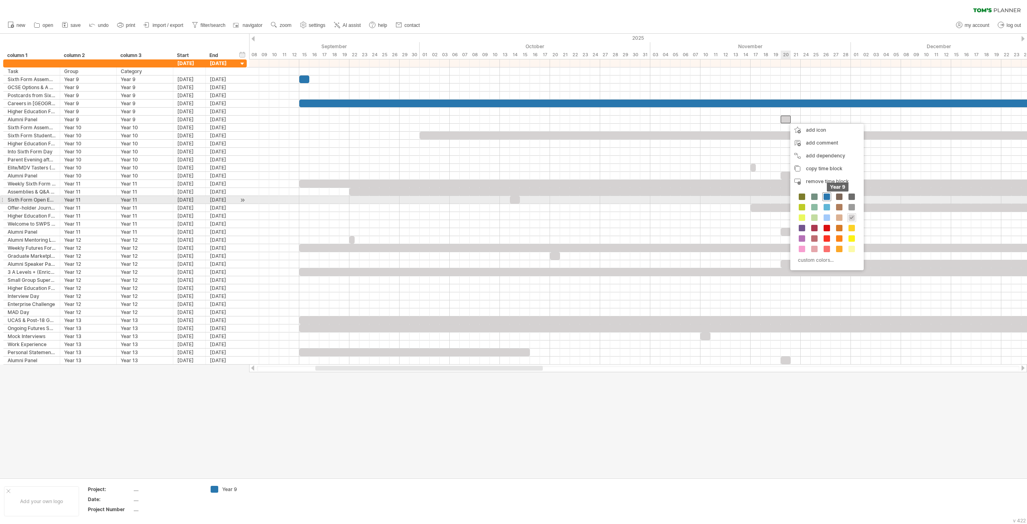
click at [827, 197] on span at bounding box center [827, 196] width 6 height 6
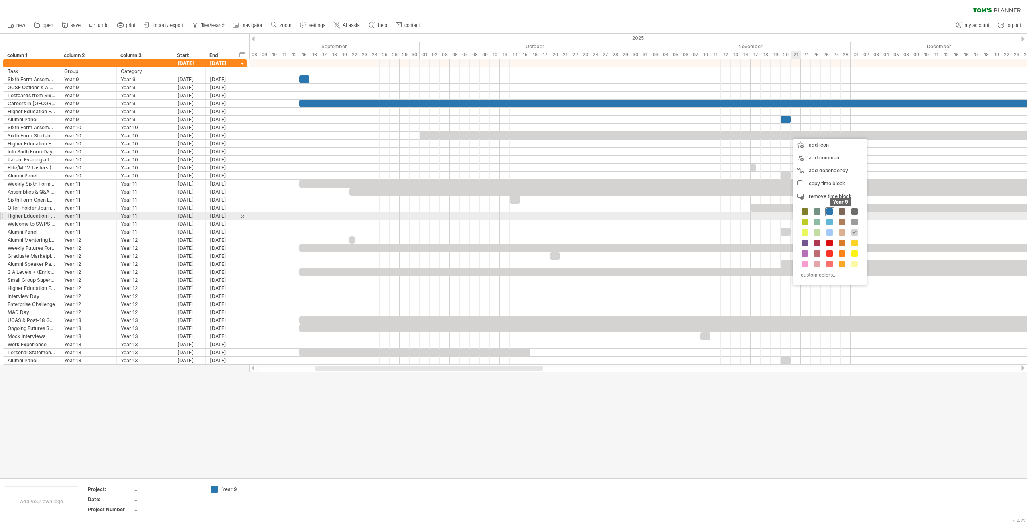
click at [829, 210] on span at bounding box center [830, 211] width 6 height 6
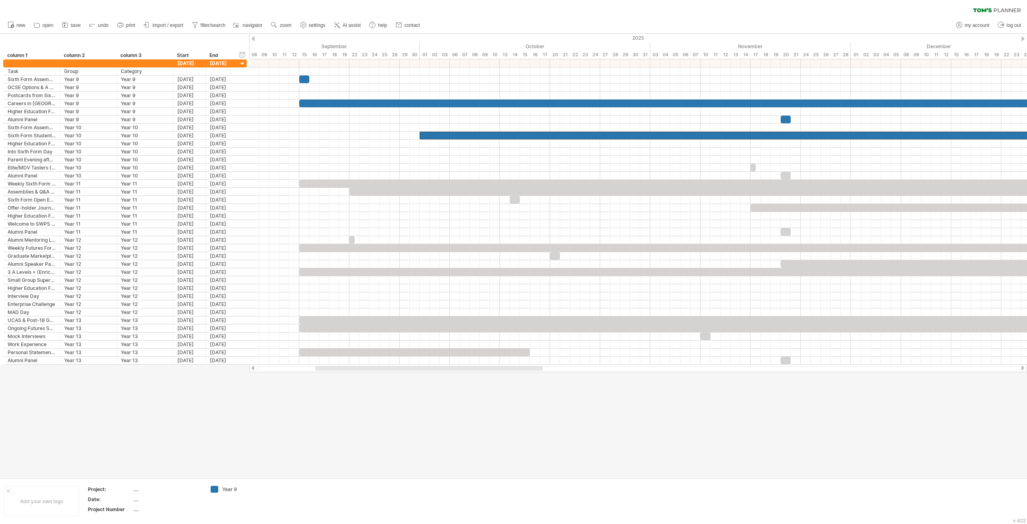
click at [707, 429] on div at bounding box center [513, 256] width 1027 height 444
click at [45, 129] on div "Sixth Form Assembly" at bounding box center [32, 128] width 48 height 8
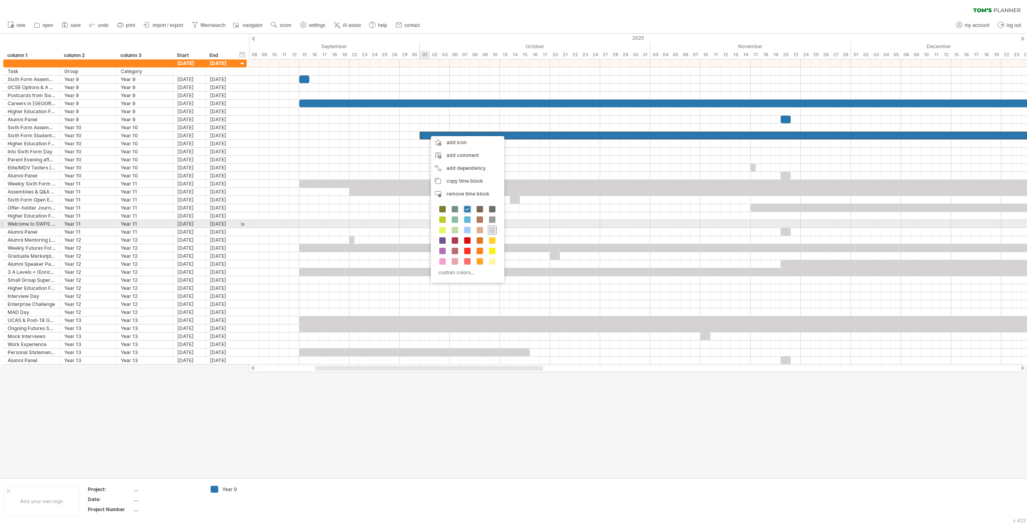
click at [495, 227] on span at bounding box center [492, 230] width 6 height 6
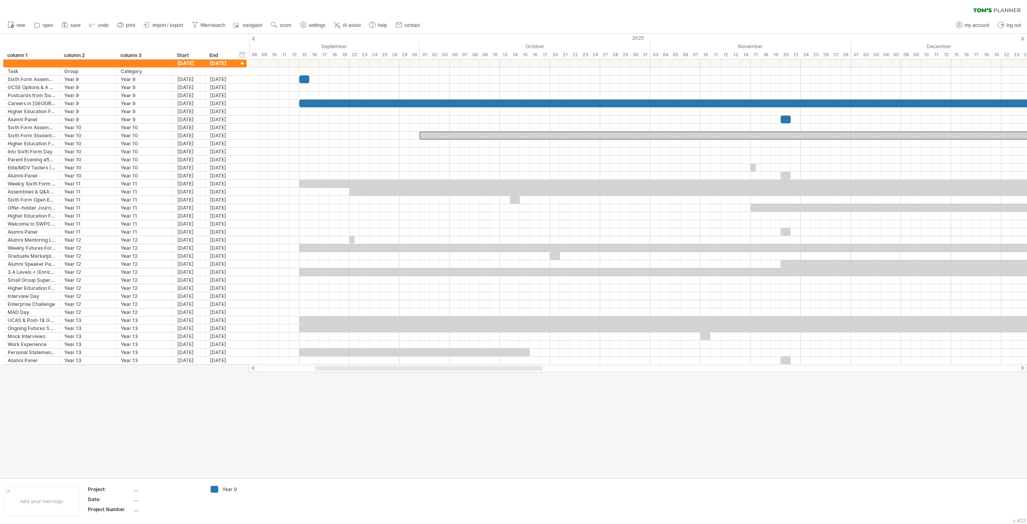
click at [458, 396] on div at bounding box center [513, 256] width 1027 height 444
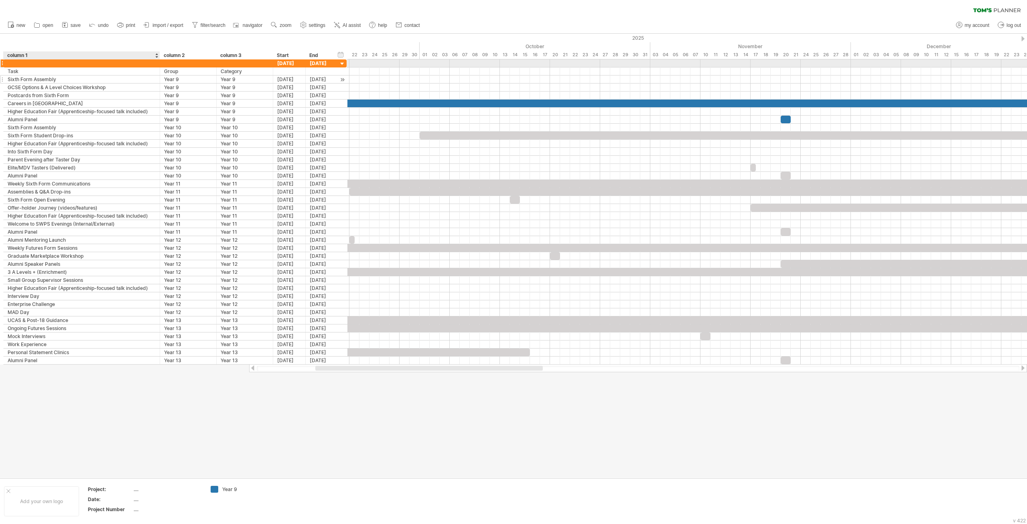
drag, startPoint x: 59, startPoint y: 61, endPoint x: 157, endPoint y: 81, distance: 100.0
click at [157, 81] on div "**********" at bounding box center [174, 211] width 343 height 305
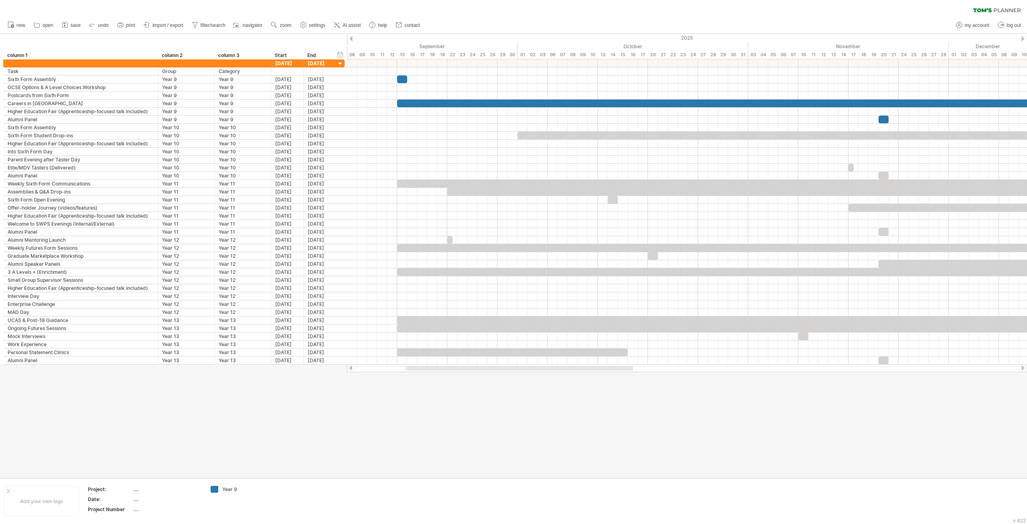
click at [383, 406] on div at bounding box center [513, 256] width 1027 height 444
click at [60, 129] on div "Sixth Form Assembly" at bounding box center [81, 128] width 146 height 8
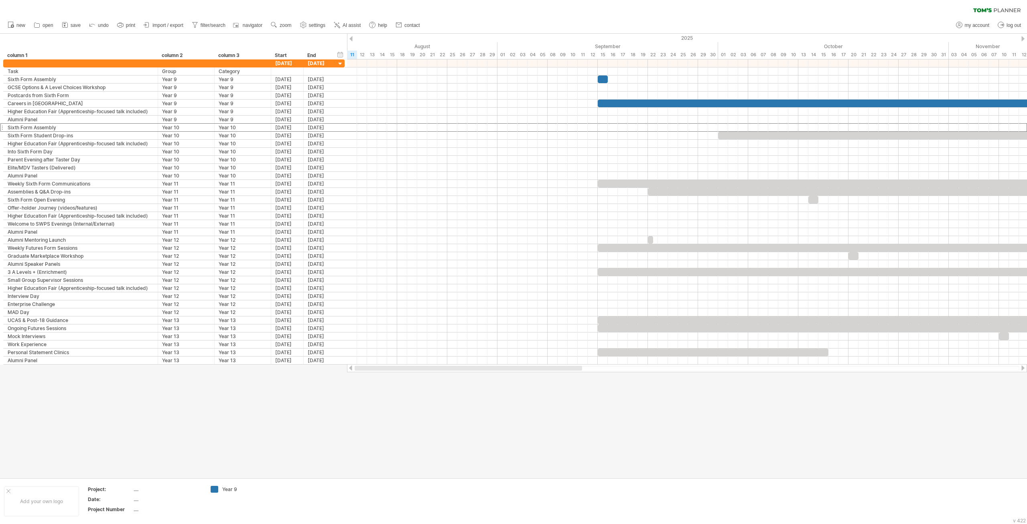
drag, startPoint x: 473, startPoint y: 368, endPoint x: 398, endPoint y: 410, distance: 85.3
click at [398, 410] on div "Trying to reach [DOMAIN_NAME] Connected again... processing file clear filter" at bounding box center [513, 262] width 1027 height 524
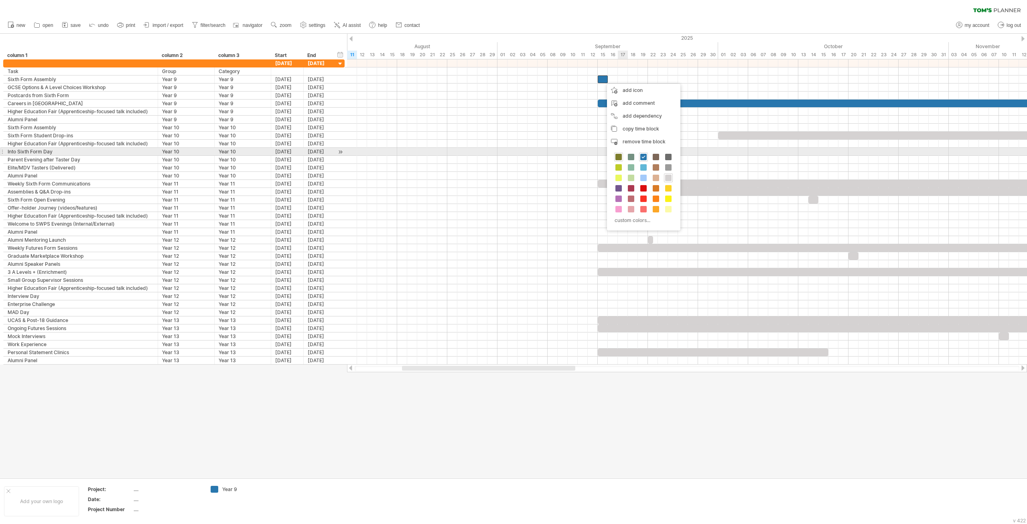
click at [618, 155] on span at bounding box center [618, 157] width 6 height 6
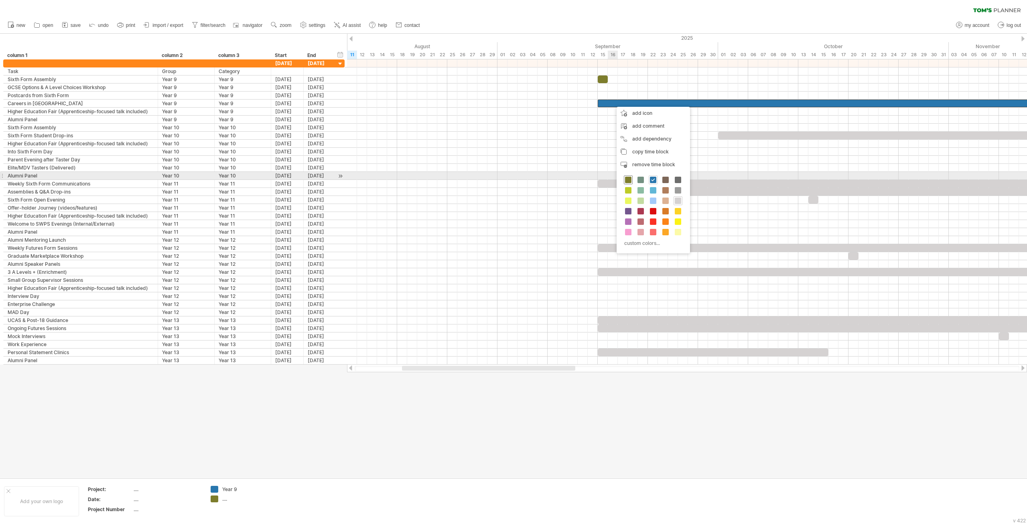
click at [630, 175] on div at bounding box center [628, 179] width 9 height 9
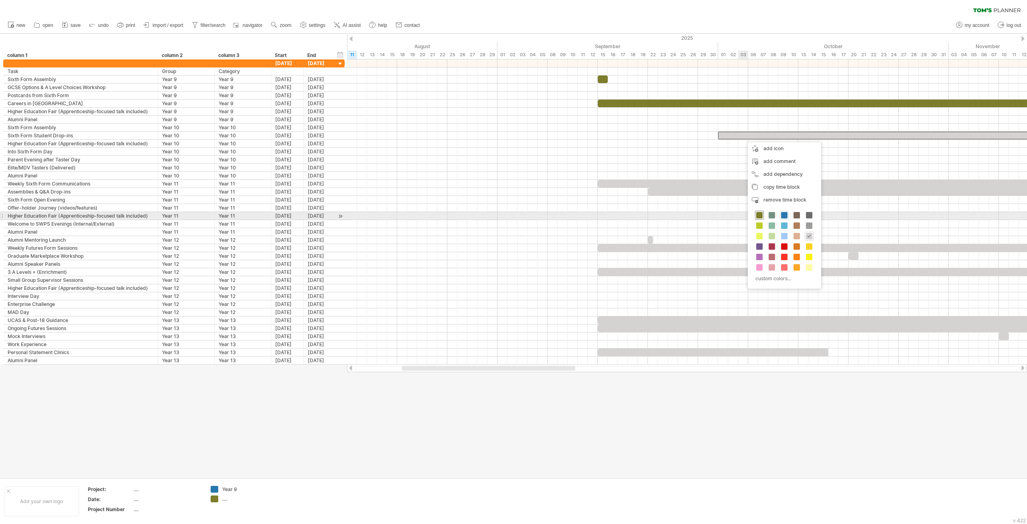
click at [761, 217] on span at bounding box center [759, 215] width 6 height 6
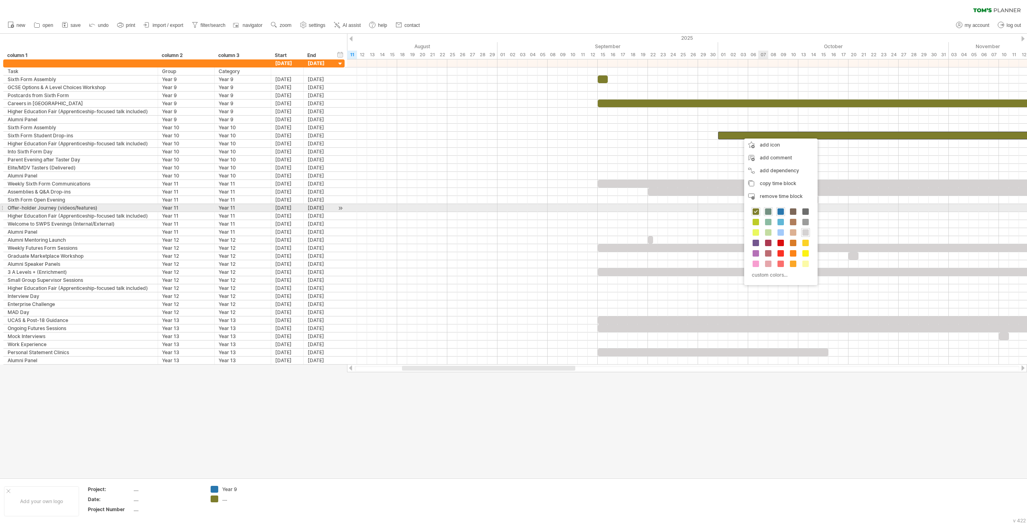
click at [768, 211] on span at bounding box center [768, 211] width 6 height 6
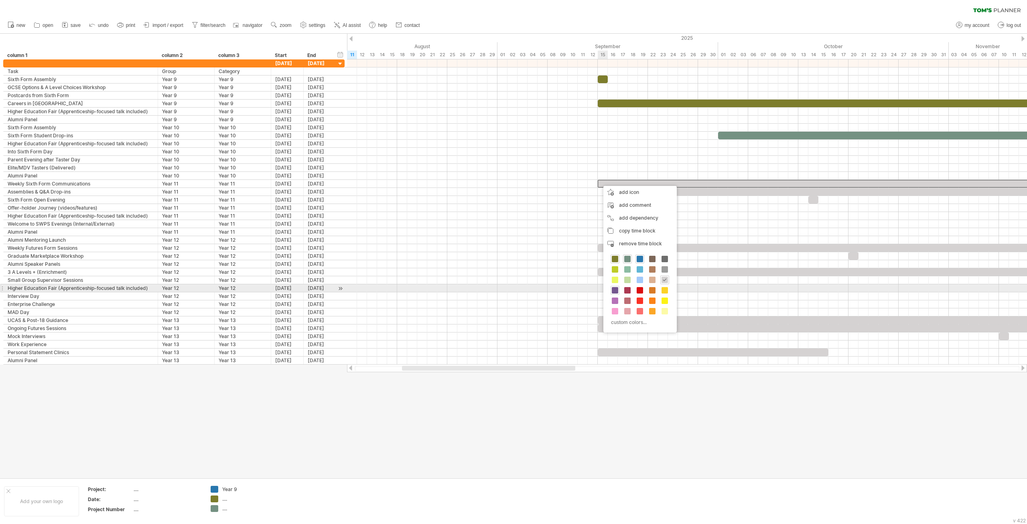
click at [612, 288] on span at bounding box center [615, 290] width 6 height 6
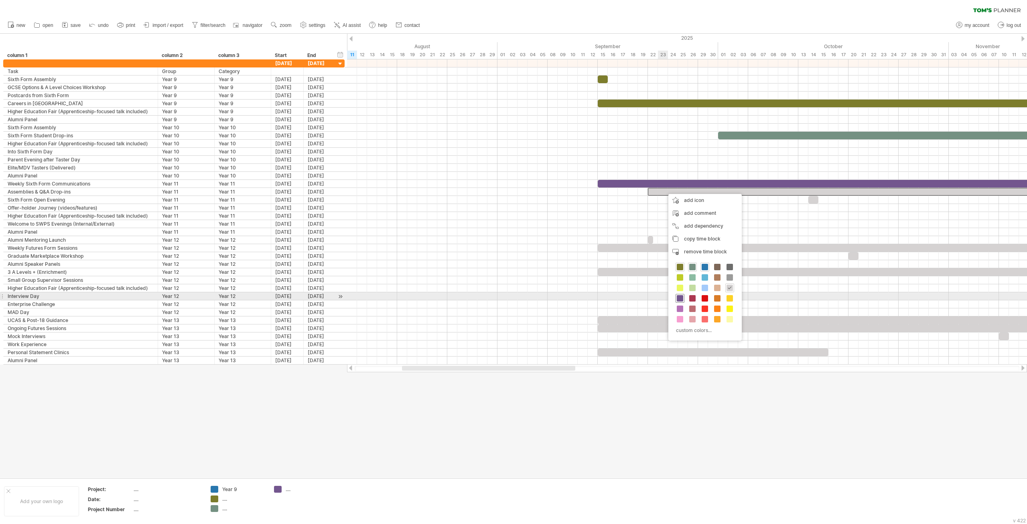
click at [677, 298] on span at bounding box center [680, 298] width 6 height 6
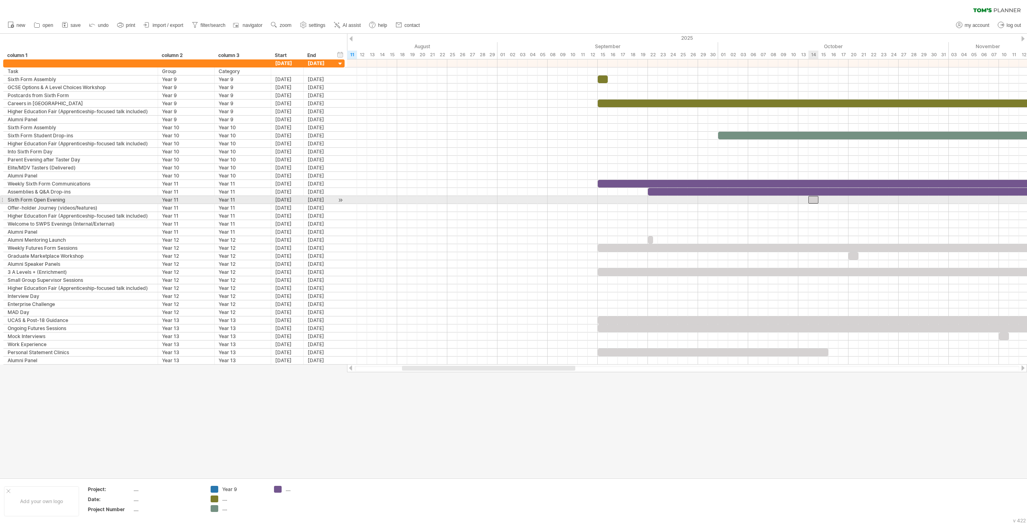
click at [813, 199] on div at bounding box center [813, 200] width 10 height 8
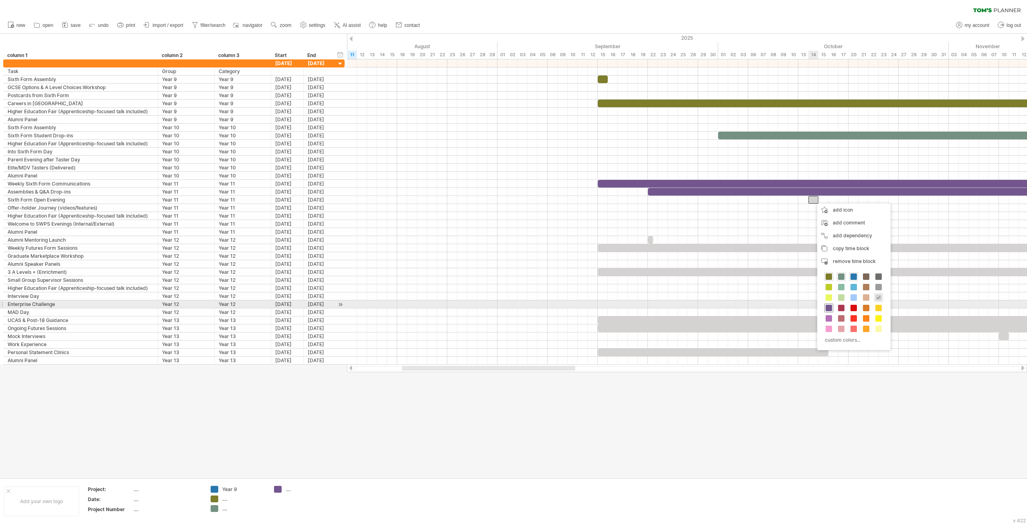
click at [826, 306] on span at bounding box center [829, 308] width 6 height 6
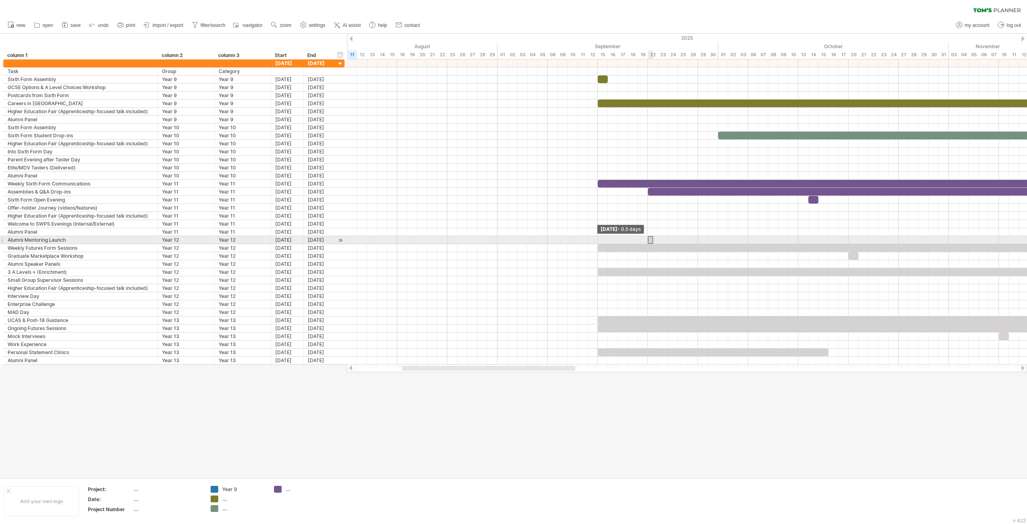
click at [649, 240] on span at bounding box center [647, 240] width 3 height 8
click at [650, 240] on div at bounding box center [650, 240] width 5 height 8
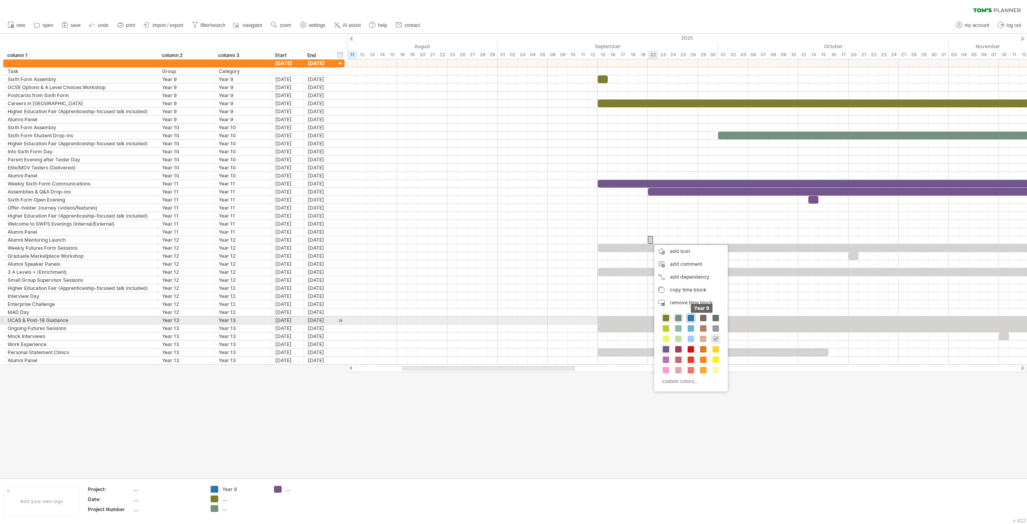
click at [689, 318] on span at bounding box center [691, 318] width 6 height 6
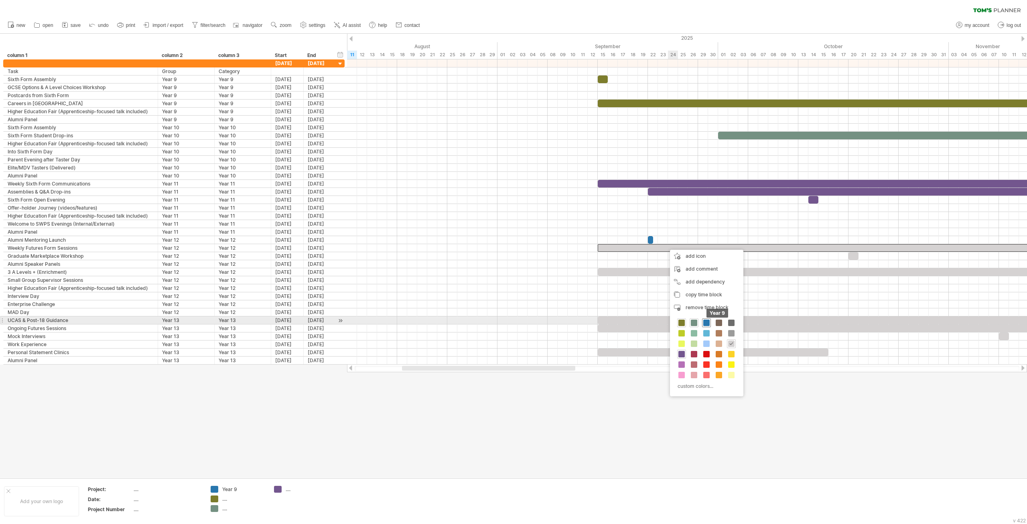
click at [709, 321] on span at bounding box center [706, 322] width 6 height 6
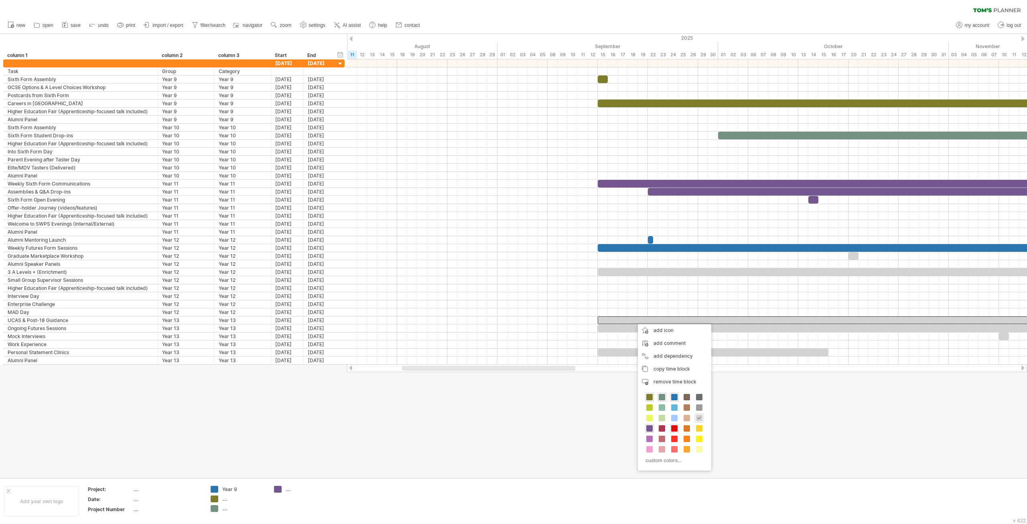
click at [674, 425] on span at bounding box center [674, 428] width 6 height 6
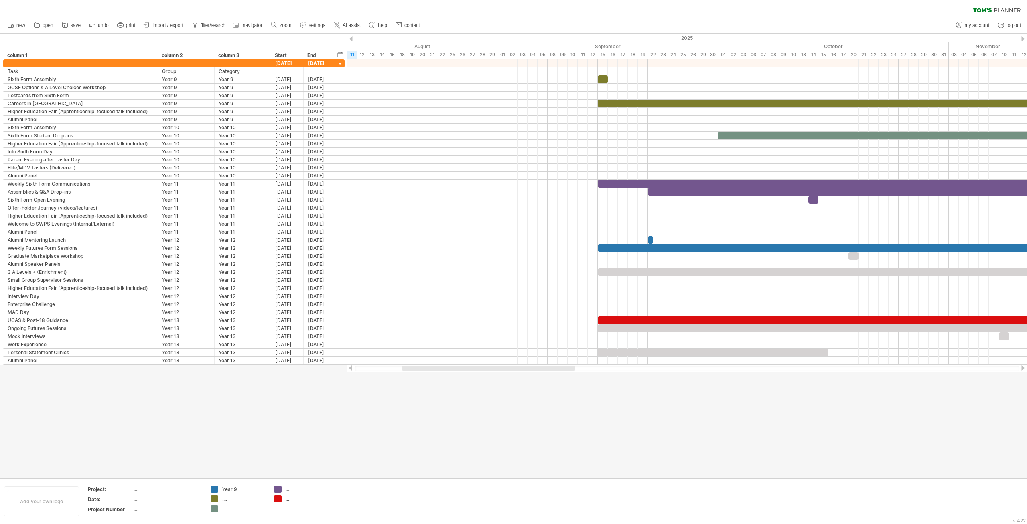
click at [710, 441] on div at bounding box center [513, 256] width 1027 height 444
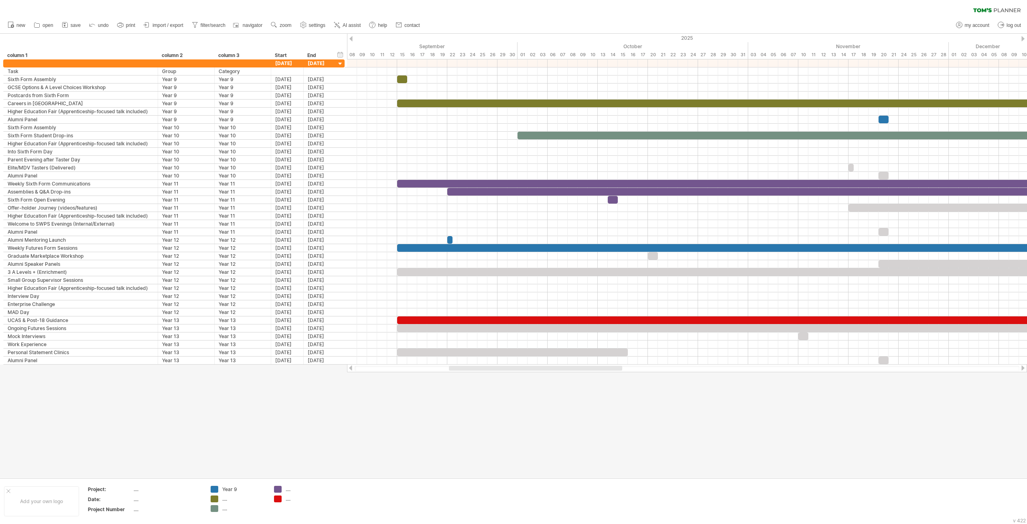
drag, startPoint x: 414, startPoint y: 368, endPoint x: 461, endPoint y: 376, distance: 47.6
click at [461, 376] on div "Trying to reach [DOMAIN_NAME] Connected again... processing file clear filter" at bounding box center [513, 262] width 1027 height 524
click at [456, 430] on div at bounding box center [513, 256] width 1027 height 444
click at [346, 422] on div at bounding box center [513, 256] width 1027 height 444
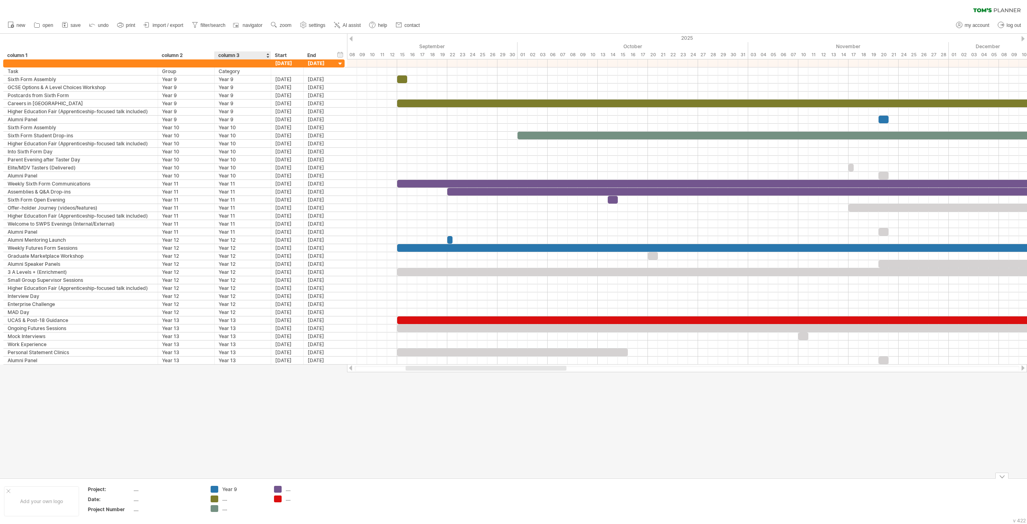
click at [225, 488] on div "Year 9" at bounding box center [244, 488] width 44 height 7
type input "*******"
click at [224, 498] on div "...." at bounding box center [244, 498] width 44 height 7
type input "******"
click at [224, 510] on div "...." at bounding box center [244, 508] width 44 height 7
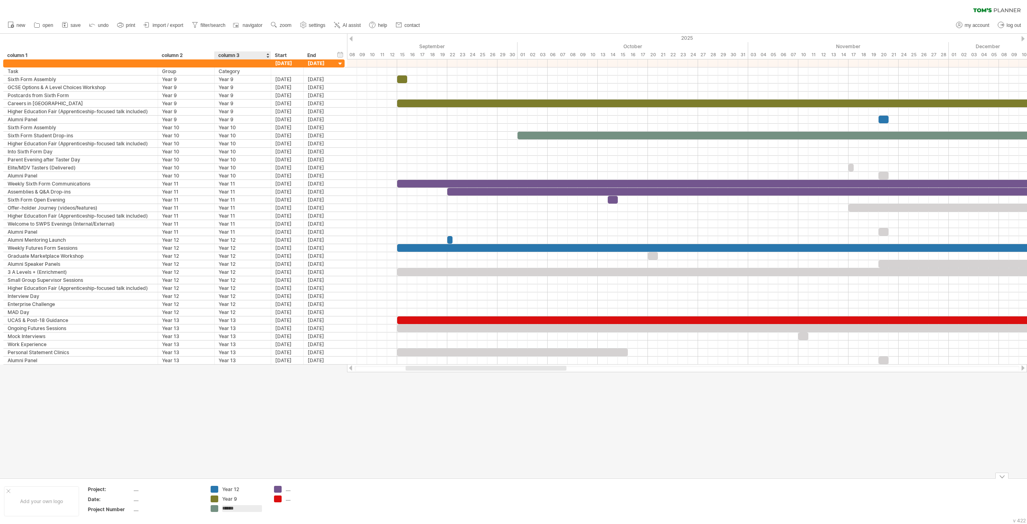
type input "*******"
click at [287, 490] on div "...." at bounding box center [308, 488] width 44 height 7
type input "*******"
click at [288, 500] on div "...." at bounding box center [308, 498] width 44 height 7
click at [288, 501] on input "text" at bounding box center [306, 498] width 40 height 7
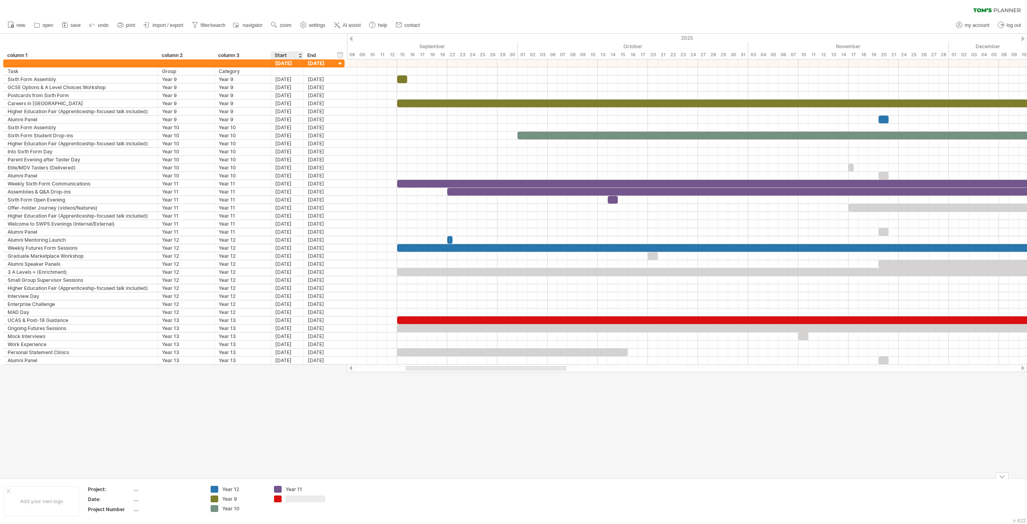
click at [297, 501] on input "text" at bounding box center [306, 498] width 40 height 7
type input "*******"
click at [434, 461] on div at bounding box center [513, 256] width 1027 height 444
click at [82, 427] on div at bounding box center [513, 256] width 1027 height 444
